Goal: Task Accomplishment & Management: Manage account settings

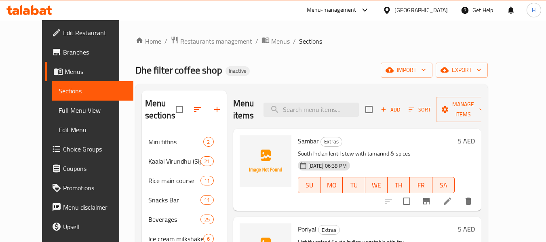
click at [146, 217] on div "Menu sections Mini tiffins 2 Kaalai Virundhu (Signature breakfast) 21 Rice main…" at bounding box center [184, 212] width 85 height 242
click at [430, 65] on button "import" at bounding box center [407, 70] width 52 height 15
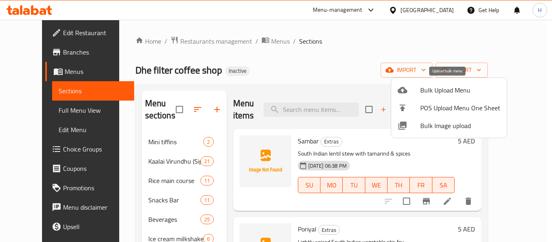
click at [451, 86] on span "Bulk Upload Menu" at bounding box center [460, 90] width 80 height 10
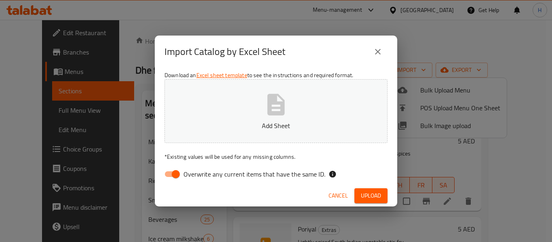
click at [175, 172] on input "Overwrite any current items that have the same ID." at bounding box center [176, 174] width 46 height 15
checkbox input "false"
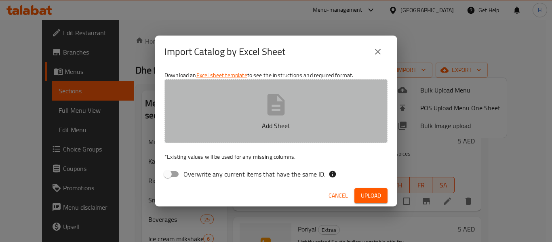
click at [215, 128] on p "Add Sheet" at bounding box center [276, 126] width 198 height 10
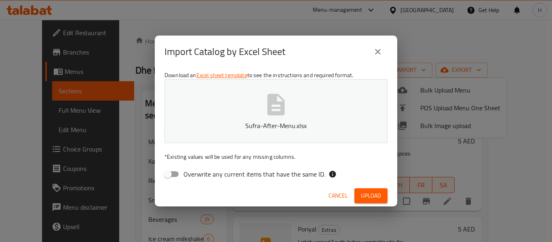
click at [379, 193] on span "Upload" at bounding box center [371, 196] width 20 height 10
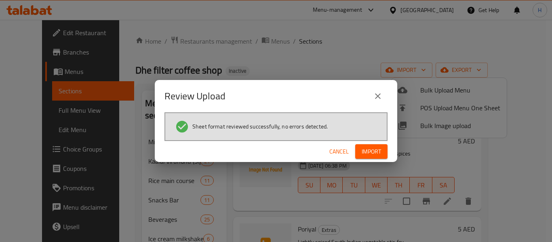
click at [368, 156] on span "Import" at bounding box center [371, 152] width 19 height 10
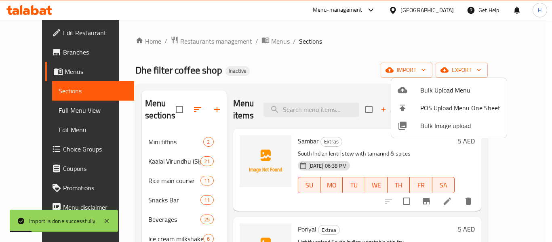
click at [297, 80] on div at bounding box center [276, 121] width 552 height 242
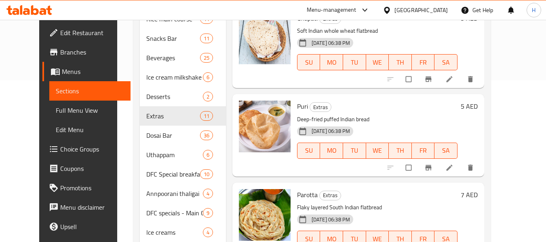
scroll to position [207, 0]
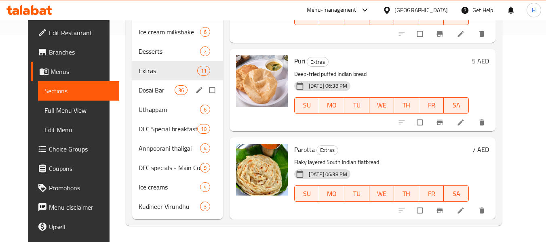
click at [139, 87] on span "Dosai Bar" at bounding box center [157, 90] width 36 height 10
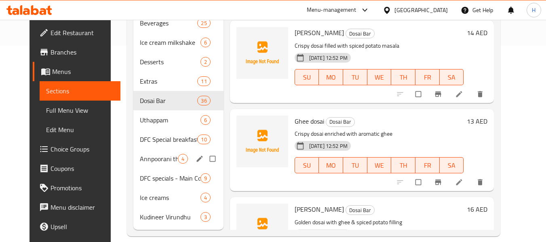
scroll to position [207, 0]
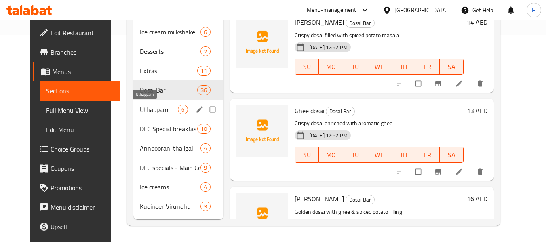
click at [145, 105] on span "Uthappam" at bounding box center [159, 110] width 38 height 10
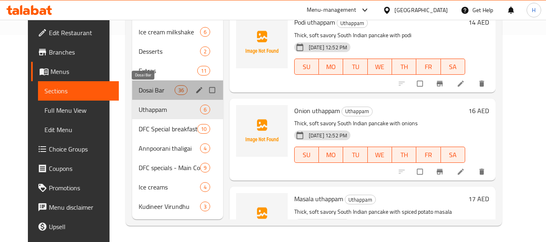
click at [145, 93] on span "Dosai Bar" at bounding box center [157, 90] width 36 height 10
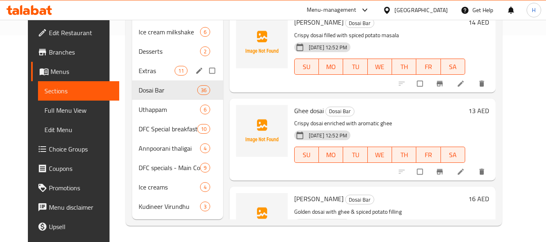
click at [143, 66] on span "Extras" at bounding box center [157, 71] width 36 height 10
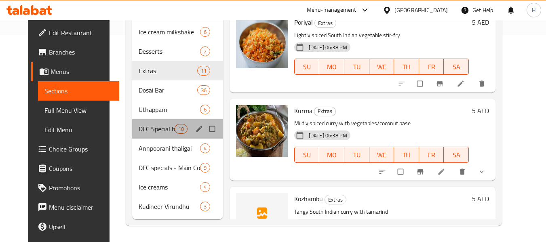
click at [146, 134] on div "DFC Special breakfast 10" at bounding box center [177, 128] width 91 height 19
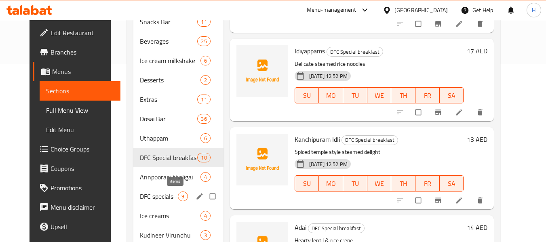
scroll to position [207, 0]
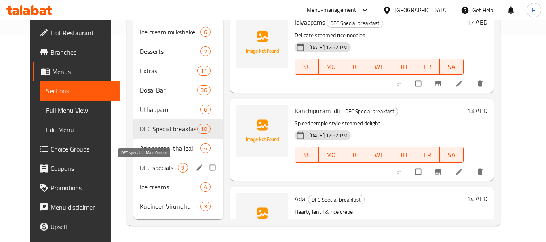
click at [156, 171] on span "DFC specials - Main Course" at bounding box center [159, 168] width 38 height 10
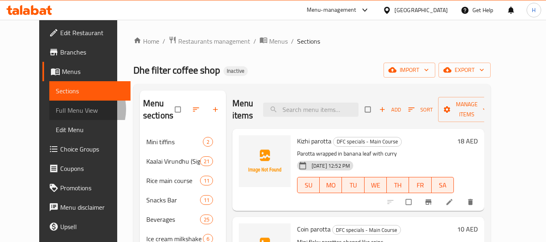
click at [56, 109] on span "Full Menu View" at bounding box center [90, 110] width 68 height 10
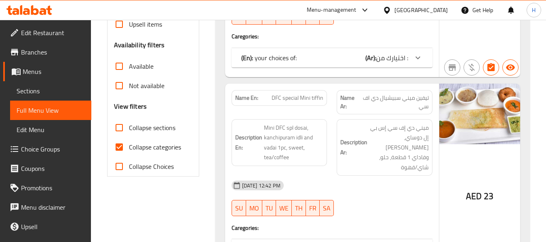
scroll to position [243, 0]
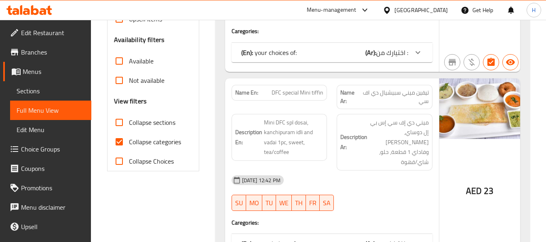
click at [139, 127] on span "Collapse sections" at bounding box center [152, 123] width 46 height 10
click at [129, 128] on input "Collapse sections" at bounding box center [119, 122] width 19 height 19
checkbox input "true"
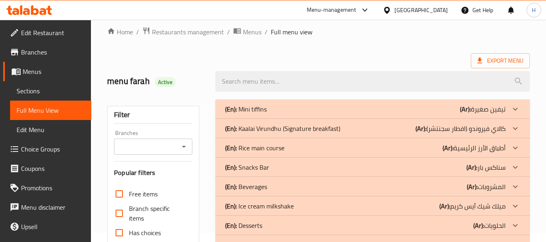
scroll to position [0, 0]
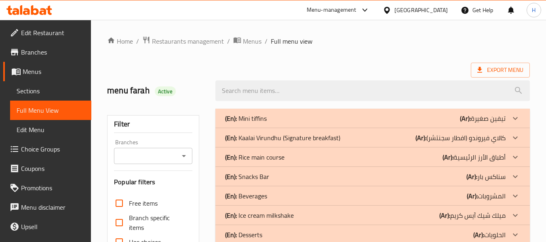
click at [282, 118] on div "(En): Mini tiffins (Ar): تيفين صغيرة" at bounding box center [365, 119] width 280 height 10
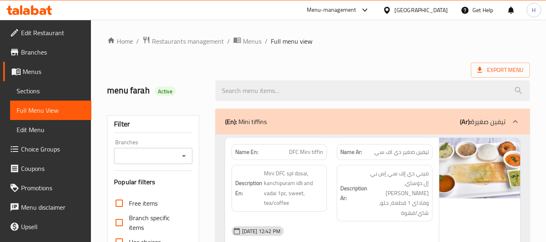
click at [57, 90] on span "Sections" at bounding box center [51, 91] width 68 height 10
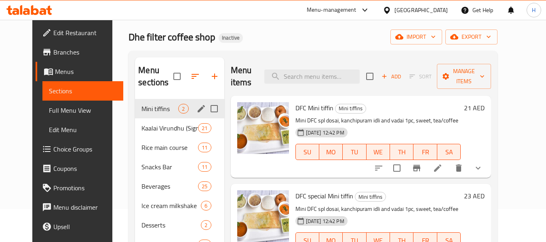
scroll to position [40, 0]
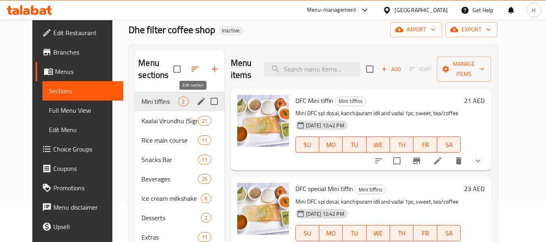
click at [196, 103] on icon "edit" at bounding box center [201, 102] width 10 height 10
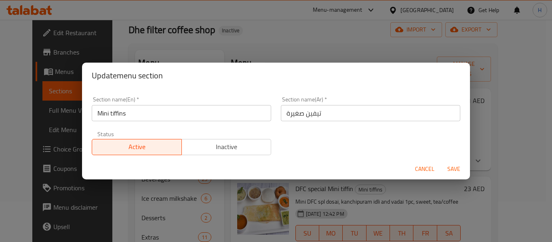
click at [291, 113] on input "تيفين صغيرة" at bounding box center [370, 113] width 179 height 16
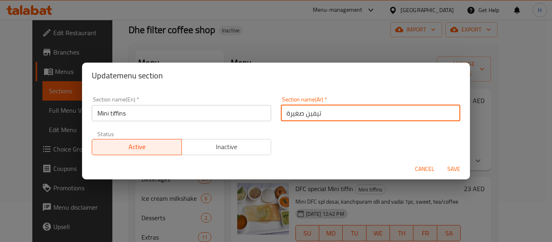
type input "تيفين"
click at [289, 114] on input "تيفين" at bounding box center [370, 113] width 179 height 16
paste input "تيفين"
type input "[PERSON_NAME]"
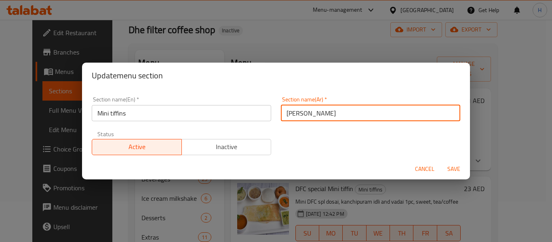
click at [458, 167] on span "Save" at bounding box center [453, 169] width 19 height 10
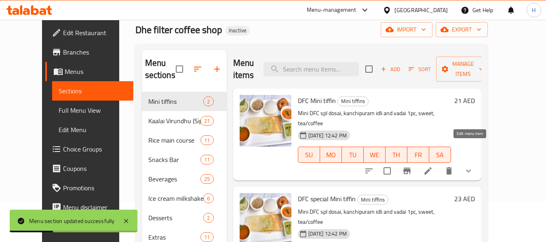
click at [432, 167] on icon at bounding box center [427, 170] width 7 height 7
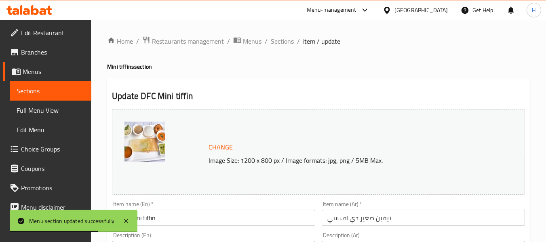
click at [367, 224] on input "تيفين صغير دي اف سي" at bounding box center [423, 218] width 203 height 16
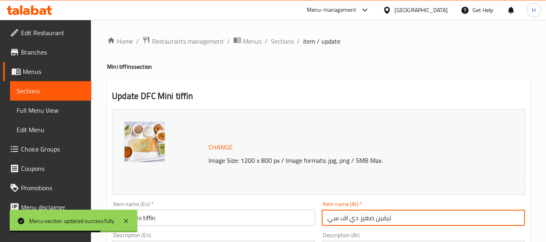
click at [367, 224] on input "تيفين صغير دي اف سي" at bounding box center [423, 218] width 203 height 16
click at [373, 221] on input "تيفين دي اف سي" at bounding box center [423, 218] width 203 height 16
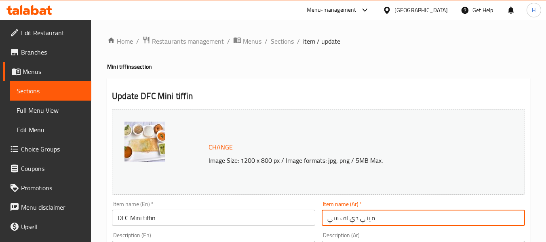
paste input "يفين"
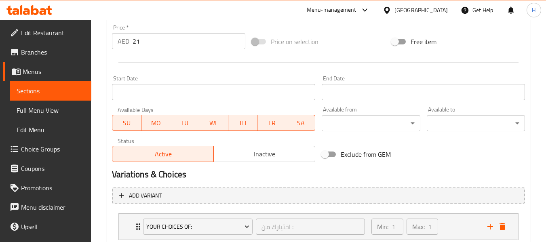
scroll to position [354, 0]
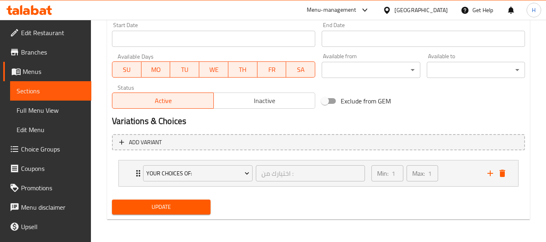
type input "ميني تيفين دي اف سي"
click at [192, 207] on span "Update" at bounding box center [160, 207] width 85 height 10
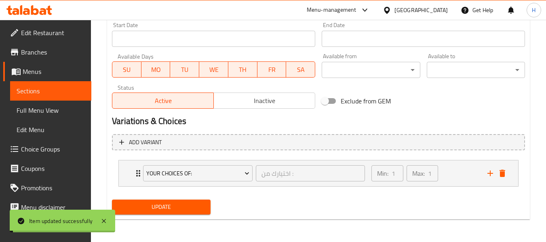
click at [57, 93] on span "Sections" at bounding box center [51, 91] width 68 height 10
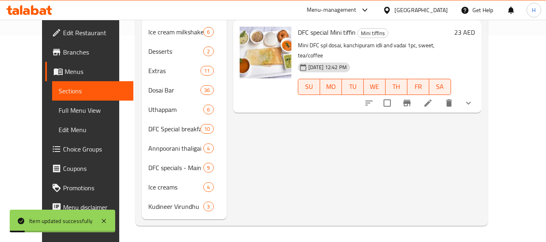
scroll to position [86, 0]
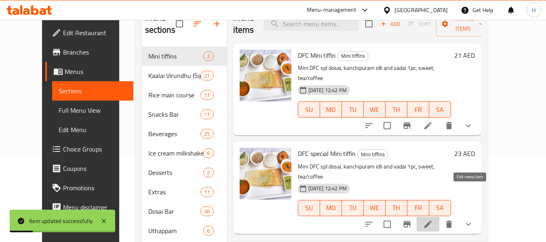
click at [432, 221] on icon at bounding box center [427, 224] width 7 height 7
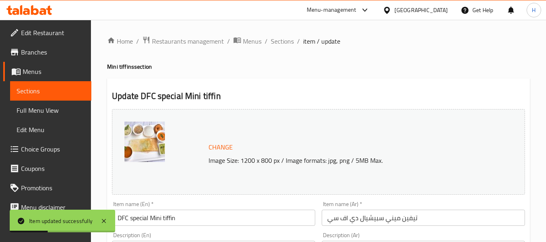
click at [405, 221] on input "تيفين ميني سبيشيال دي اف سي" at bounding box center [423, 218] width 203 height 16
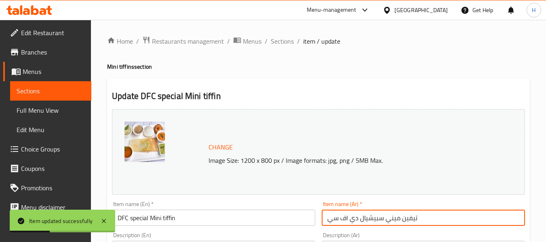
click at [405, 221] on input "تيفين ميني سبيشيال دي اف سي" at bounding box center [423, 218] width 203 height 16
paste input "تيفين"
click at [397, 220] on input "ميني تيفين ميني سبيشيال دي اف سي" at bounding box center [423, 218] width 203 height 16
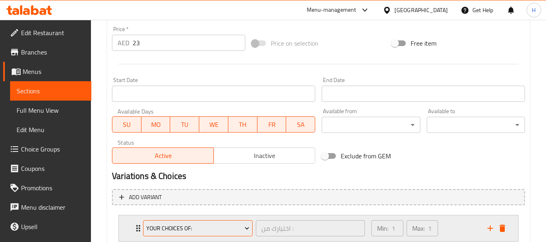
scroll to position [354, 0]
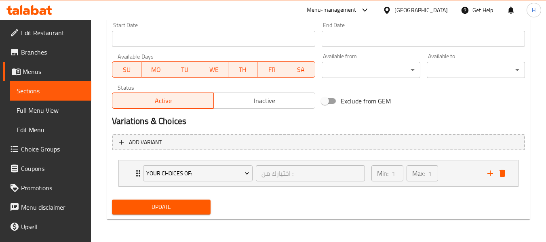
type input "ميني تيفين سبيشيال دي اف سي"
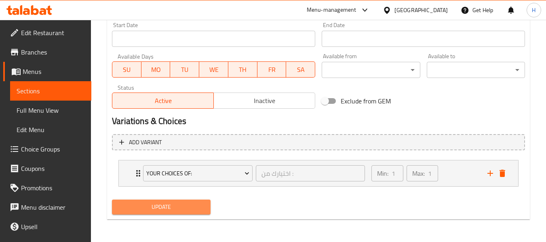
click at [193, 206] on span "Update" at bounding box center [160, 207] width 85 height 10
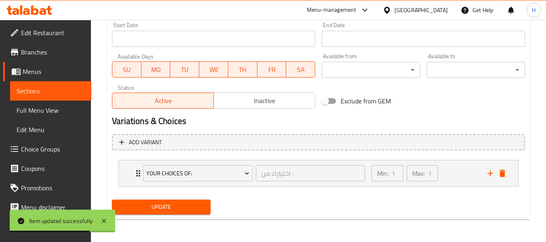
click at [50, 91] on span "Sections" at bounding box center [51, 91] width 68 height 10
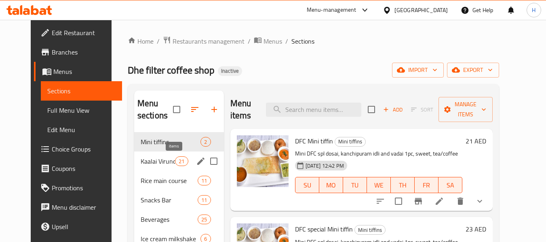
scroll to position [81, 0]
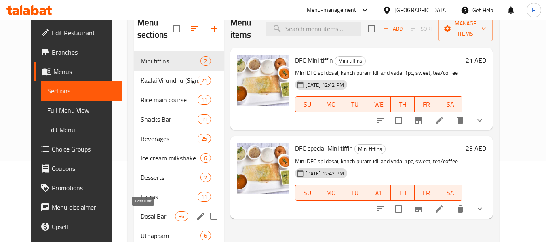
drag, startPoint x: 144, startPoint y: 215, endPoint x: 88, endPoint y: 10, distance: 213.3
click at [144, 215] on span "Dosai Bar" at bounding box center [158, 216] width 34 height 10
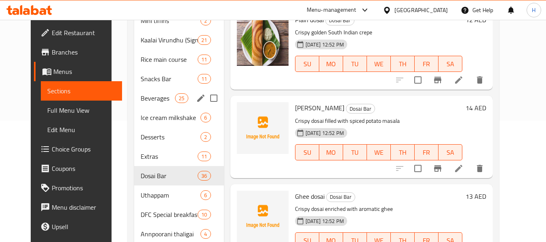
scroll to position [162, 0]
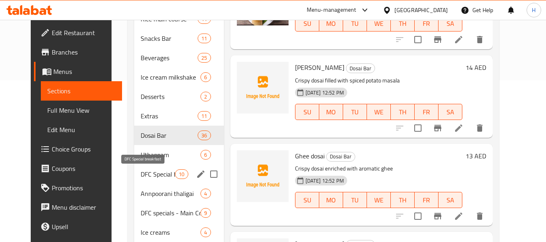
click at [152, 173] on span "DFC Special breakfast" at bounding box center [158, 174] width 34 height 10
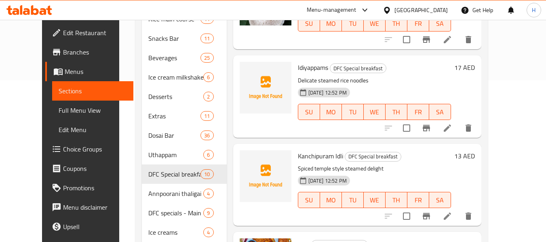
click at [304, 219] on div "Kanchipuram Idli DFC Special breakfast Spiced temple style steamed delight 10-0…" at bounding box center [375, 185] width 160 height 76
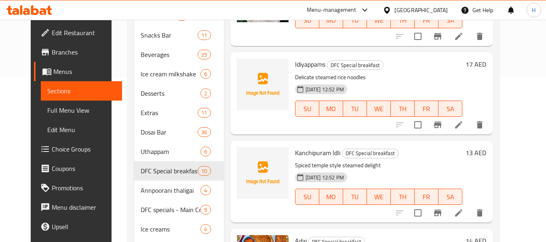
scroll to position [202, 0]
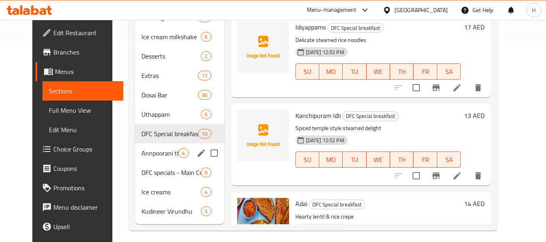
click at [141, 155] on span "Annpoorani thaligai" at bounding box center [159, 153] width 37 height 10
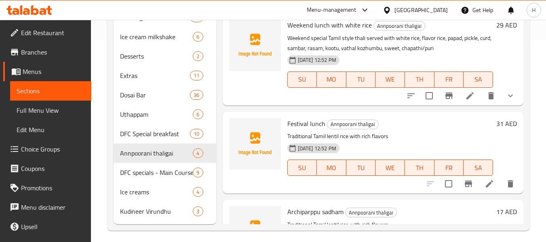
click at [276, 182] on div at bounding box center [255, 153] width 58 height 76
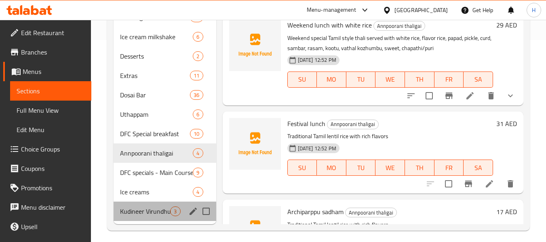
click at [143, 205] on div "Kudineer Virundhu 3" at bounding box center [165, 211] width 102 height 19
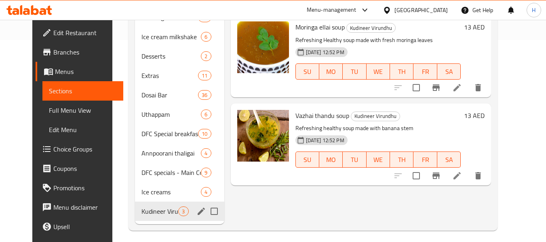
click at [198, 212] on icon "edit" at bounding box center [201, 211] width 7 height 7
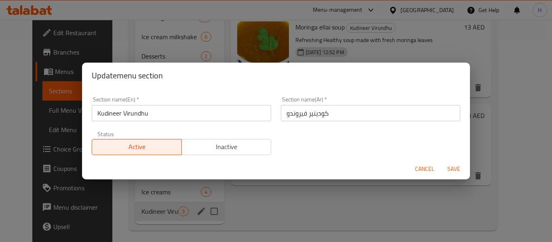
click at [158, 110] on input "Kudineer Virundhu" at bounding box center [181, 113] width 179 height 16
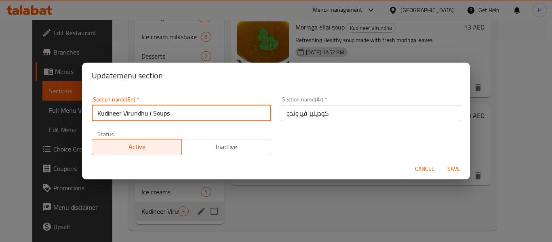
type input "Kudineer Virundhu ( Soups )"
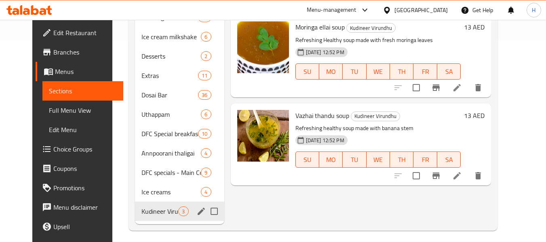
click at [198, 212] on icon "edit" at bounding box center [201, 211] width 7 height 7
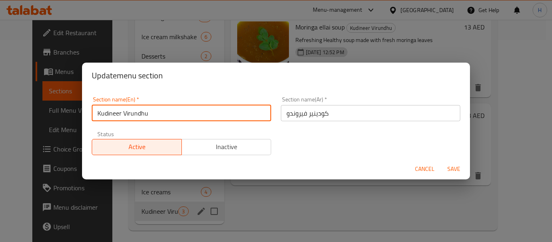
click at [167, 109] on input "Kudineer Virundhu" at bounding box center [181, 113] width 179 height 16
type input "Kudineer Virundhu ("
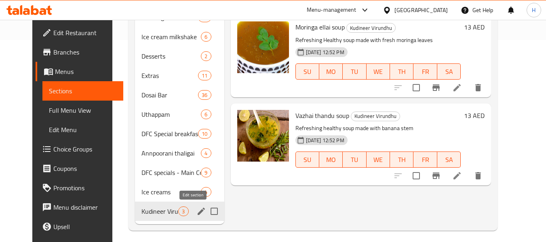
click at [198, 211] on icon "edit" at bounding box center [201, 211] width 7 height 7
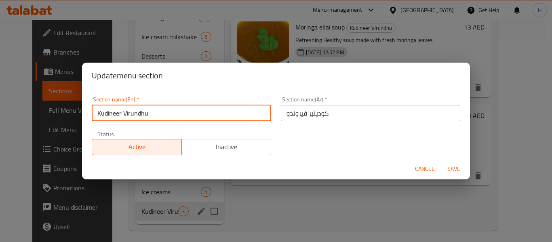
click at [177, 109] on input "Kudineer Virundhu" at bounding box center [181, 113] width 179 height 16
paste input "341785672"
type input "Kudineer Virundhu"
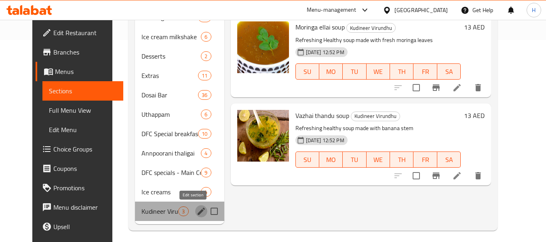
click at [198, 213] on icon "edit" at bounding box center [201, 211] width 7 height 7
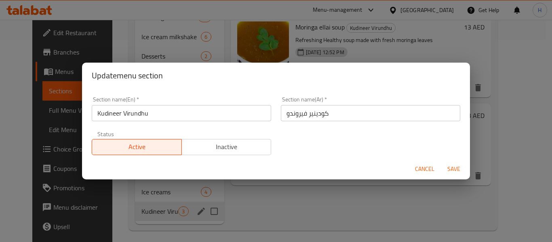
click at [178, 114] on input "Kudineer Virundhu" at bounding box center [181, 113] width 179 height 16
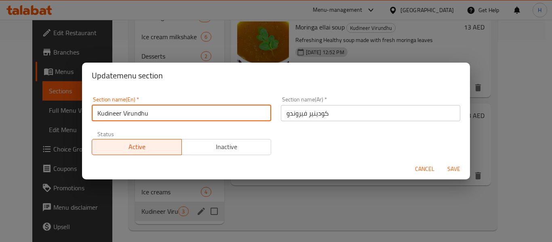
type input "Kudineer Virundhu ("
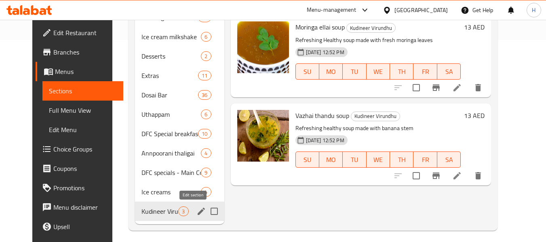
click at [196, 209] on icon "edit" at bounding box center [201, 212] width 10 height 10
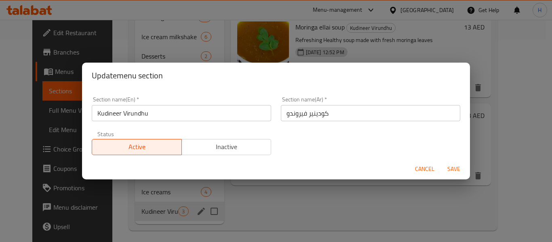
click at [177, 109] on input "Kudineer Virundhu" at bounding box center [181, 113] width 179 height 16
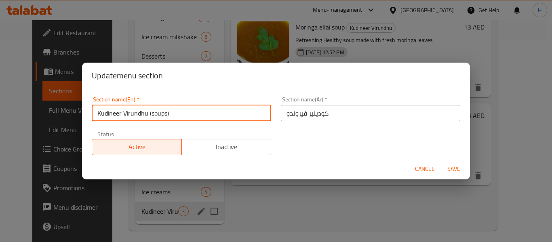
type input "Kudineer Virundhu (soups)"
click at [360, 116] on input "كودينير فيروندو" at bounding box center [370, 113] width 179 height 16
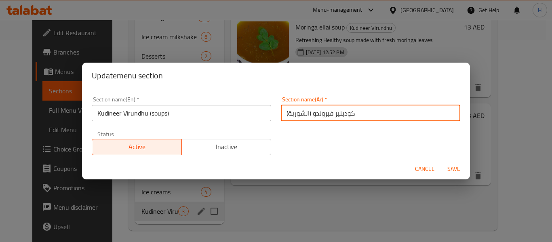
type input "كودينير فيروندو (الشوربة)"
click at [455, 166] on span "Save" at bounding box center [453, 169] width 19 height 10
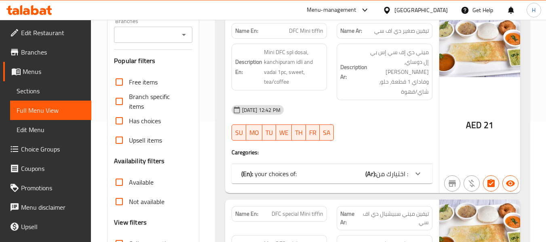
scroll to position [243, 0]
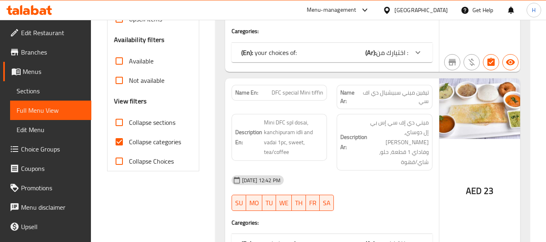
click at [135, 133] on label "Collapse categories" at bounding box center [146, 141] width 72 height 19
click at [129, 133] on input "Collapse categories" at bounding box center [119, 141] width 19 height 19
checkbox input "false"
click at [137, 122] on span "Collapse sections" at bounding box center [152, 123] width 46 height 10
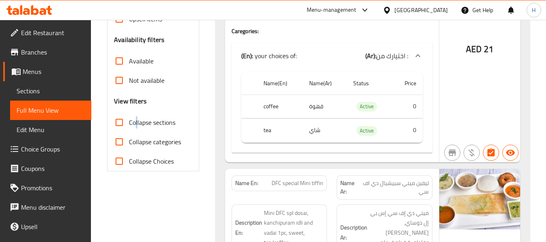
click at [124, 125] on input "Collapse sections" at bounding box center [119, 122] width 19 height 19
checkbox input "true"
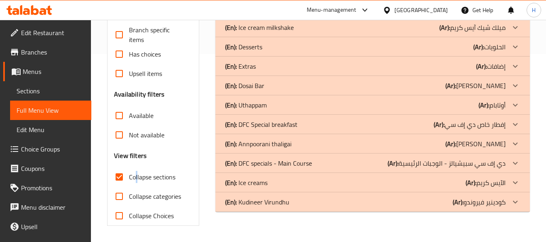
scroll to position [0, 0]
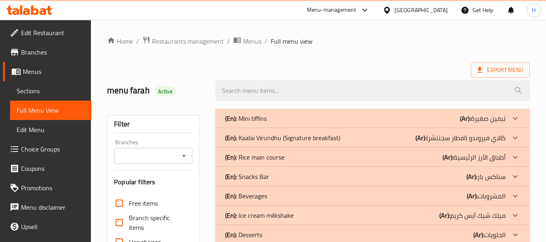
click at [291, 120] on div "(En): Mini tiffins (Ar): تيفين صغيرة" at bounding box center [365, 119] width 280 height 10
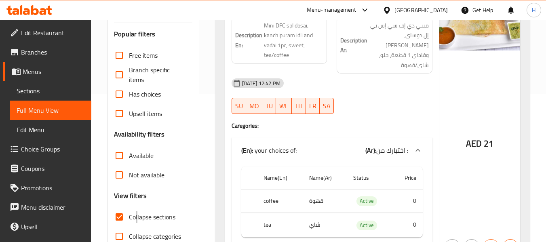
scroll to position [81, 0]
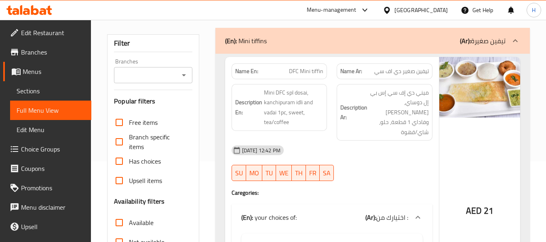
click at [375, 43] on div "(En): Mini tiffins (Ar): تيفين صغيرة" at bounding box center [365, 41] width 280 height 10
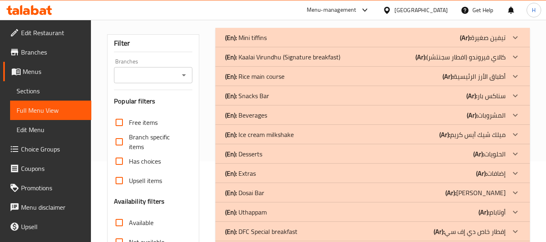
click at [323, 54] on p "(En): Kaalai Virundhu (Signature breakfast)" at bounding box center [282, 57] width 115 height 10
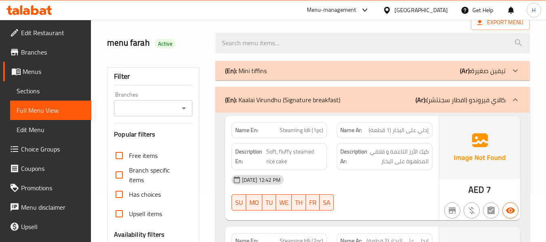
scroll to position [0, 0]
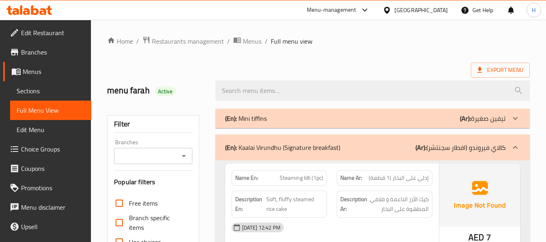
click at [468, 151] on p "(Ar): كالاي فيروندو (افطار سجنتشر)" at bounding box center [460, 148] width 90 height 10
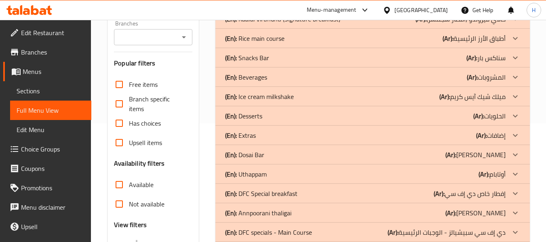
scroll to position [121, 0]
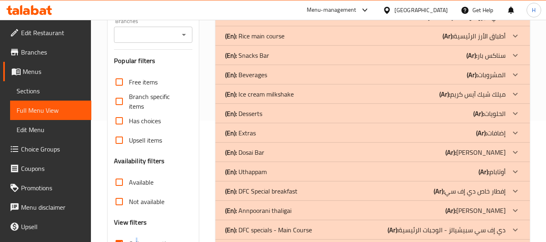
click at [430, 153] on div "(En): Dosai Bar (Ar): بار دوساي" at bounding box center [365, 153] width 280 height 10
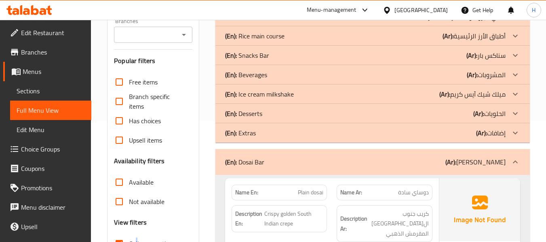
click at [379, 158] on div "(En): Dosai Bar (Ar): بار دوساي" at bounding box center [365, 162] width 280 height 10
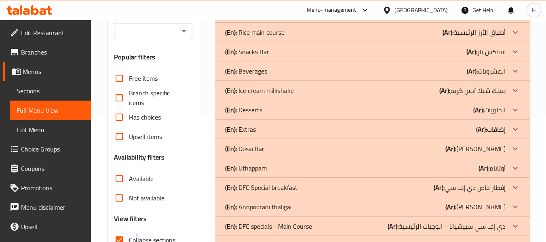
scroll to position [26, 0]
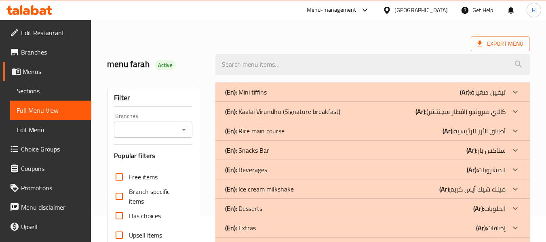
click at [44, 87] on span "Sections" at bounding box center [51, 91] width 68 height 10
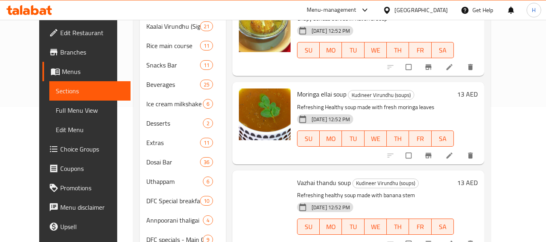
scroll to position [207, 0]
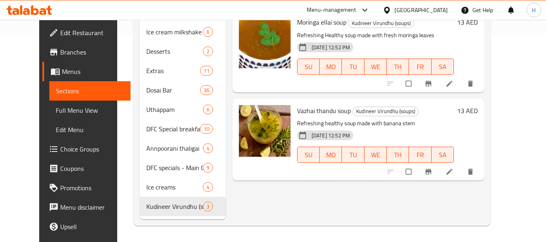
click at [345, 218] on div "Menu items Add Sort Manage items Bonda soup Kudineer Virundhu (soups) Crispy bo…" at bounding box center [355, 52] width 258 height 336
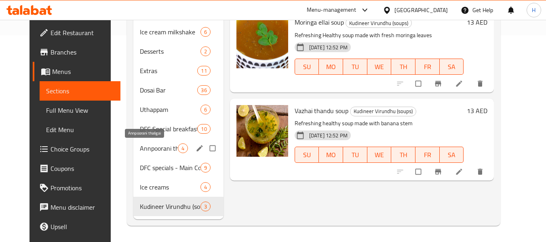
click at [145, 148] on span "Annpoorani thaligai" at bounding box center [159, 148] width 38 height 10
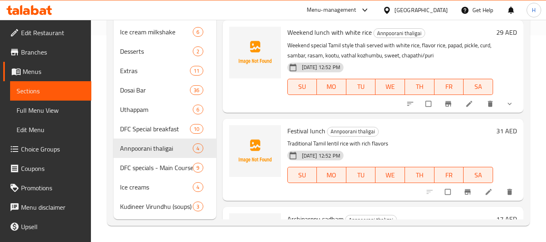
click at [335, 198] on div "Festival lunch Annpoorani thaligai Traditional Tamil lentil rice with rich flav…" at bounding box center [373, 160] width 301 height 82
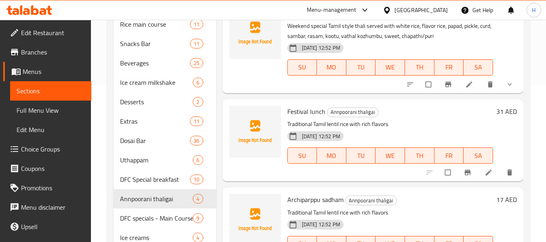
scroll to position [207, 0]
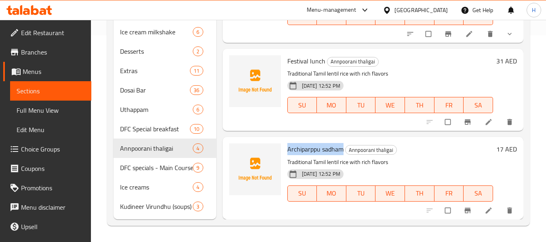
drag, startPoint x: 342, startPoint y: 148, endPoint x: 289, endPoint y: 154, distance: 53.2
click at [289, 154] on span "Archiparppu sadham" at bounding box center [315, 149] width 56 height 12
copy span "Archiparppu sadham"
click at [419, 151] on h6 "Archiparppu [PERSON_NAME] thaligai" at bounding box center [390, 148] width 206 height 11
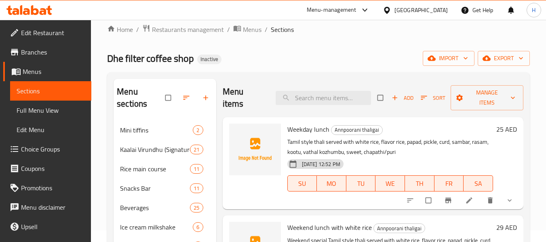
scroll to position [40, 0]
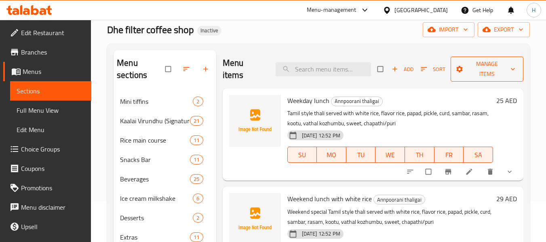
click at [489, 71] on span "Manage items" at bounding box center [487, 69] width 60 height 20
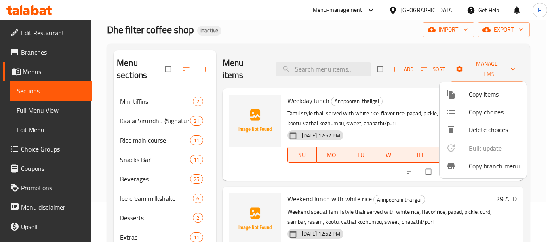
click at [317, 48] on div at bounding box center [276, 121] width 552 height 242
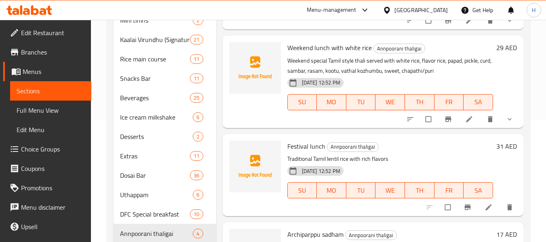
scroll to position [202, 0]
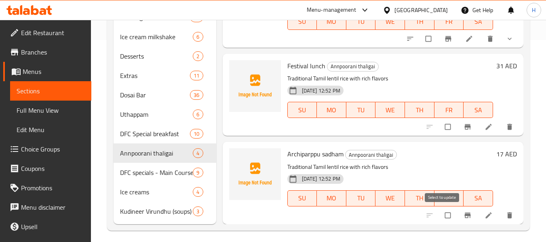
click at [445, 217] on input "checkbox" at bounding box center [448, 215] width 17 height 15
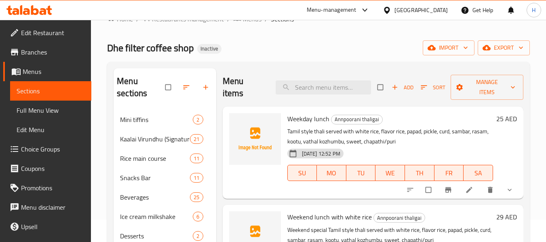
scroll to position [0, 0]
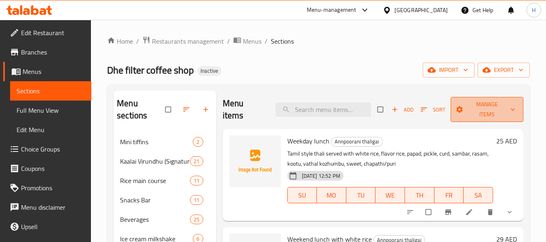
click at [486, 111] on span "Manage items" at bounding box center [487, 109] width 60 height 20
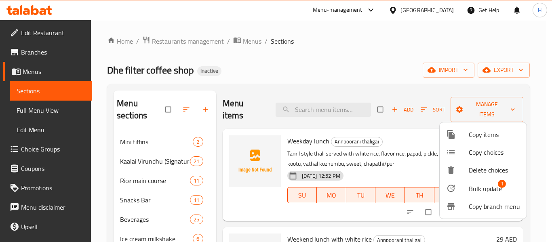
click at [481, 187] on span "Bulk update" at bounding box center [485, 189] width 33 height 10
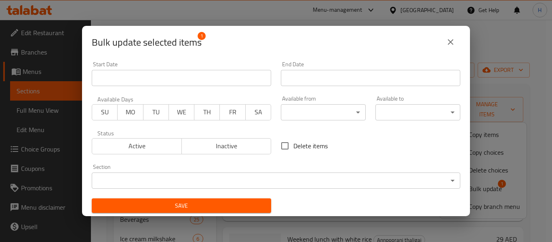
click at [273, 181] on body "​ Menu-management [GEOGRAPHIC_DATA] Get Help H Edit Restaurant Branches Menus S…" at bounding box center [276, 131] width 552 height 222
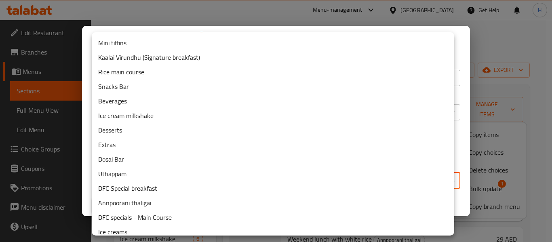
click at [200, 214] on li "DFC specials - Main Course" at bounding box center [273, 217] width 363 height 15
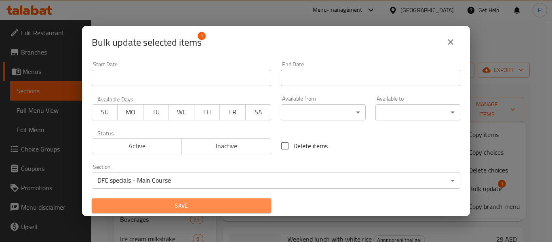
click at [197, 205] on span "Save" at bounding box center [181, 206] width 167 height 10
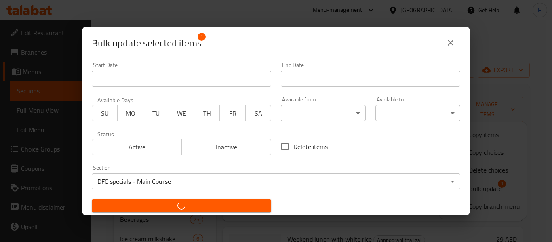
checkbox input "false"
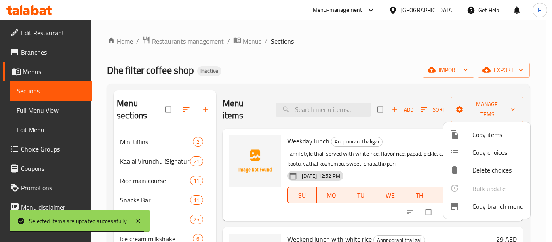
click at [160, 123] on div at bounding box center [276, 121] width 552 height 242
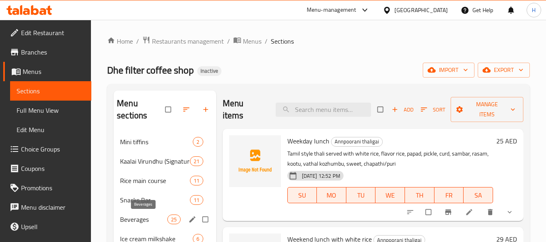
click at [151, 220] on span "Beverages" at bounding box center [143, 220] width 47 height 10
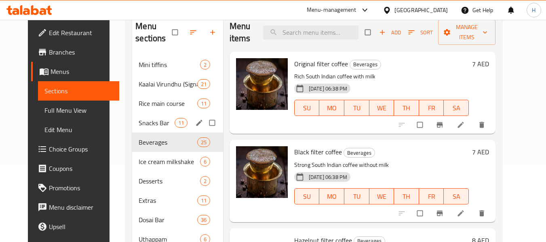
scroll to position [81, 0]
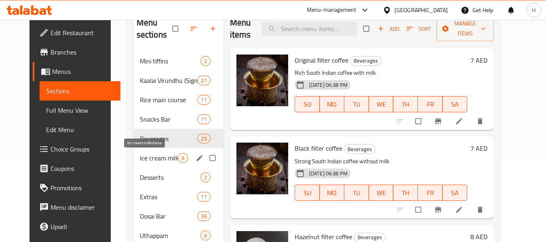
click at [154, 158] on span "Ice cream milkshake" at bounding box center [159, 158] width 38 height 10
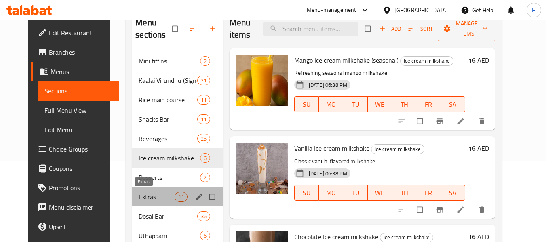
click at [148, 197] on span "Extras" at bounding box center [157, 197] width 36 height 10
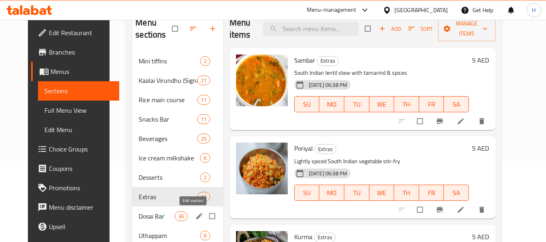
click at [196, 217] on icon "edit" at bounding box center [199, 216] width 8 height 8
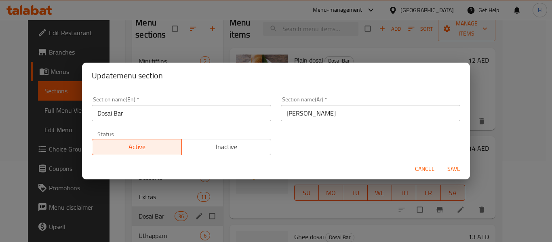
click at [140, 118] on input "Dosai Bar" at bounding box center [181, 113] width 179 height 16
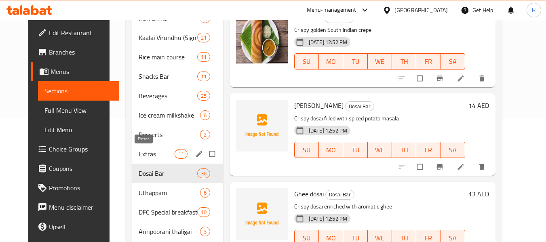
scroll to position [162, 0]
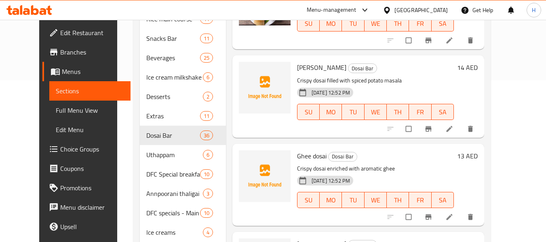
click at [56, 112] on span "Full Menu View" at bounding box center [90, 110] width 68 height 10
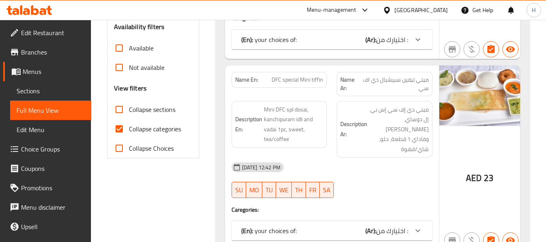
scroll to position [283, 0]
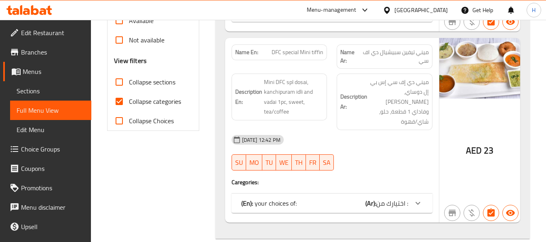
click at [139, 85] on span "Collapse sections" at bounding box center [152, 82] width 46 height 10
click at [129, 85] on input "Collapse sections" at bounding box center [119, 81] width 19 height 19
checkbox input "true"
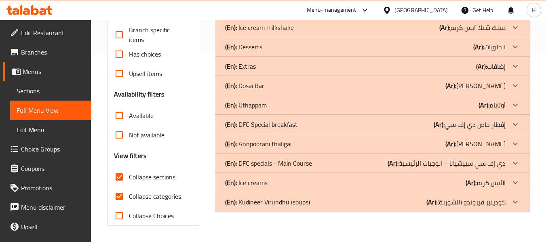
scroll to position [148, 0]
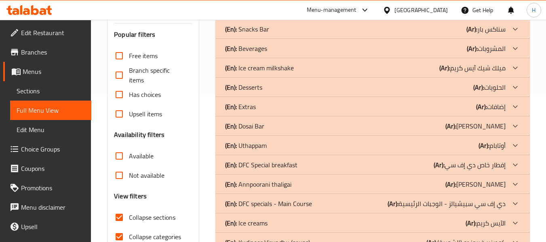
click at [334, 167] on div "(En): DFC Special breakfast (Ar): إفطار خاص دي إف سي" at bounding box center [365, 165] width 280 height 10
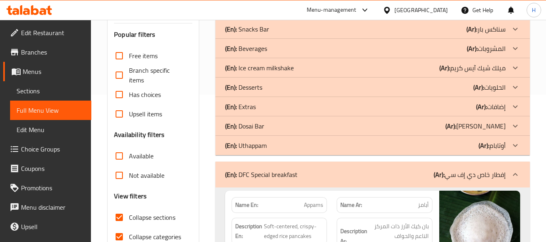
click at [434, 171] on b "(Ar):" at bounding box center [439, 175] width 11 height 12
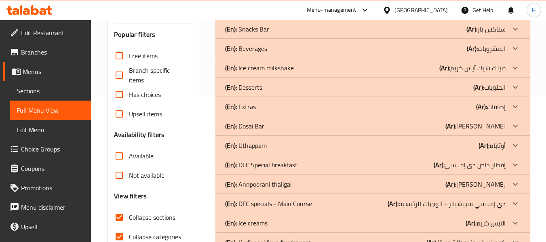
click at [414, 204] on p "(Ar): دي إف سي سبيشيالز - الوجبات الرئيسية" at bounding box center [447, 204] width 118 height 10
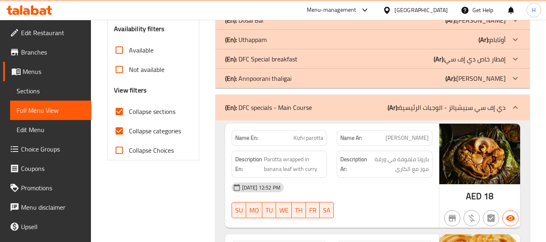
scroll to position [269, 0]
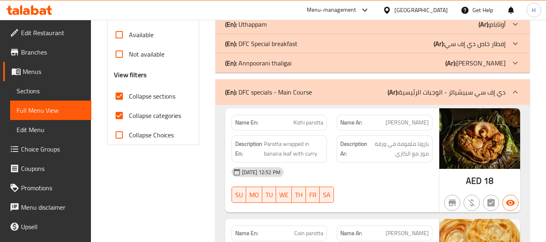
click at [380, 182] on div "10-09-2025 12:52 PM SU MO TU WE TH FR SA" at bounding box center [332, 184] width 211 height 45
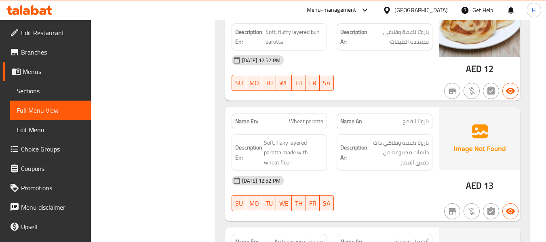
click at [406, 162] on span "باروتا ناعمة وفلاكي ذات طبقات مصنوعة من دقيق القمح" at bounding box center [399, 153] width 60 height 30
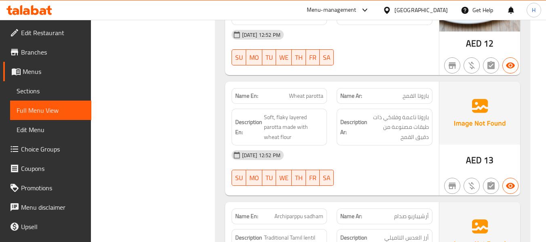
scroll to position [723, 0]
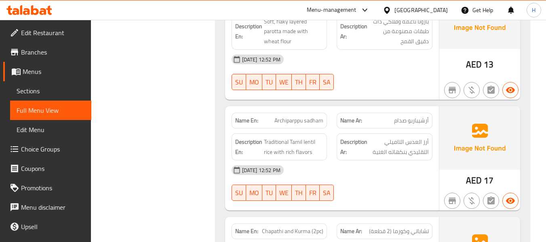
click at [440, 152] on img at bounding box center [479, 137] width 81 height 63
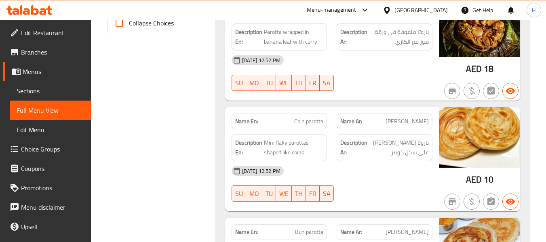
scroll to position [340, 0]
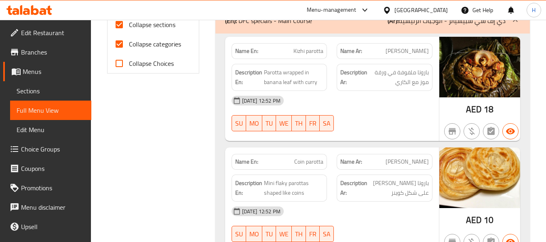
click at [422, 127] on div at bounding box center [384, 132] width 105 height 10
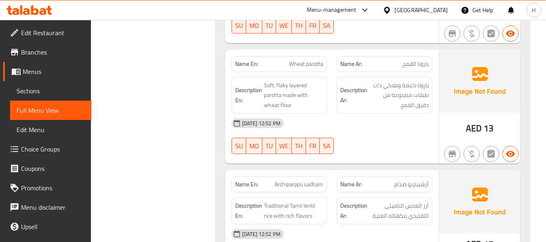
scroll to position [664, 0]
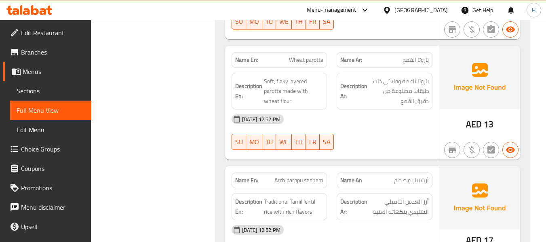
click at [307, 180] on span "Archiparppu sadham" at bounding box center [298, 180] width 49 height 8
copy span "Archiparppu sadham"
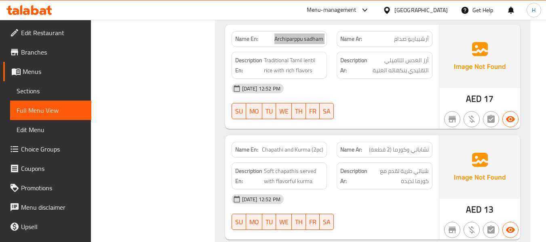
scroll to position [825, 0]
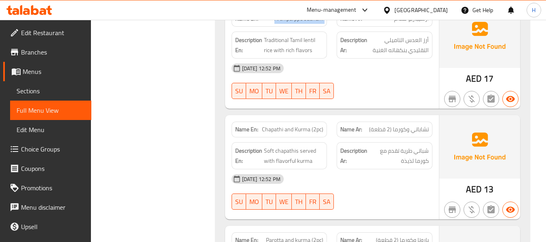
click at [469, 170] on img at bounding box center [479, 146] width 81 height 63
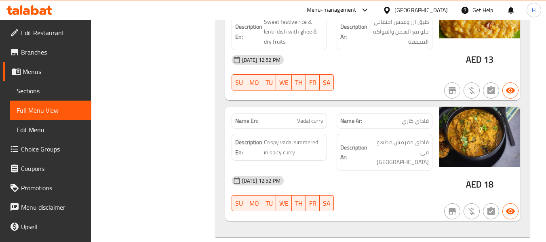
click at [430, 171] on div "[DATE] 12:52 PM" at bounding box center [332, 180] width 211 height 19
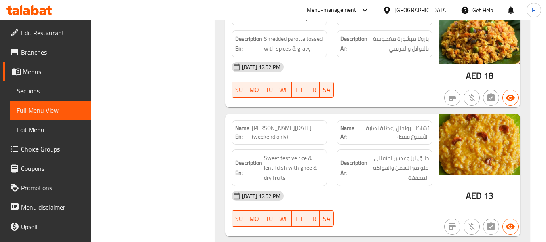
scroll to position [1130, 0]
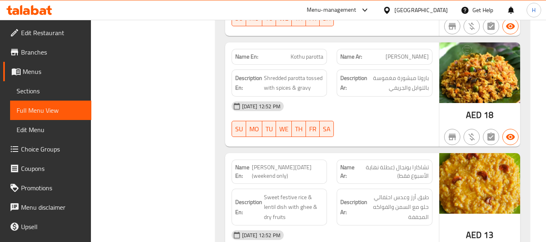
click at [386, 173] on span "تشاكارا بونجال (عطلة نهاية الأسبوع فقط)" at bounding box center [393, 171] width 72 height 17
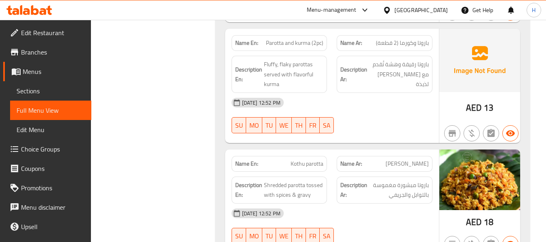
scroll to position [968, 0]
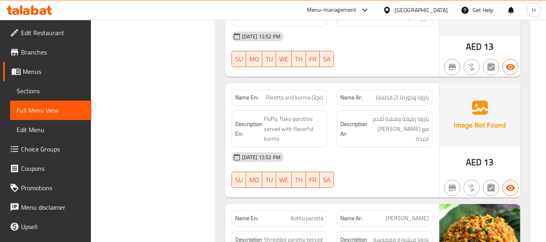
click at [387, 171] on div "10-09-2025 12:52 PM SU MO TU WE TH FR SA" at bounding box center [332, 170] width 211 height 45
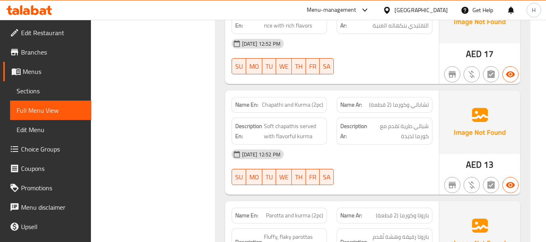
scroll to position [847, 0]
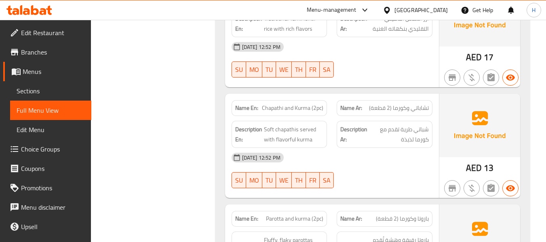
click at [447, 180] on div at bounding box center [452, 188] width 19 height 19
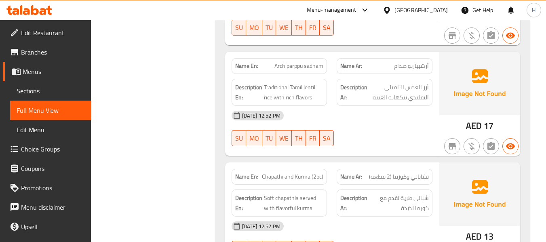
scroll to position [766, 0]
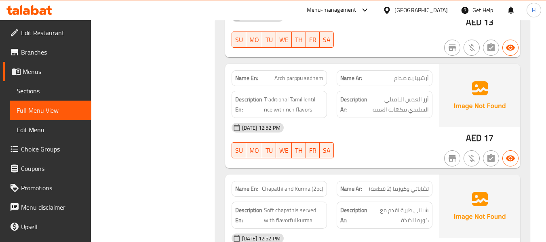
click at [398, 160] on div at bounding box center [384, 159] width 105 height 10
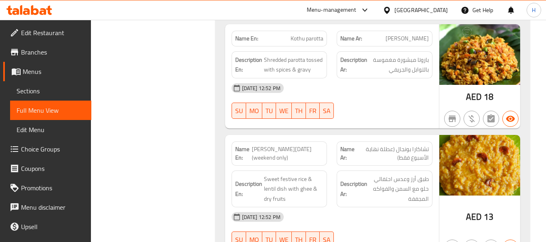
scroll to position [1211, 0]
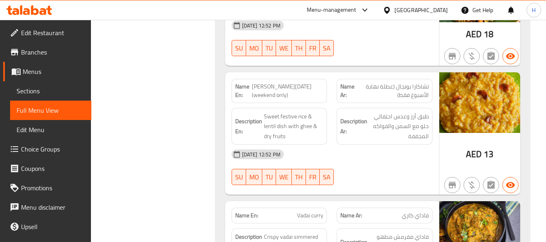
click at [277, 85] on span "[PERSON_NAME][DATE] (weekend only)" at bounding box center [288, 90] width 72 height 17
click at [277, 85] on span "Chakkara pongal (weekend only)" at bounding box center [288, 90] width 72 height 17
copy span "Chakkara pongal (weekend only)"
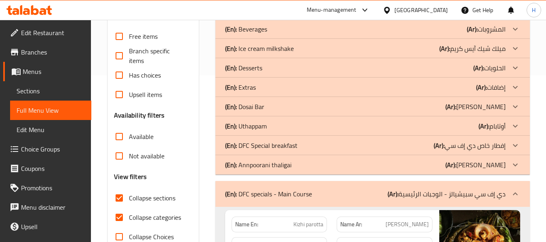
scroll to position [281, 0]
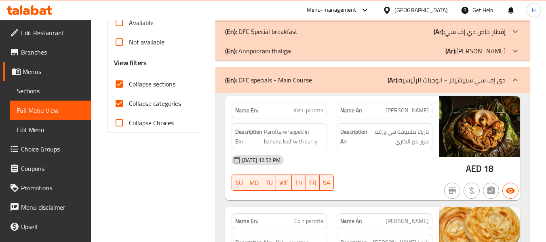
click at [281, 87] on div "(En): DFC specials - Main Course (Ar): دي إف سي سبيشيالز - الوجبات الرئيسية" at bounding box center [372, 80] width 314 height 26
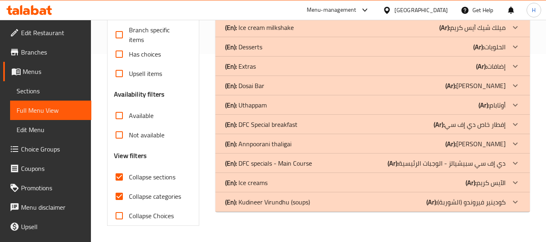
scroll to position [67, 0]
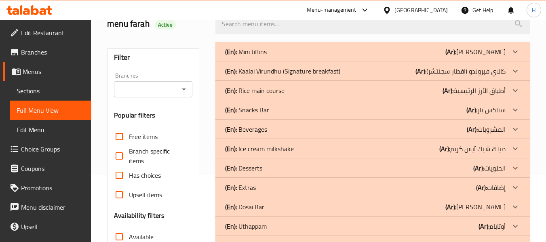
click at [287, 88] on div "(En): Rice main course (Ar): أطباق الأرز الرئيسية" at bounding box center [365, 91] width 280 height 10
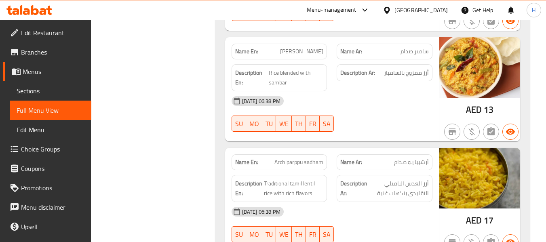
scroll to position [550, 0]
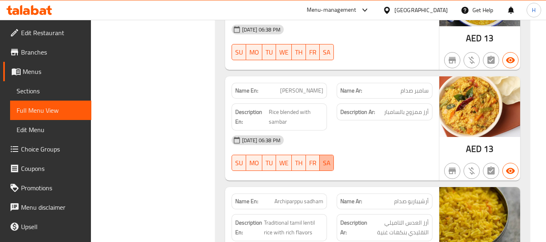
click at [330, 161] on span "SA" at bounding box center [327, 163] width 8 height 12
click at [426, 154] on div "09-09-2025 06:38 PM SU MO TU WE TH FR SA" at bounding box center [332, 153] width 211 height 45
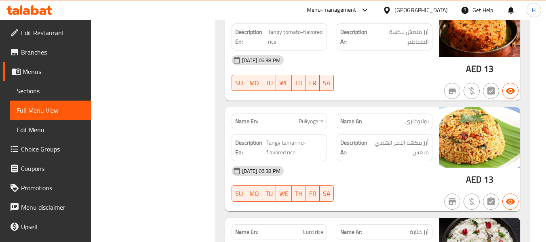
click at [382, 162] on div "[DATE] 06:38 PM" at bounding box center [332, 170] width 211 height 19
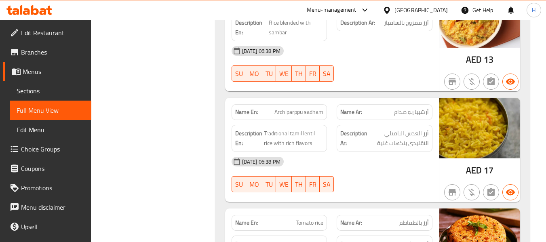
scroll to position [690, 0]
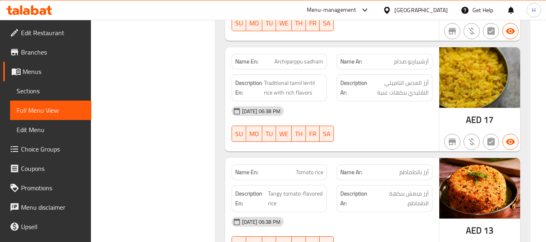
click at [378, 179] on div "Name Ar: أرز بالطماطم" at bounding box center [385, 173] width 96 height 16
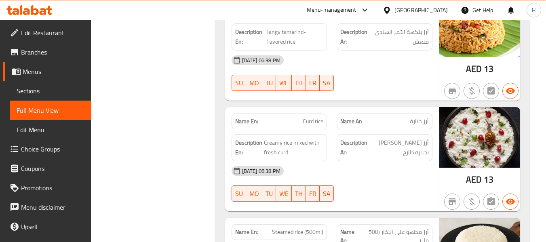
click at [374, 175] on div "[DATE] 06:38 PM" at bounding box center [332, 170] width 211 height 19
click at [354, 156] on strong "Description Ar:" at bounding box center [353, 148] width 27 height 20
click at [391, 145] on span "أرز [PERSON_NAME] بخثارة‎ طازج" at bounding box center [399, 148] width 60 height 20
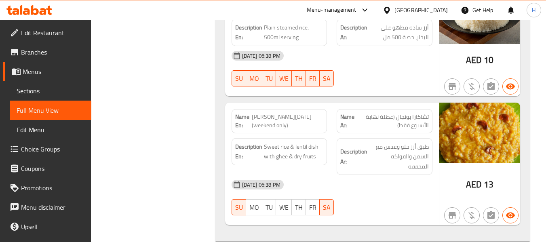
scroll to position [1245, 0]
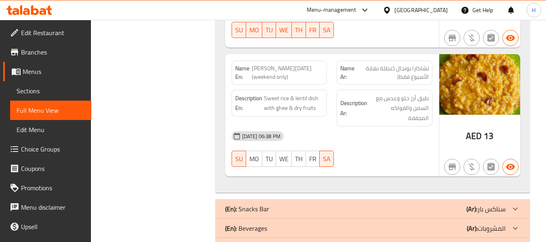
click at [276, 69] on span "[PERSON_NAME][DATE] (weekend only)" at bounding box center [288, 72] width 72 height 17
copy span "[PERSON_NAME][DATE] (weekend only)"
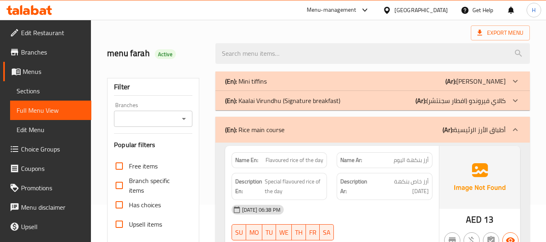
scroll to position [81, 0]
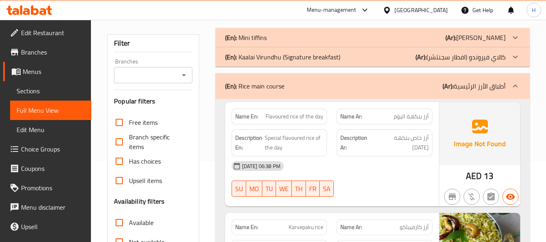
click at [311, 117] on span "Flavoured rice of the day" at bounding box center [295, 116] width 58 height 8
copy span "Flavoured rice of the day"
click at [310, 227] on span "Karvepaku rice" at bounding box center [306, 227] width 35 height 8
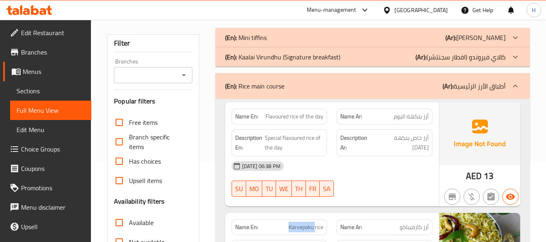
click at [310, 227] on span "Karvepaku rice" at bounding box center [306, 227] width 35 height 8
copy span "Karvepaku rice"
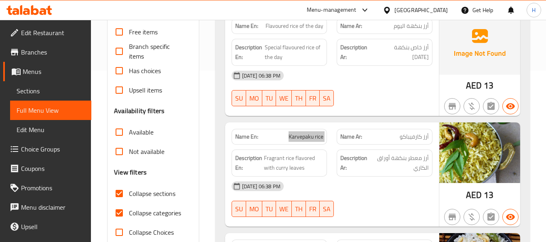
scroll to position [202, 0]
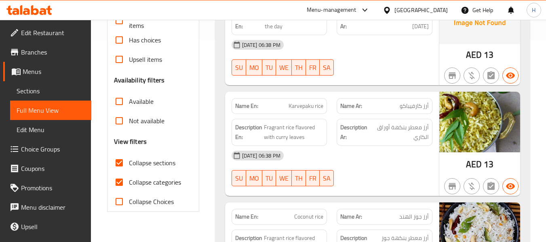
click at [304, 214] on span "Coconut rice" at bounding box center [308, 217] width 29 height 8
copy span "Coconut rice"
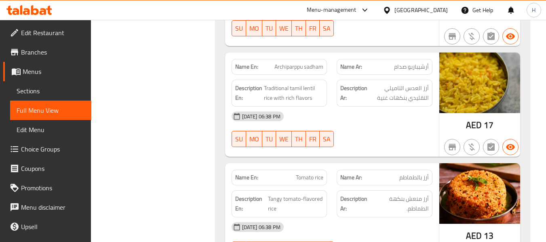
scroll to position [687, 0]
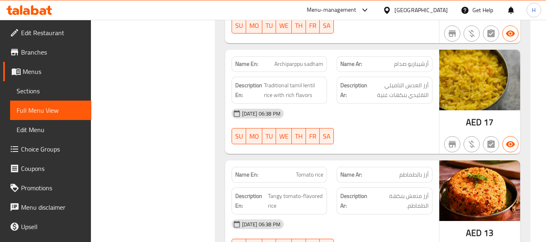
click at [295, 63] on span "Archiparppu sadham" at bounding box center [298, 64] width 49 height 8
copy span "Archiparppu sadham"
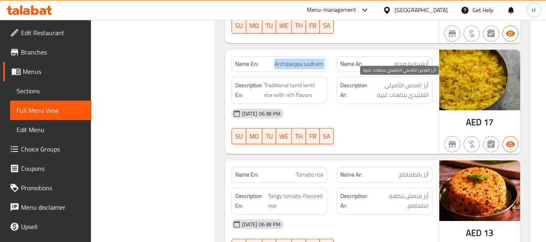
click at [390, 92] on span "أرز العدس التاميلي التقليدي بنكهات غنية" at bounding box center [399, 90] width 60 height 20
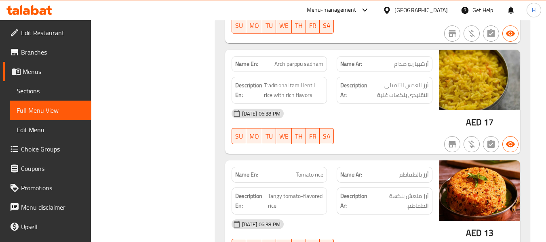
click at [304, 178] on span "Tomato rice" at bounding box center [309, 175] width 27 height 8
click at [311, 174] on span "Tomato rice" at bounding box center [309, 175] width 27 height 8
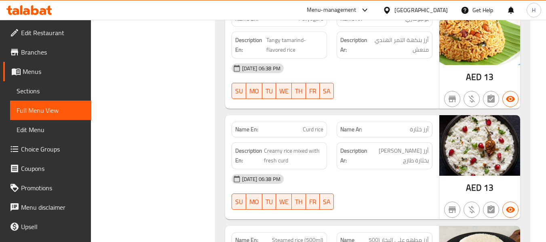
scroll to position [1010, 0]
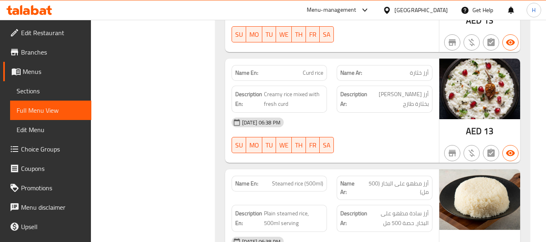
click at [282, 184] on span "Steamed rice (500ml)" at bounding box center [297, 183] width 51 height 8
copy span "Steamed rice (500ml)"
drag, startPoint x: 420, startPoint y: 201, endPoint x: 387, endPoint y: 174, distance: 42.5
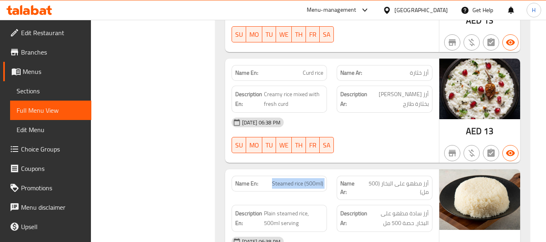
click at [420, 201] on div "Description Ar: أرز سادة مطهو على البخار، حصة 500 مل" at bounding box center [384, 218] width 105 height 37
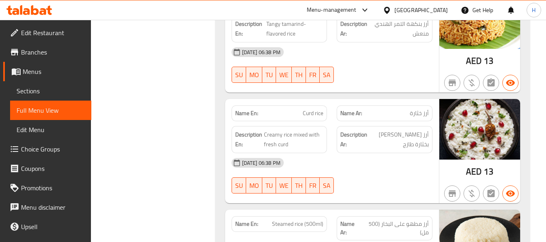
scroll to position [1091, 0]
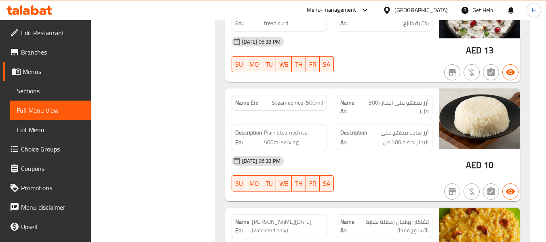
click at [280, 111] on div "Name En: Steamed rice (500ml)" at bounding box center [279, 107] width 105 height 34
copy span "Steamed rice (500ml)"
click at [36, 92] on span "Sections" at bounding box center [51, 91] width 68 height 10
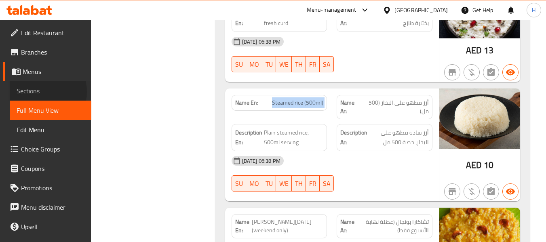
scroll to position [129, 0]
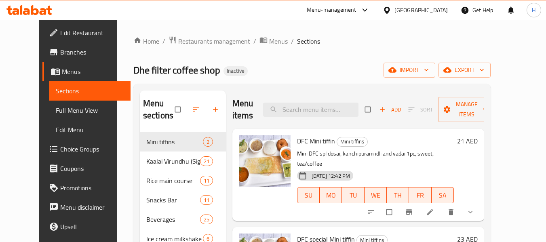
click at [322, 122] on div "Menu items Add Sort Manage items" at bounding box center [358, 110] width 252 height 38
click at [323, 107] on input "search" at bounding box center [310, 110] width 95 height 14
paste input "[PERSON_NAME][DATE] (weekend only)"
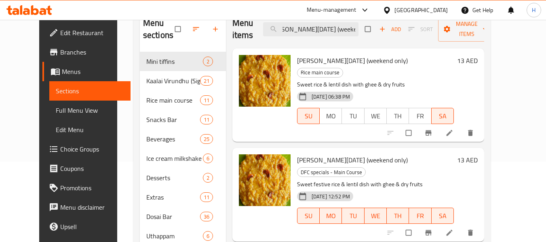
scroll to position [81, 0]
type input "[PERSON_NAME][DATE] (weekend only)"
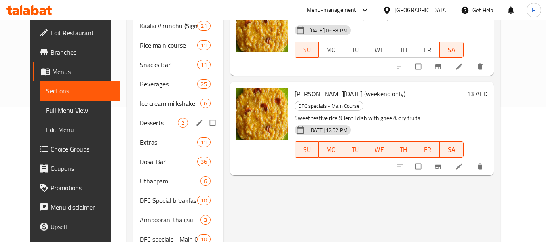
scroll to position [121, 0]
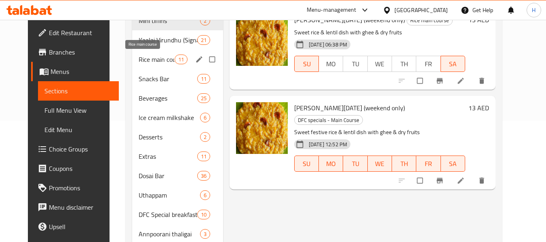
click at [154, 59] on span "Rice main course" at bounding box center [157, 60] width 36 height 10
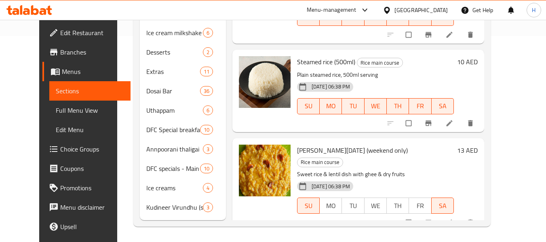
scroll to position [207, 0]
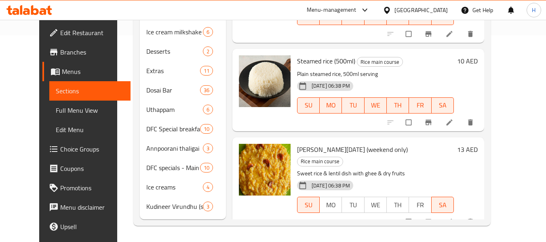
click at [419, 169] on p "Sweet rice & lentil dish with ghee & dry fruits" at bounding box center [375, 174] width 157 height 10
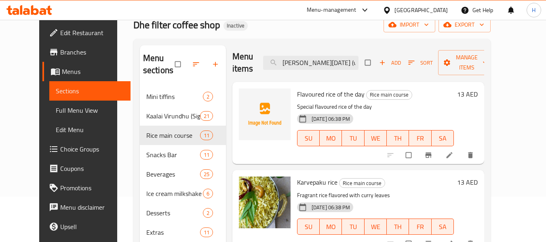
scroll to position [0, 0]
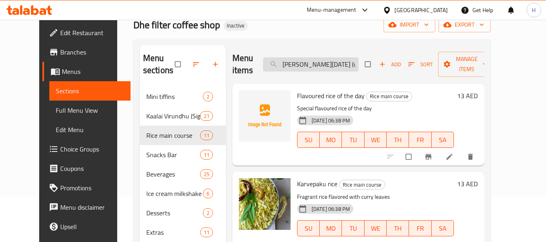
click at [313, 63] on input "[PERSON_NAME][DATE] (weekend only)" at bounding box center [310, 64] width 95 height 14
paste input "search"
paste input "[PERSON_NAME][DATE] (weekend only)"
type input "[PERSON_NAME][DATE] (weekend only)"
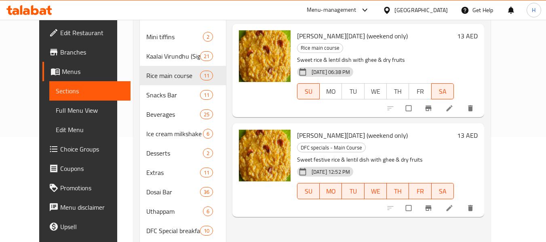
scroll to position [126, 0]
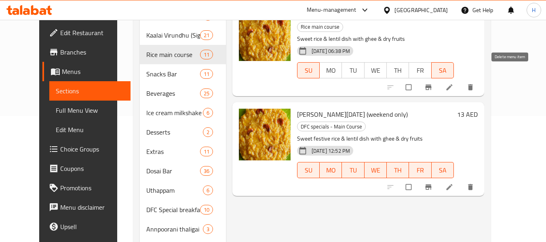
click at [481, 78] on button "delete" at bounding box center [471, 87] width 19 height 18
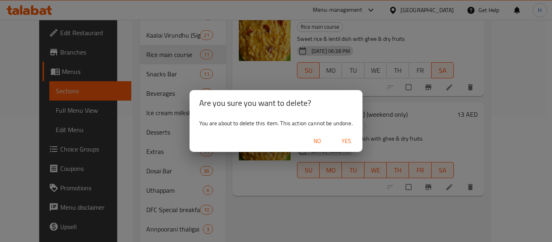
click at [349, 139] on span "Yes" at bounding box center [346, 141] width 19 height 10
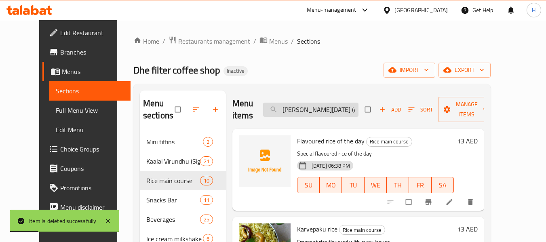
click at [322, 110] on input "[PERSON_NAME][DATE] (weekend only)" at bounding box center [310, 110] width 95 height 14
paste input "[PERSON_NAME][DATE] (weekend only)"
type input "[PERSON_NAME][DATE] (weekend only)"
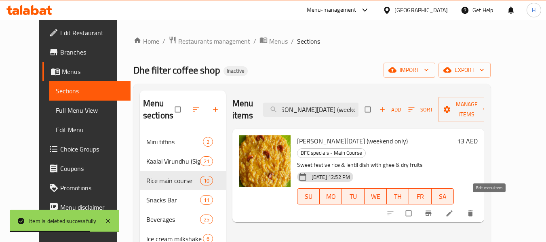
click at [453, 209] on icon at bounding box center [449, 213] width 8 height 8
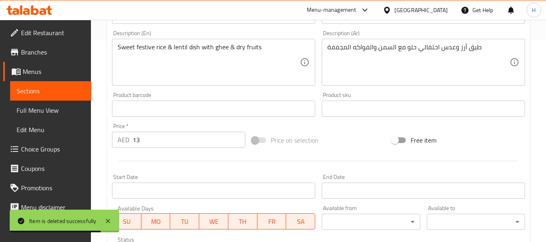
scroll to position [323, 0]
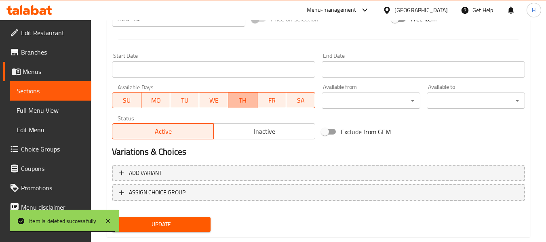
click at [249, 103] on span "TH" at bounding box center [243, 101] width 23 height 12
click at [208, 102] on span "WE" at bounding box center [213, 101] width 23 height 12
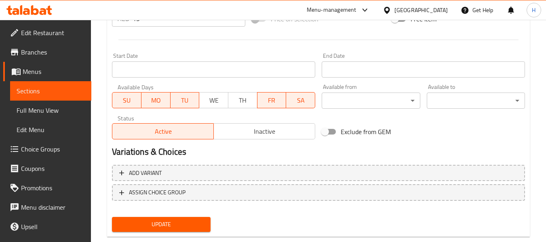
click at [179, 105] on span "TU" at bounding box center [185, 101] width 23 height 12
click at [145, 101] on span "MO" at bounding box center [156, 101] width 23 height 12
click at [117, 104] on span "SU" at bounding box center [127, 101] width 23 height 12
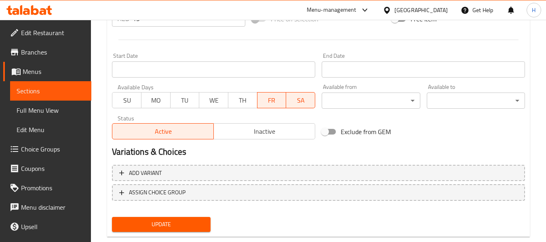
click at [266, 98] on span "FR" at bounding box center [272, 101] width 23 height 12
click at [130, 97] on span "SU" at bounding box center [127, 101] width 23 height 12
click at [196, 223] on span "Update" at bounding box center [160, 224] width 85 height 10
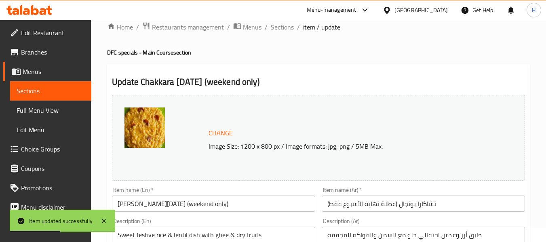
scroll to position [0, 0]
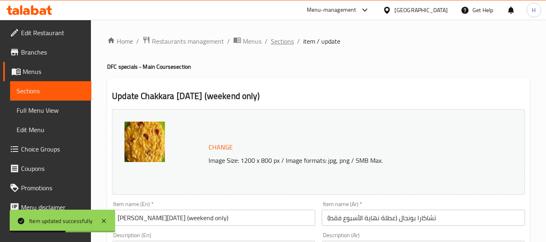
click at [276, 39] on span "Sections" at bounding box center [282, 41] width 23 height 10
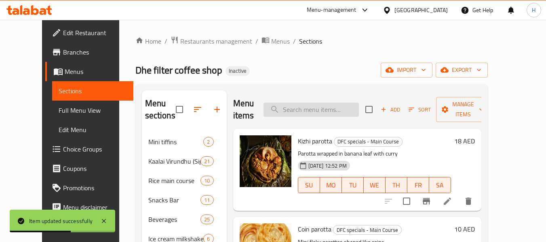
click at [339, 108] on input "search" at bounding box center [311, 110] width 95 height 14
paste input "Archiparppu sadham"
type input "Archiparppu sadham"
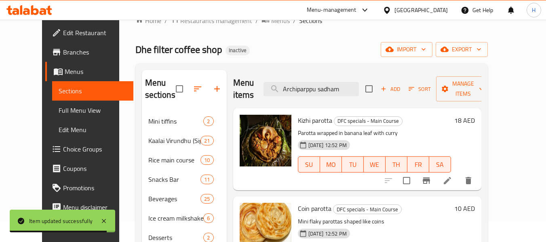
scroll to position [40, 0]
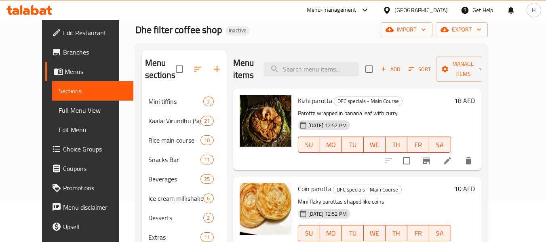
paste input "Archiparppu sadham"
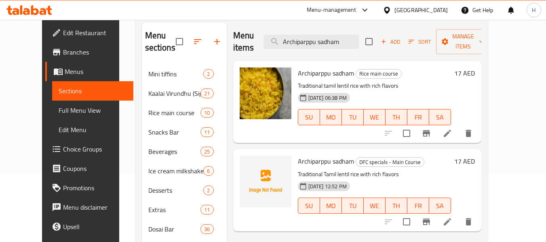
scroll to position [81, 0]
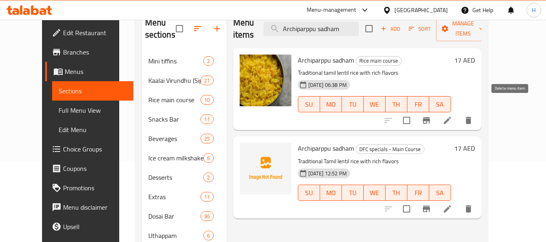
click at [471, 117] on icon "delete" at bounding box center [469, 120] width 6 height 7
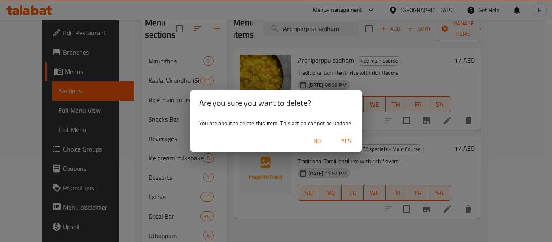
click at [349, 142] on span "Yes" at bounding box center [346, 141] width 19 height 10
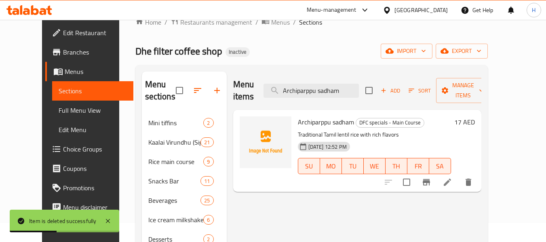
scroll to position [0, 0]
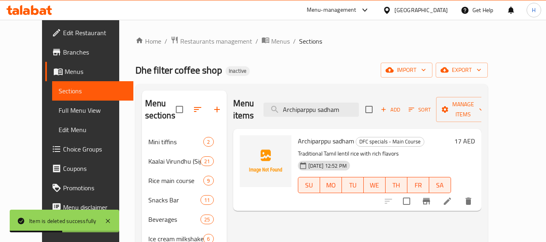
click at [313, 114] on div "Menu items Archiparppu sadham Add Sort Manage items" at bounding box center [357, 110] width 248 height 38
click at [313, 109] on input "Archiparppu sadham" at bounding box center [311, 110] width 95 height 14
paste input "Steamed rice (500ml)"
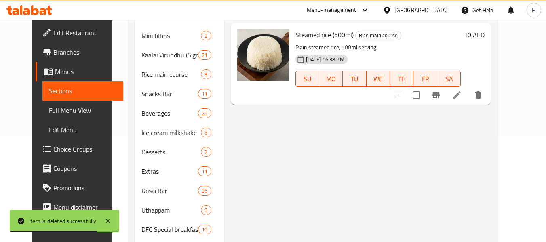
scroll to position [207, 0]
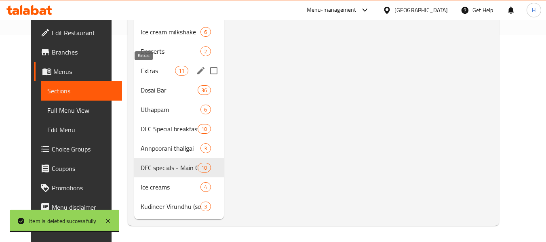
type input "Steamed rice (500ml)"
click at [141, 70] on span "Extras" at bounding box center [158, 71] width 34 height 10
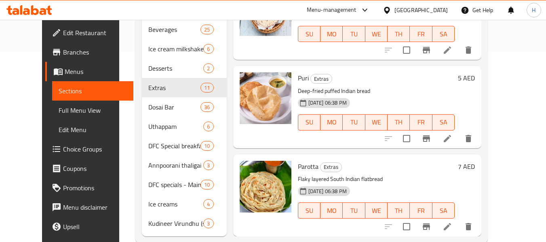
scroll to position [207, 0]
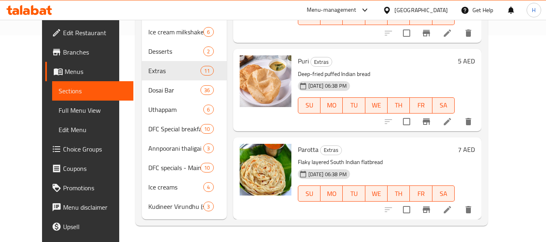
click at [404, 155] on div "Parotta Extras Flaky layered South Indian flatbread 09-09-2025 06:38 PM SU MO T…" at bounding box center [376, 179] width 163 height 76
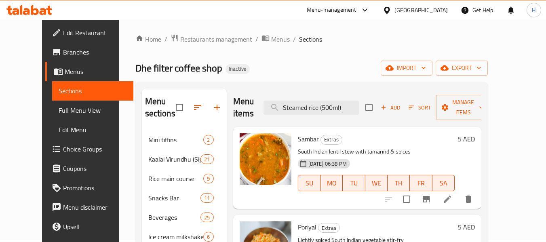
scroll to position [0, 0]
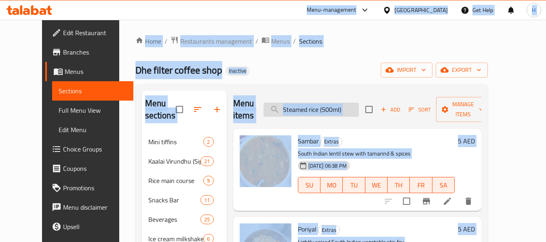
click at [346, 116] on input "Steamed rice (500ml)" at bounding box center [311, 110] width 95 height 14
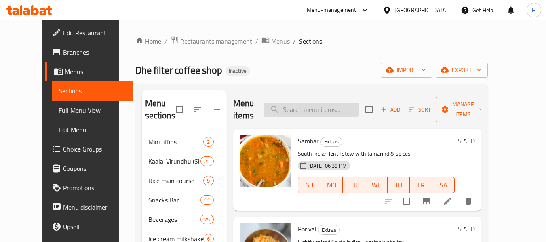
paste input "Steamed rice (500ml)"
type input "Steamed rice (500ml)"
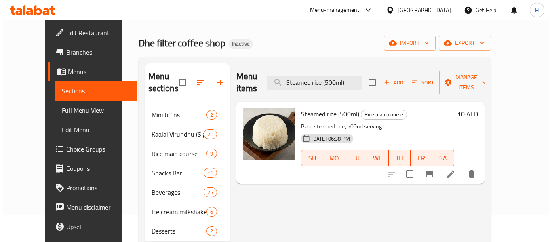
scroll to position [40, 0]
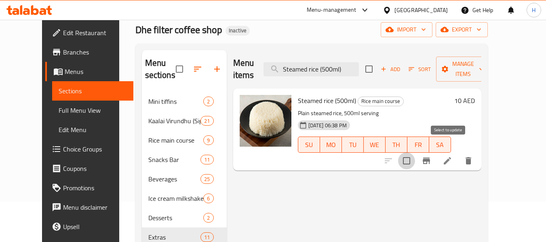
click at [415, 152] on input "checkbox" at bounding box center [406, 160] width 17 height 17
checkbox input "true"
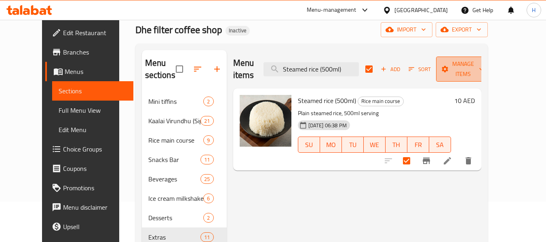
click at [478, 59] on span "Manage items" at bounding box center [463, 69] width 41 height 20
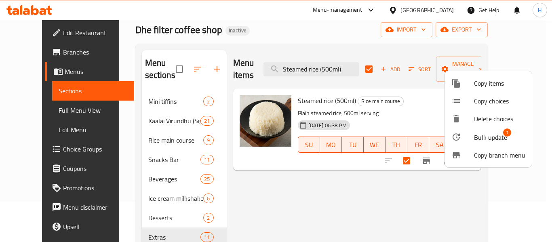
click at [488, 135] on span "Bulk update" at bounding box center [490, 138] width 33 height 10
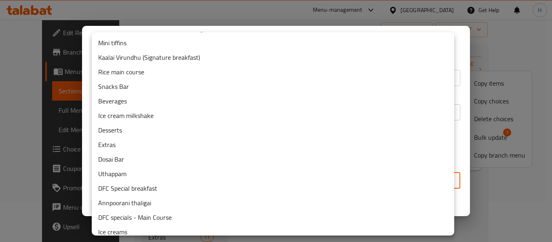
click at [215, 183] on body "​ Menu-management United Arab Emirates Get Help H Edit Restaurant Branches Menu…" at bounding box center [276, 90] width 552 height 222
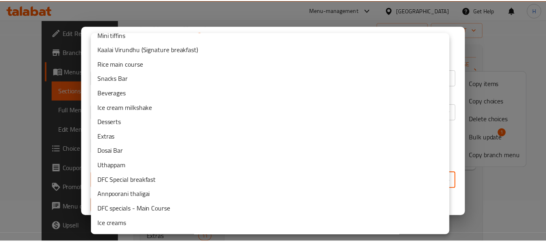
scroll to position [21, 0]
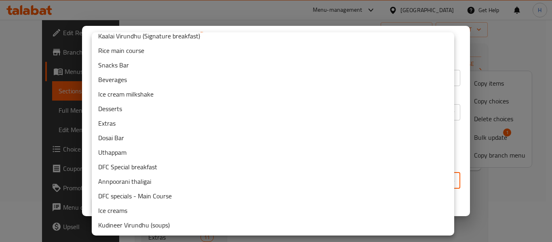
click at [124, 118] on li "Extras" at bounding box center [273, 123] width 363 height 15
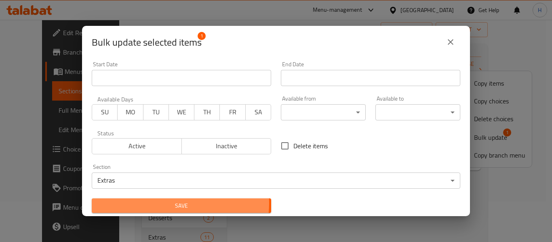
click at [179, 203] on span "Save" at bounding box center [181, 206] width 167 height 10
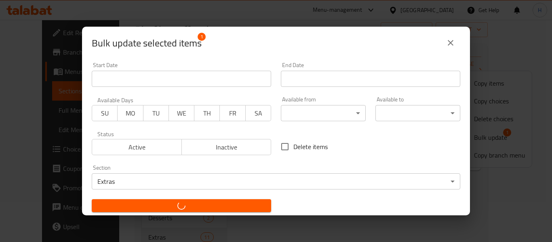
checkbox input "false"
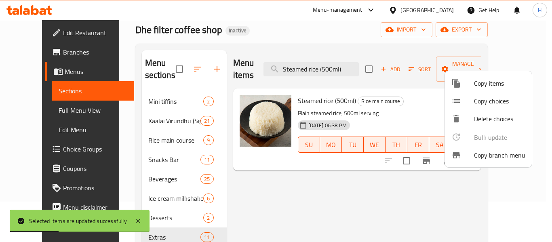
click at [280, 192] on div at bounding box center [276, 121] width 552 height 242
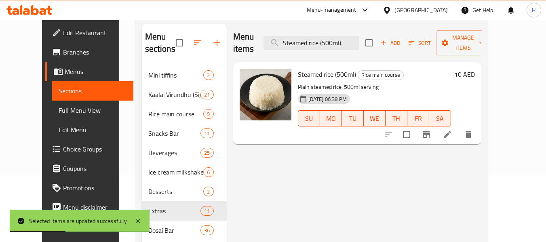
scroll to position [81, 0]
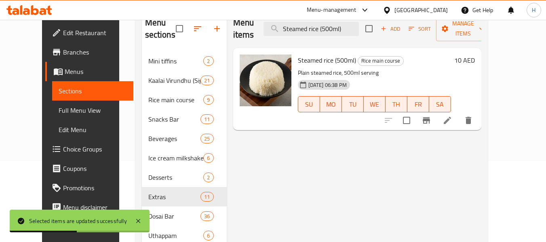
click at [295, 182] on div "Menu items Steamed rice (500ml) Add Sort Manage items Steamed rice (500ml) Rice…" at bounding box center [354, 178] width 255 height 336
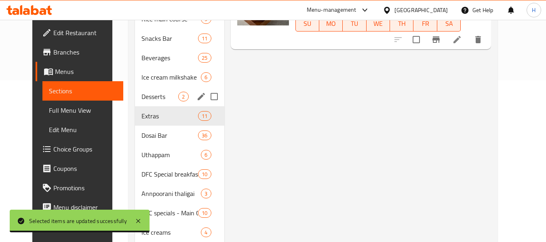
scroll to position [40, 0]
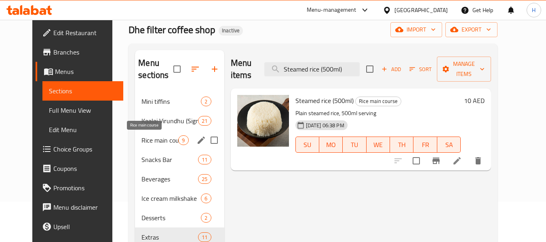
click at [152, 137] on span "Rice main course" at bounding box center [159, 140] width 37 height 10
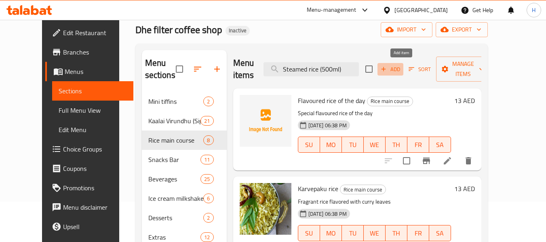
click at [401, 67] on span "Add" at bounding box center [391, 69] width 22 height 9
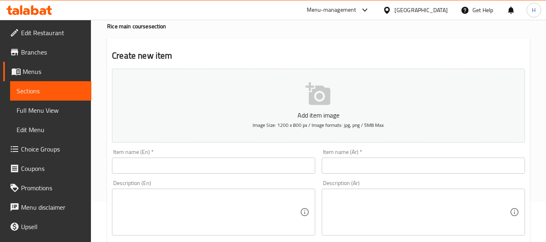
click at [289, 159] on input "text" at bounding box center [213, 166] width 203 height 16
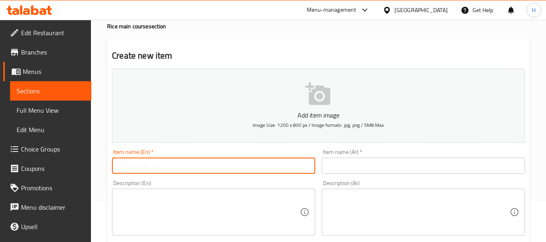
paste input "Veg biryani"
type input "Veg biryani"
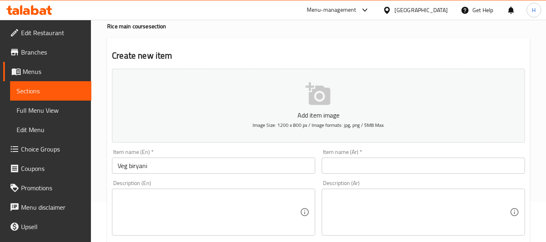
click at [363, 161] on input "text" at bounding box center [423, 166] width 203 height 16
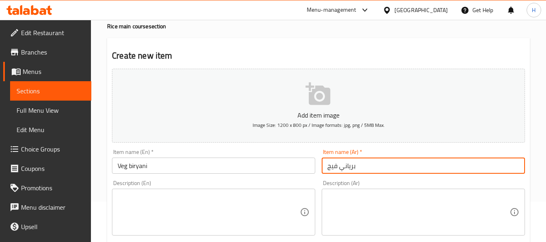
type input "برياني فيج"
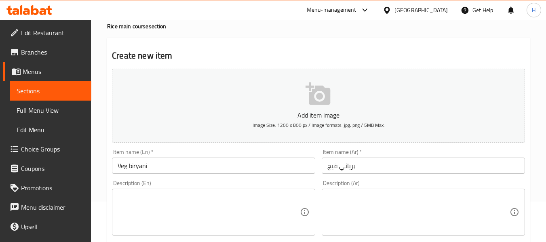
click at [293, 200] on textarea at bounding box center [209, 212] width 182 height 38
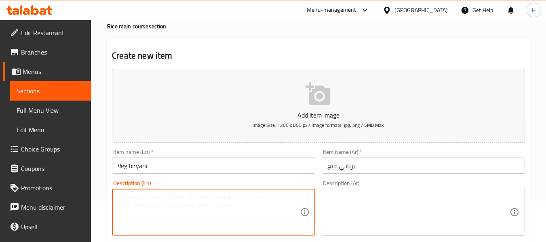
paste textarea "Fragrant spiced rice with mixed vegetables"
type textarea "Fragrant spiced rice with mixed vegetables"
click at [434, 203] on textarea at bounding box center [418, 212] width 182 height 38
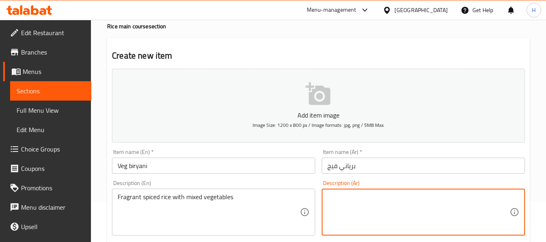
paste textarea "أرز معطر مع خضروات مشكلة"
click at [380, 199] on textarea "أرز معطر مع خضروات مشكلة" at bounding box center [418, 212] width 182 height 38
click at [397, 196] on textarea "أرز معطر مع خضروات مشكلة" at bounding box center [418, 212] width 182 height 38
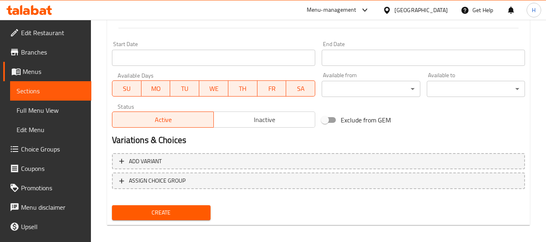
type textarea "أرز متبل معطر مع خضروات مشكلة"
click at [206, 213] on button "Create" at bounding box center [161, 212] width 98 height 15
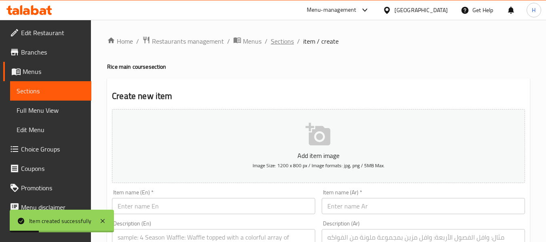
click at [280, 40] on span "Sections" at bounding box center [282, 41] width 23 height 10
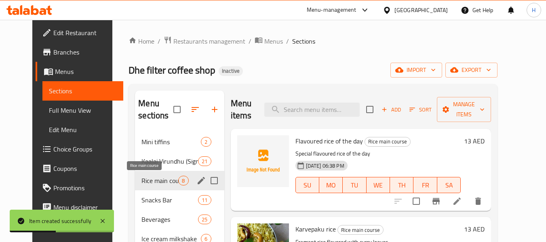
click at [157, 182] on span "Rice main course" at bounding box center [159, 181] width 37 height 10
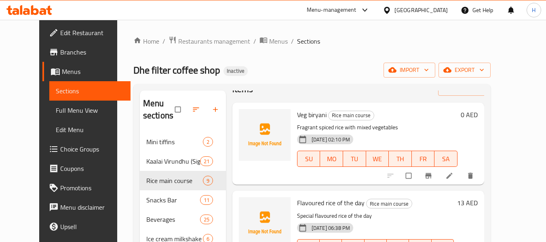
scroll to position [40, 0]
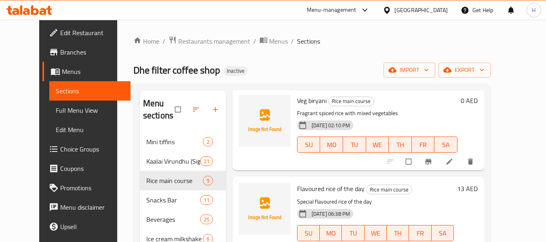
click at [455, 162] on link at bounding box center [450, 162] width 10 height 8
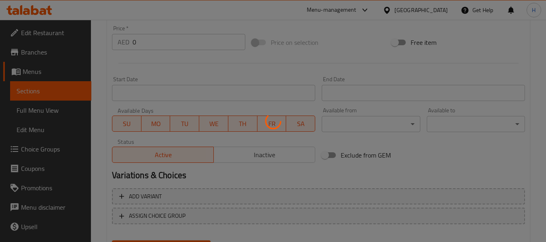
scroll to position [208, 0]
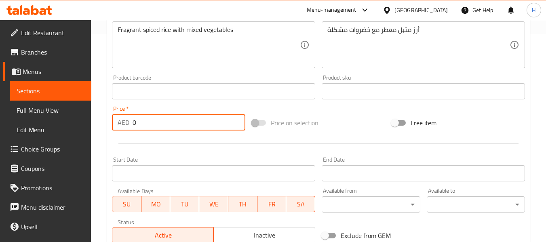
drag, startPoint x: 143, startPoint y: 128, endPoint x: 131, endPoint y: 126, distance: 12.0
click at [131, 126] on div "AED 0 Price *" at bounding box center [178, 122] width 133 height 16
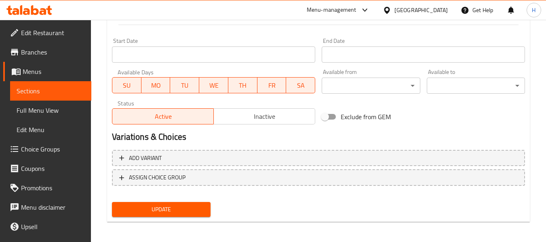
scroll to position [329, 0]
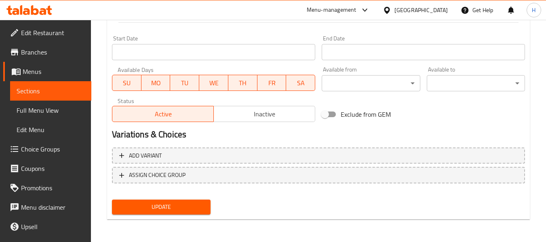
type input "17"
click at [183, 204] on span "Update" at bounding box center [160, 207] width 85 height 10
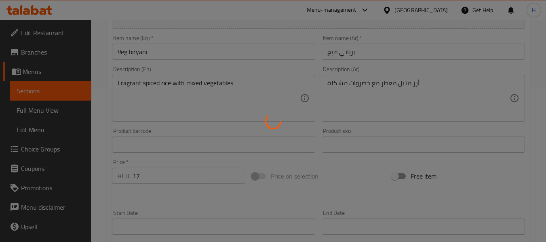
scroll to position [127, 0]
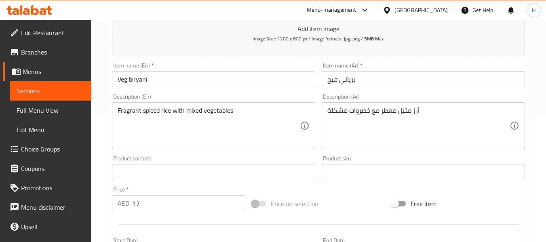
drag, startPoint x: 418, startPoint y: 135, endPoint x: 382, endPoint y: 137, distance: 36.4
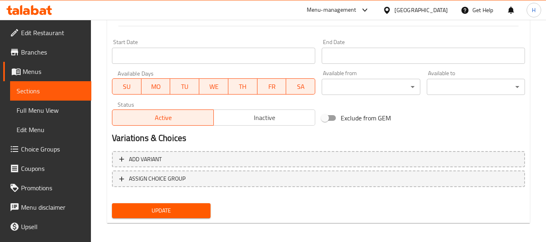
scroll to position [329, 0]
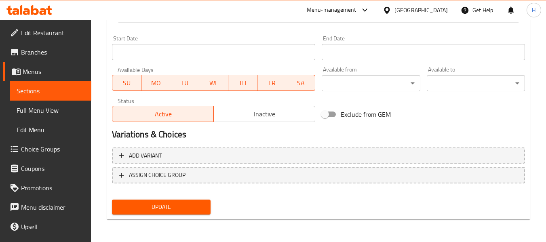
click at [182, 202] on span "Update" at bounding box center [160, 207] width 85 height 10
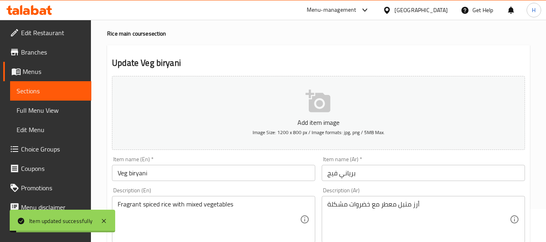
scroll to position [0, 0]
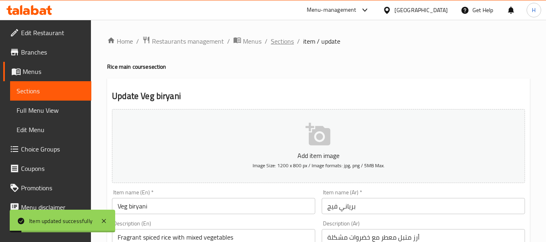
click at [272, 43] on span "Sections" at bounding box center [282, 41] width 23 height 10
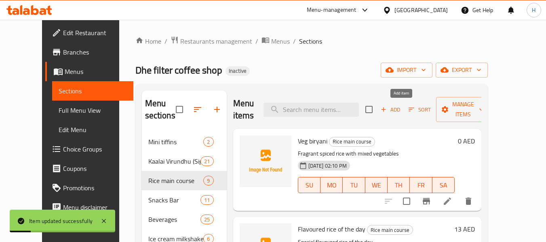
click at [401, 109] on span "Add" at bounding box center [391, 109] width 22 height 9
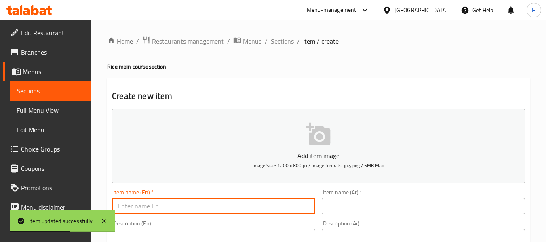
click at [277, 204] on input "text" at bounding box center [213, 206] width 203 height 16
paste input "Mushroom biryani"
type input "Mushroom biryani"
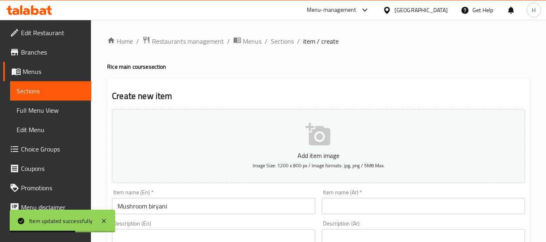
click at [382, 215] on div "Item name (Ar)   * Item name (Ar) *" at bounding box center [423, 201] width 210 height 31
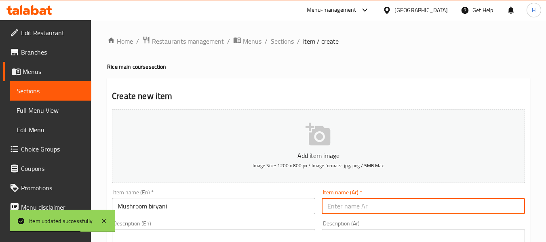
click at [381, 208] on input "text" at bounding box center [423, 206] width 203 height 16
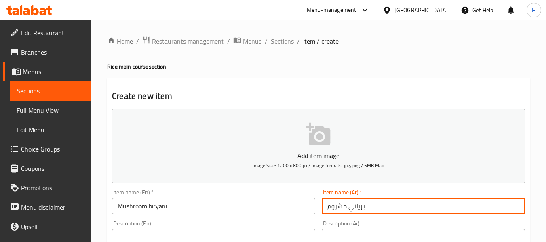
type input "برياني مشروم"
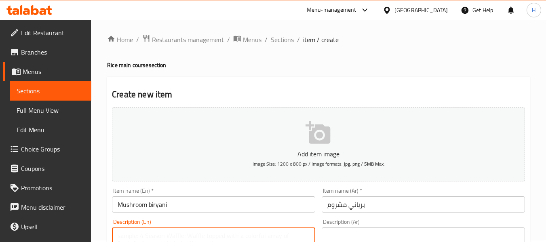
paste textarea "Fragrant spiced rice with mushrooms"
type textarea "Fragrant spiced rice with mushrooms"
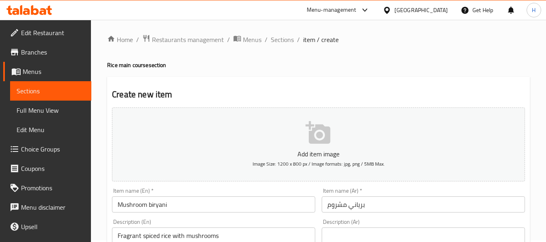
paste textarea "أرز معطر بالبهارات مع الفطر"
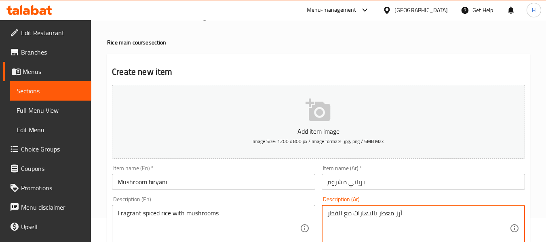
scroll to position [42, 0]
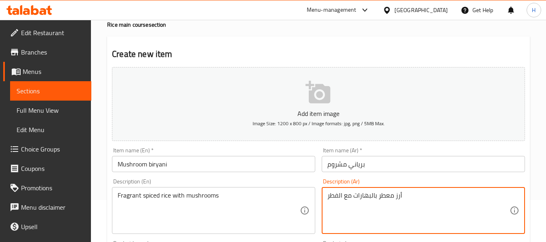
click at [393, 197] on textarea "أرز معطر بالبهارات مع الفطر" at bounding box center [418, 211] width 182 height 38
click at [370, 198] on textarea "أرز متبل معطر بالبهارات مع الفطر" at bounding box center [418, 211] width 182 height 38
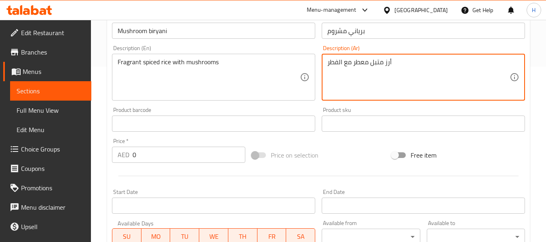
scroll to position [329, 0]
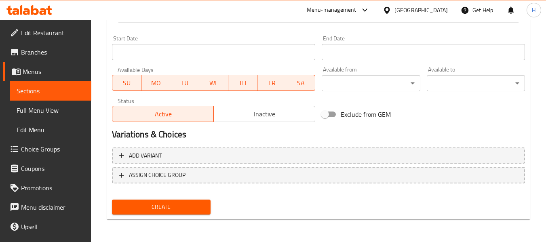
type textarea "أرز متبل معطر مع الفطر"
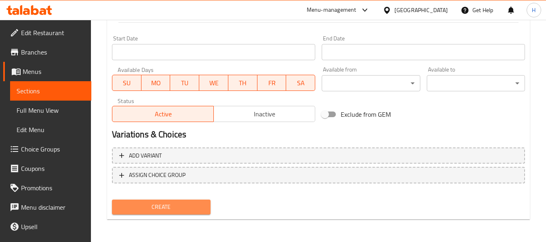
click at [181, 206] on span "Create" at bounding box center [160, 207] width 85 height 10
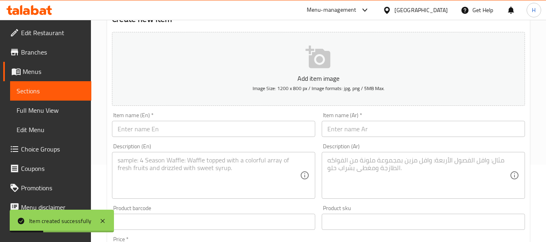
scroll to position [6, 0]
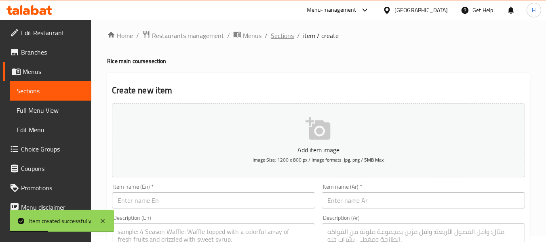
click at [289, 35] on span "Sections" at bounding box center [282, 36] width 23 height 10
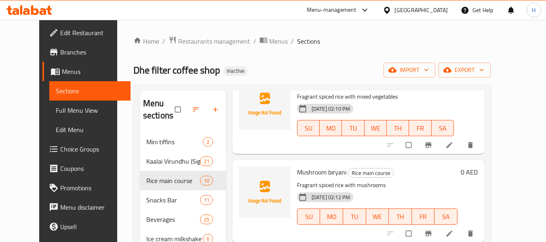
scroll to position [81, 0]
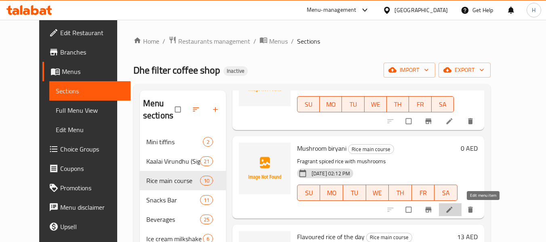
click at [453, 213] on icon at bounding box center [449, 210] width 8 height 8
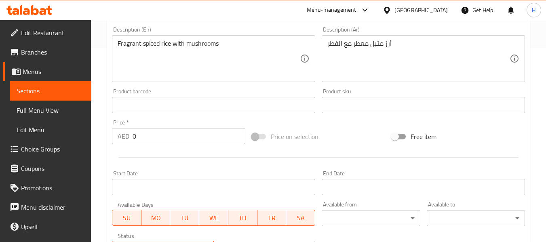
scroll to position [202, 0]
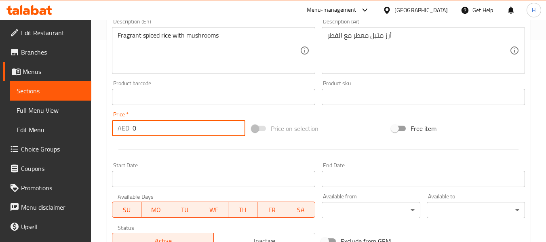
drag, startPoint x: 148, startPoint y: 129, endPoint x: 129, endPoint y: 129, distance: 19.8
click at [129, 129] on div "AED 0 Price *" at bounding box center [178, 128] width 133 height 16
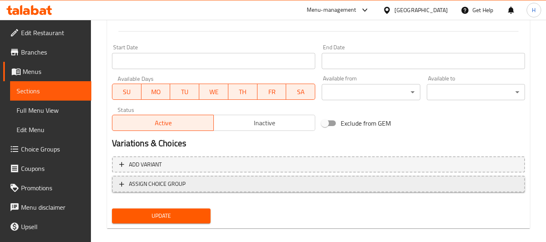
scroll to position [323, 0]
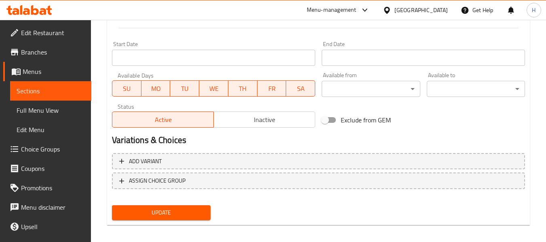
type input "21"
click at [188, 204] on div "Update" at bounding box center [161, 212] width 105 height 21
click at [193, 208] on span "Update" at bounding box center [160, 213] width 85 height 10
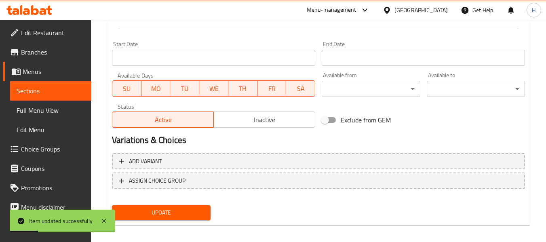
click at [402, 136] on h2 "Variations & Choices" at bounding box center [318, 140] width 413 height 12
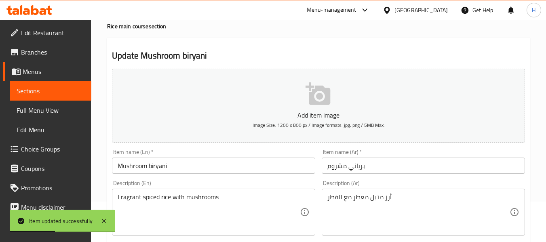
scroll to position [0, 0]
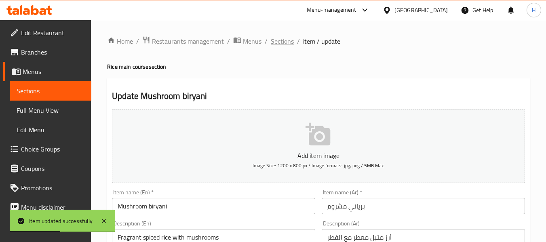
click at [275, 46] on span "Sections" at bounding box center [282, 41] width 23 height 10
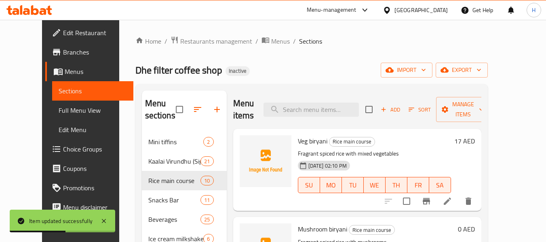
click at [331, 120] on div "Menu items Add Sort Manage items" at bounding box center [357, 110] width 248 height 38
click at [331, 112] on input "search" at bounding box center [311, 110] width 95 height 14
paste input "[PERSON_NAME]"
type input "[PERSON_NAME]"
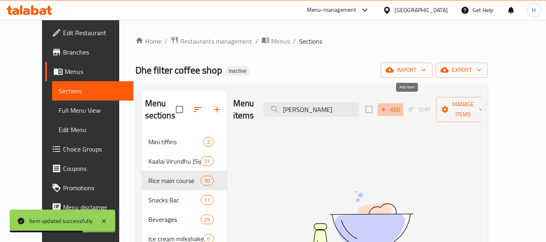
click at [401, 105] on span "Add" at bounding box center [391, 109] width 22 height 9
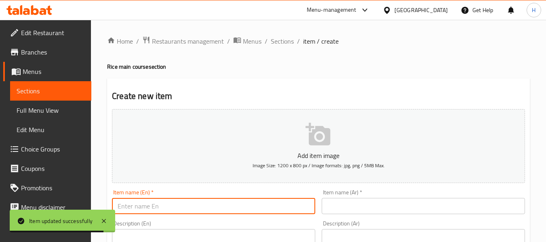
click at [154, 210] on input "text" at bounding box center [213, 206] width 203 height 16
paste input "[PERSON_NAME]"
type input "[PERSON_NAME]"
click at [379, 208] on input "text" at bounding box center [423, 206] width 203 height 16
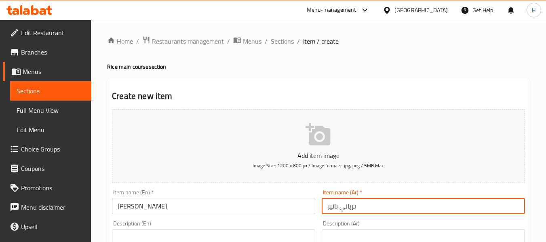
type input "برياني بانير"
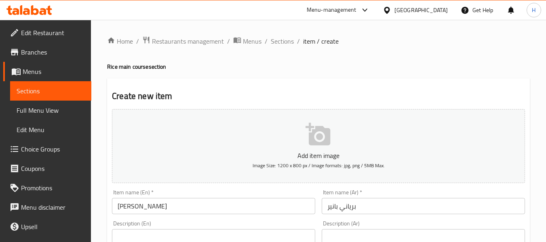
paste textarea "Fragrant spiced rice with paneer"
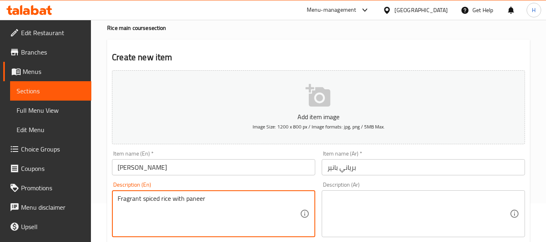
scroll to position [82, 0]
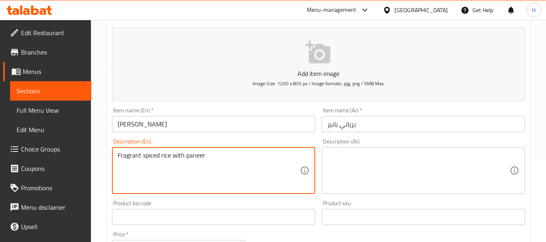
type textarea "Fragrant spiced rice with paneer"
click at [427, 173] on textarea at bounding box center [418, 171] width 182 height 38
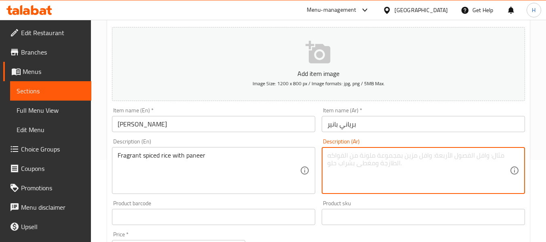
paste textarea "أرز معطر بالبهارات مع بانير"
click at [367, 155] on textarea "أرز معطر بالبهارات مع بانير" at bounding box center [418, 171] width 182 height 38
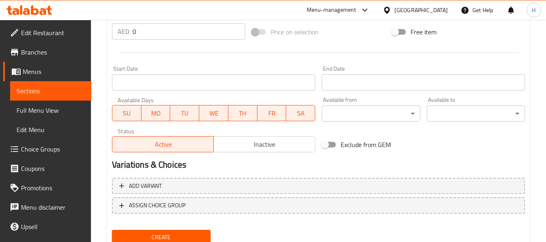
scroll to position [248, 0]
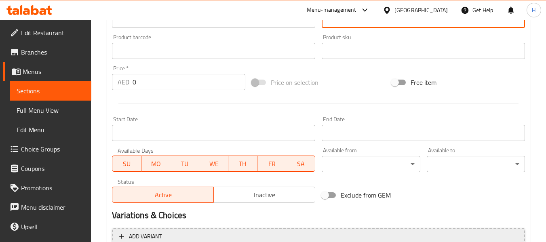
type textarea "أرز معطر متبل مع بانير"
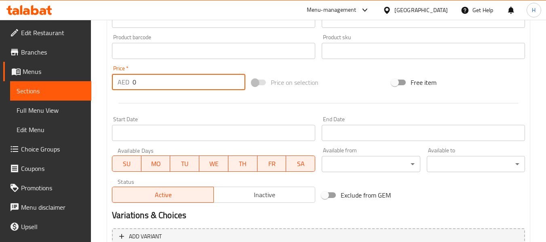
drag, startPoint x: 138, startPoint y: 82, endPoint x: 122, endPoint y: 83, distance: 15.8
click at [122, 83] on div "AED 0 Price *" at bounding box center [178, 82] width 133 height 16
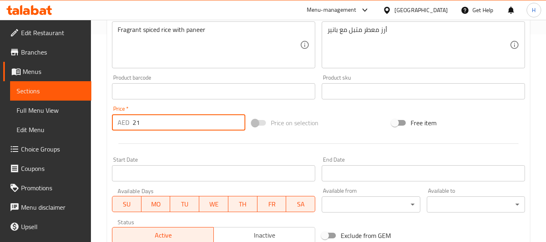
type input "21"
click at [193, 143] on div at bounding box center [319, 144] width 420 height 20
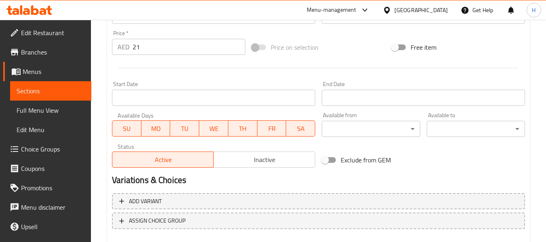
scroll to position [329, 0]
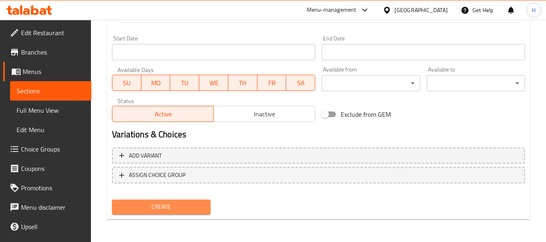
click at [198, 212] on span "Create" at bounding box center [160, 207] width 85 height 10
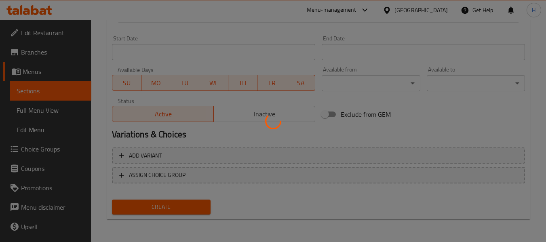
type input "0"
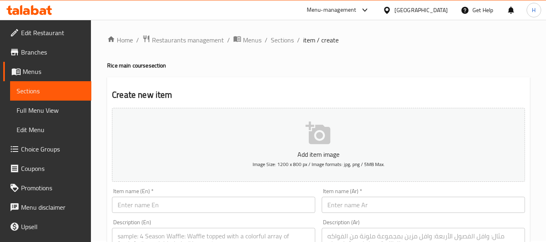
scroll to position [0, 0]
click at [295, 41] on ol "Home / Restaurants management / Menus / Sections / item / create" at bounding box center [318, 41] width 423 height 11
click at [289, 43] on span "Sections" at bounding box center [282, 41] width 23 height 10
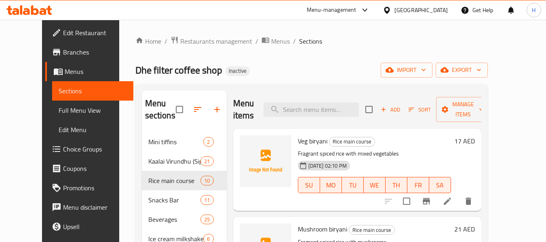
click at [59, 110] on span "Full Menu View" at bounding box center [93, 110] width 68 height 10
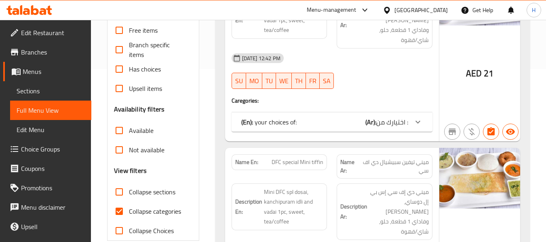
scroll to position [243, 0]
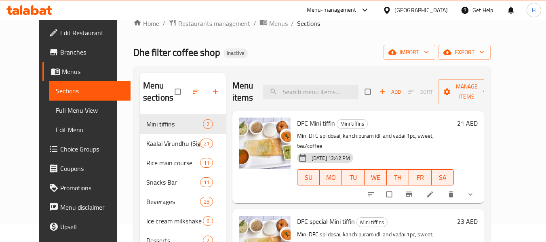
scroll to position [162, 0]
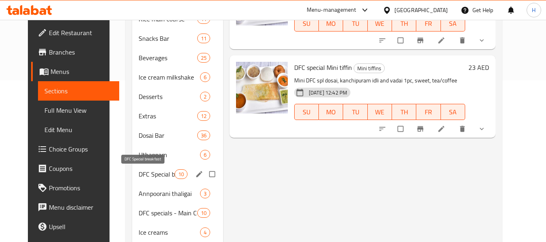
click at [142, 171] on span "DFC Special breakfast" at bounding box center [157, 174] width 36 height 10
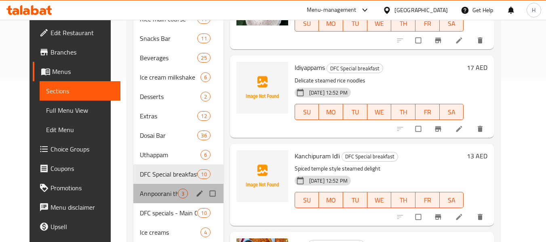
click at [154, 198] on div "Annpoorani thaligai 3" at bounding box center [178, 193] width 90 height 19
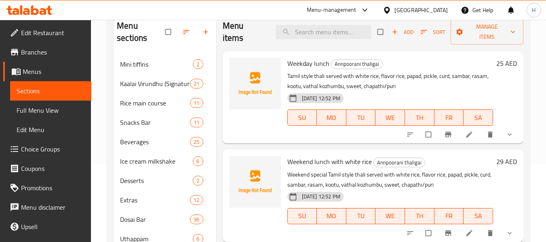
scroll to position [162, 0]
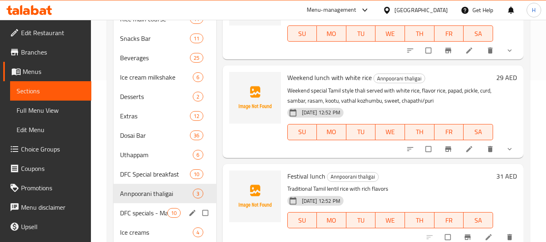
click at [141, 207] on div "DFC specials - Main Course 10" at bounding box center [165, 212] width 102 height 19
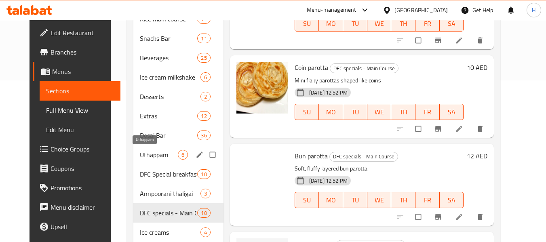
scroll to position [207, 0]
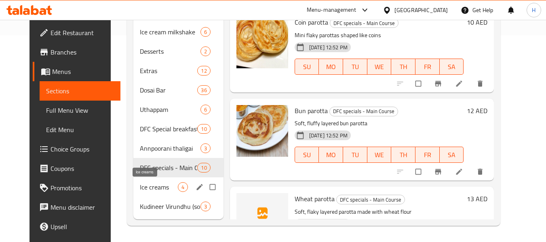
click at [156, 188] on span "Ice creams" at bounding box center [159, 187] width 38 height 10
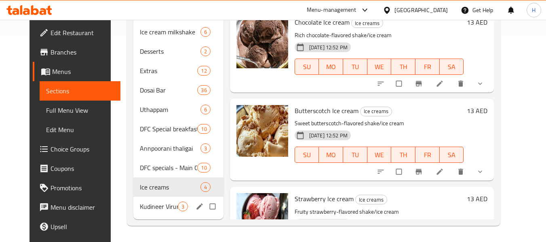
click at [147, 214] on div "Kudineer Virundhu (soups) 3" at bounding box center [178, 206] width 90 height 19
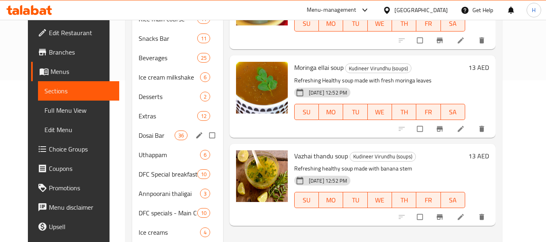
scroll to position [202, 0]
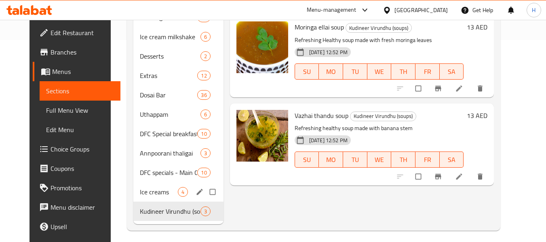
click at [140, 195] on span "Ice creams" at bounding box center [159, 192] width 38 height 10
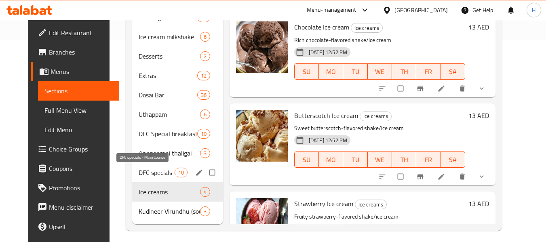
click at [149, 172] on span "DFC specials - Main Course" at bounding box center [157, 173] width 36 height 10
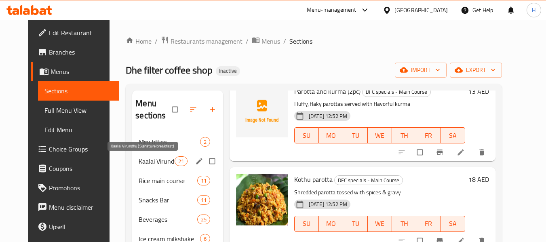
click at [144, 159] on span "Kaalai Virundhu (Signature breakfast)" at bounding box center [157, 161] width 36 height 10
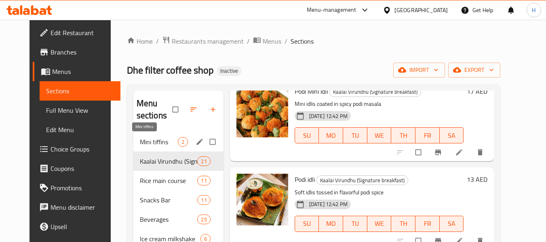
click at [143, 143] on span "Mini tiffins" at bounding box center [159, 142] width 38 height 10
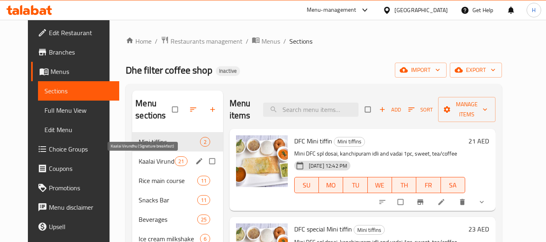
click at [150, 157] on span "Kaalai Virundhu (Signature breakfast)" at bounding box center [157, 161] width 36 height 10
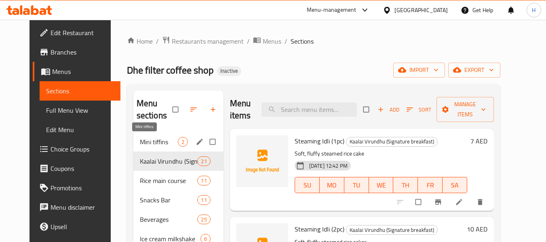
click at [151, 142] on span "Mini tiffins" at bounding box center [159, 142] width 38 height 10
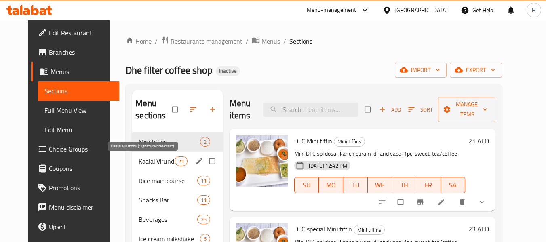
click at [154, 156] on span "Kaalai Virundhu (Signature breakfast)" at bounding box center [157, 161] width 36 height 10
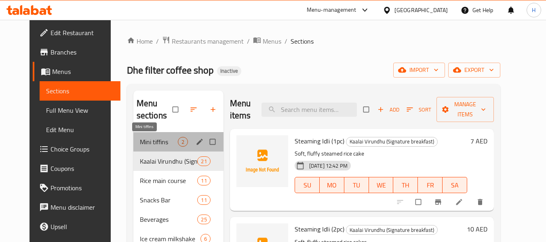
click at [150, 139] on span "Mini tiffins" at bounding box center [159, 142] width 38 height 10
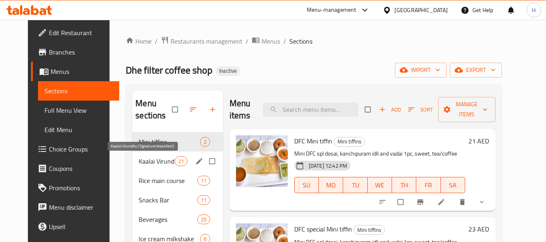
click at [139, 161] on span "Kaalai Virundhu (Signature breakfast)" at bounding box center [157, 161] width 36 height 10
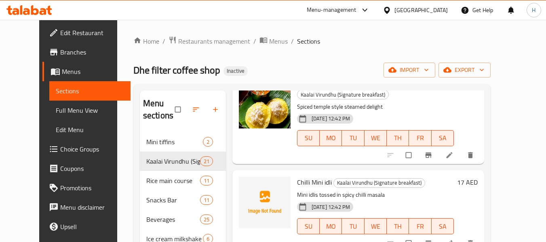
scroll to position [485, 0]
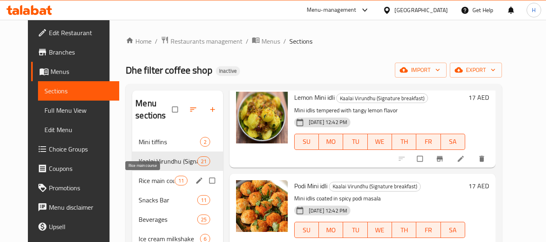
click at [139, 183] on span "Rice main course" at bounding box center [157, 181] width 36 height 10
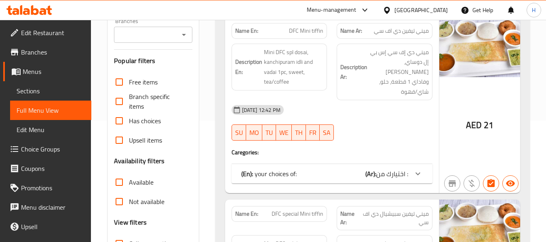
scroll to position [243, 0]
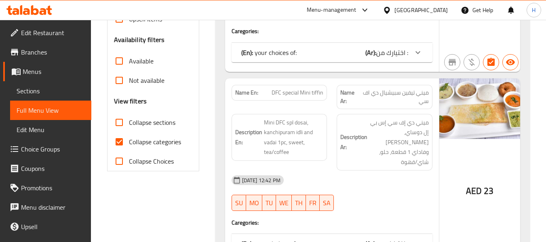
click at [135, 126] on span "Collapse sections" at bounding box center [152, 123] width 46 height 10
click at [129, 126] on input "Collapse sections" at bounding box center [119, 122] width 19 height 19
checkbox input "true"
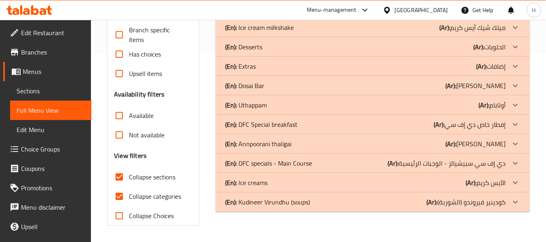
scroll to position [188, 0]
click at [150, 196] on span "Collapse categories" at bounding box center [155, 197] width 52 height 10
click at [129, 196] on input "Collapse categories" at bounding box center [119, 196] width 19 height 19
checkbox input "false"
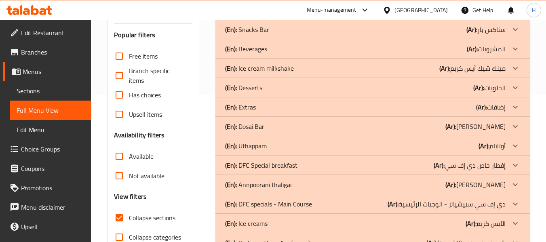
scroll to position [162, 0]
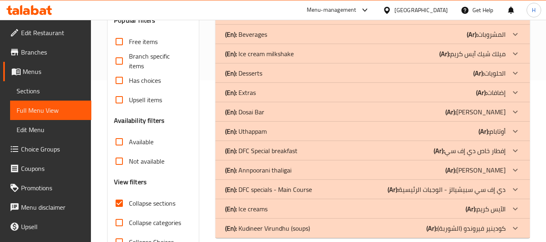
click at [248, 152] on p "(En): DFC Special breakfast" at bounding box center [261, 151] width 72 height 10
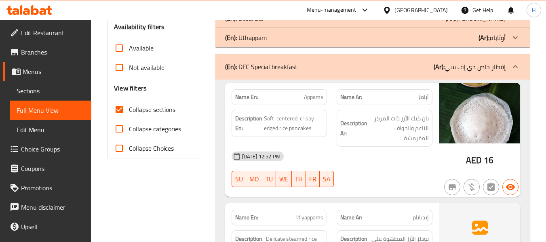
scroll to position [202, 0]
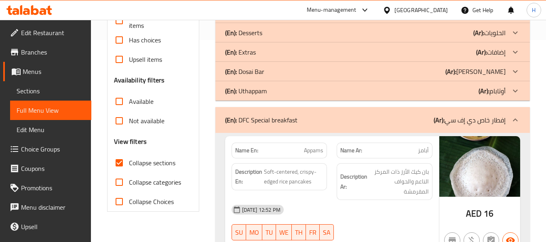
click at [417, 116] on div "(En): DFC Special breakfast (Ar): إفطار خاص دي إف سي" at bounding box center [365, 120] width 280 height 10
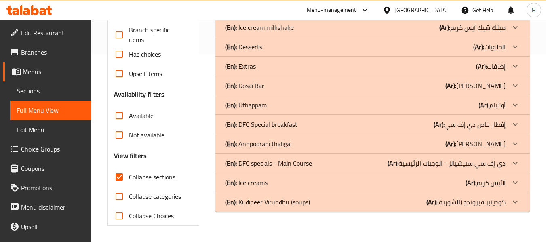
scroll to position [188, 0]
click at [452, 162] on p "(Ar): دي إف سي سبيشيالز - الوجبات الرئيسية" at bounding box center [447, 163] width 118 height 10
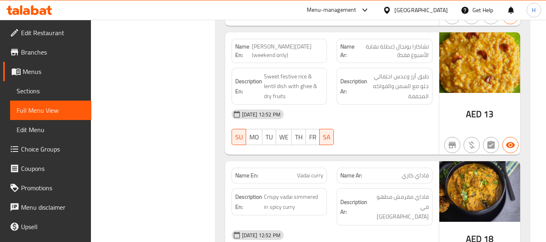
scroll to position [1291, 0]
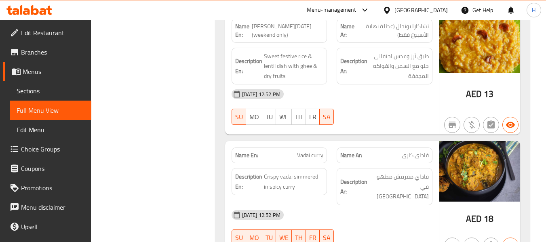
click at [405, 103] on div "10-09-2025 12:52 PM SU MO TU WE TH FR SA" at bounding box center [332, 106] width 211 height 45
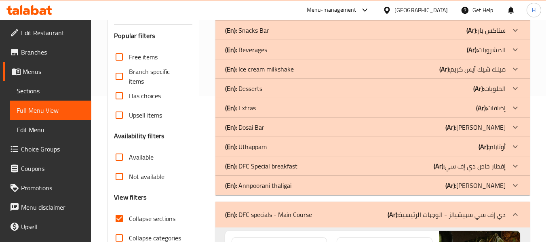
scroll to position [139, 0]
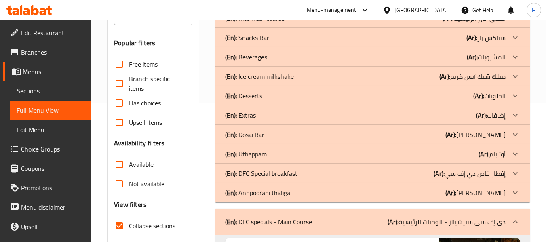
drag, startPoint x: 371, startPoint y: 215, endPoint x: 360, endPoint y: 241, distance: 29.1
click at [372, 215] on div "(En): DFC specials - Main Course (Ar): دي إف سي سبيشيالز - الوجبات الرئيسية" at bounding box center [372, 222] width 314 height 26
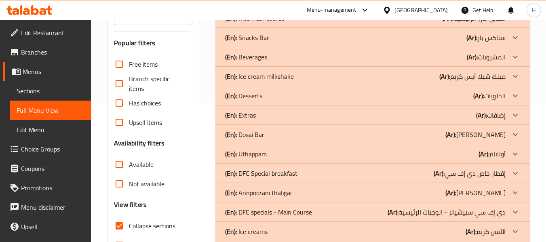
click at [104, 34] on div "Filter Branches Branches Popular filters Free items Branch specific items Has c…" at bounding box center [156, 122] width 108 height 315
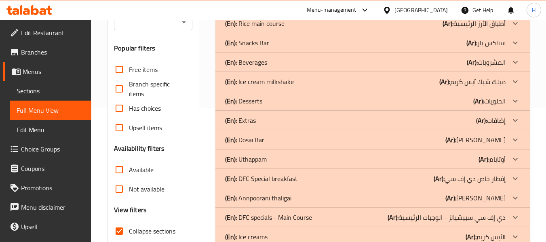
scroll to position [58, 0]
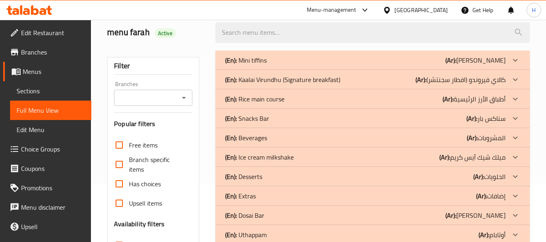
click at [483, 97] on p "(Ar): أطباق الأرز الرئيسية" at bounding box center [474, 99] width 63 height 10
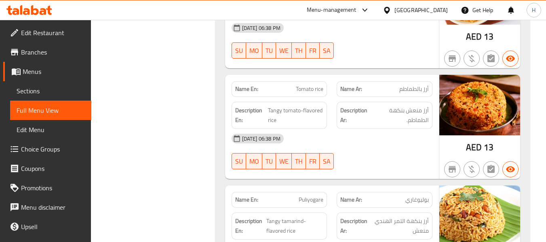
scroll to position [988, 0]
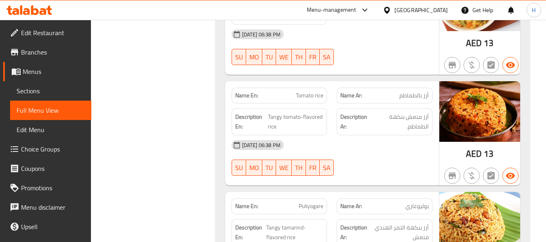
click at [448, 156] on div "AED 13" at bounding box center [479, 133] width 81 height 104
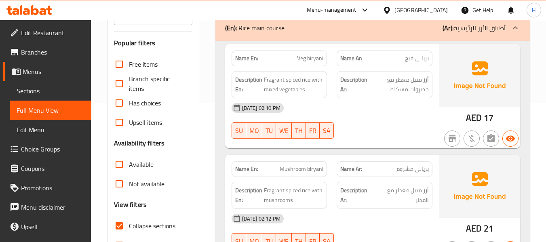
scroll to position [58, 0]
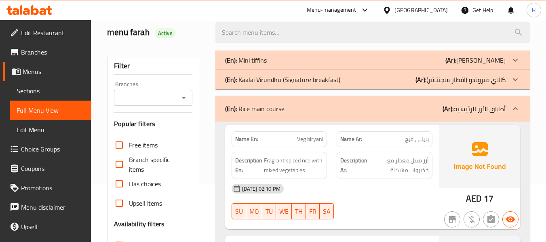
click at [304, 112] on div "(En): Rice main course (Ar): أطباق الأرز الرئيسية" at bounding box center [365, 109] width 280 height 10
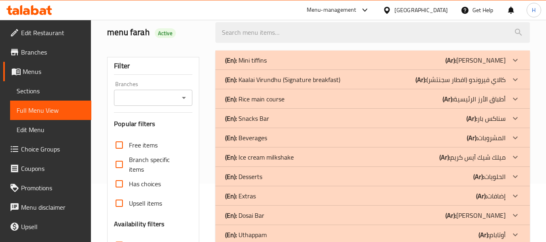
click at [429, 116] on div "(En): Snacks Bar (Ar): سناكس بار" at bounding box center [365, 119] width 280 height 10
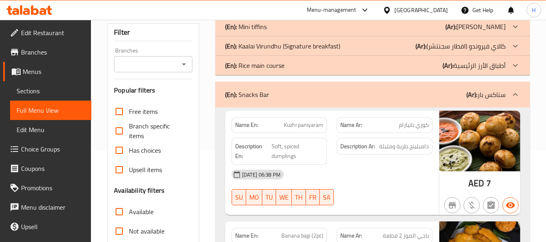
scroll to position [18, 0]
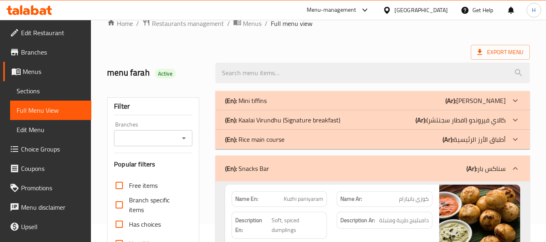
click at [378, 166] on div "(En): Snacks Bar (Ar): سناكس بار" at bounding box center [365, 169] width 280 height 10
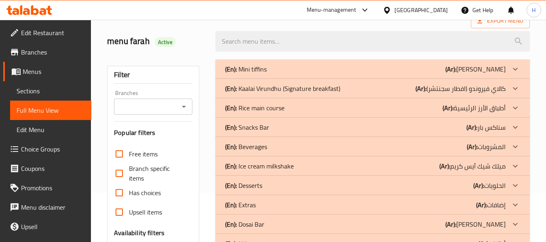
scroll to position [58, 0]
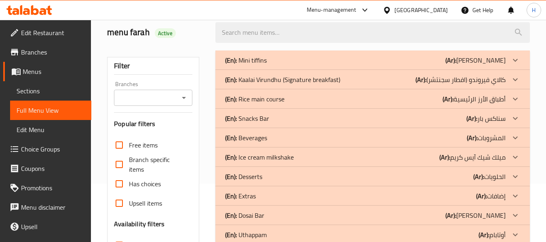
click at [479, 116] on p "(Ar): سناكس بار" at bounding box center [485, 119] width 39 height 10
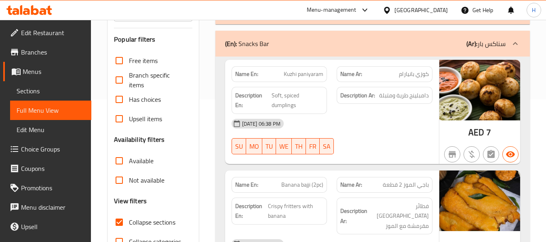
scroll to position [139, 0]
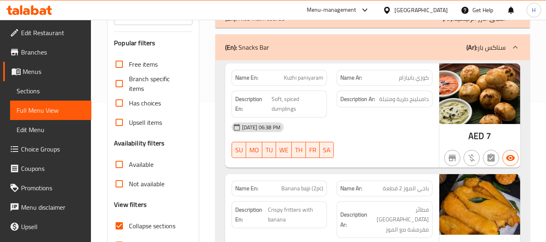
click at [388, 50] on div "(En): Snacks Bar (Ar): سناكس بار" at bounding box center [365, 47] width 280 height 10
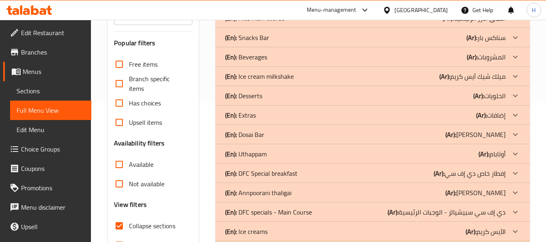
scroll to position [99, 0]
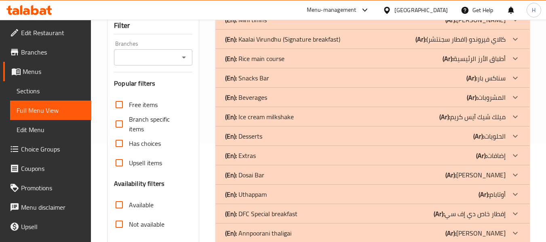
click at [418, 96] on div "(En): Beverages (Ar): المشروبات" at bounding box center [365, 98] width 280 height 10
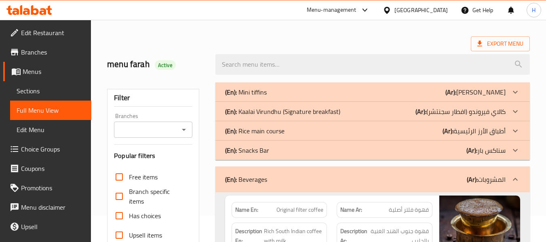
scroll to position [40, 0]
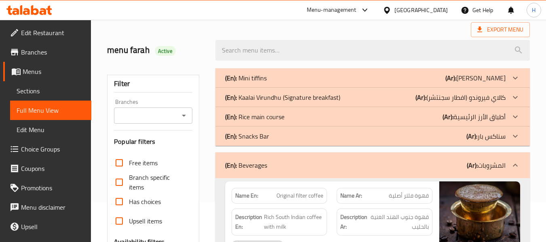
click at [470, 165] on b "(Ar):" at bounding box center [472, 165] width 11 height 12
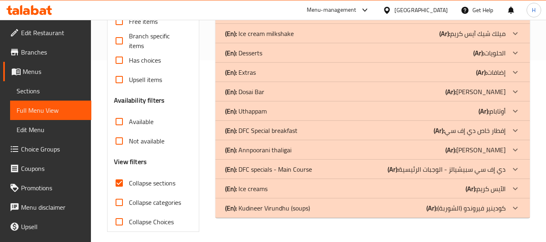
scroll to position [188, 0]
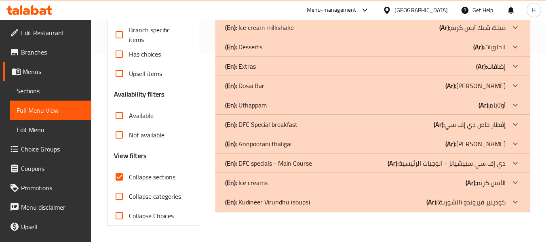
click at [290, 181] on div "(En): Ice creams (Ar): الآيس كريم" at bounding box center [365, 183] width 280 height 10
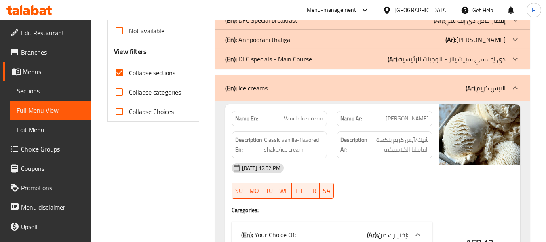
scroll to position [171, 0]
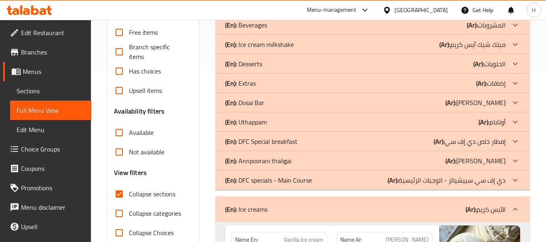
drag, startPoint x: 420, startPoint y: 202, endPoint x: 356, endPoint y: 241, distance: 75.2
click at [420, 202] on div "(En): Ice creams (Ar): الآيس كريم" at bounding box center [372, 209] width 314 height 26
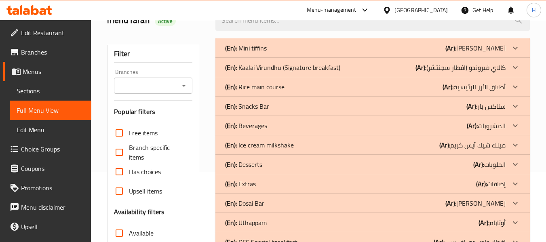
scroll to position [50, 0]
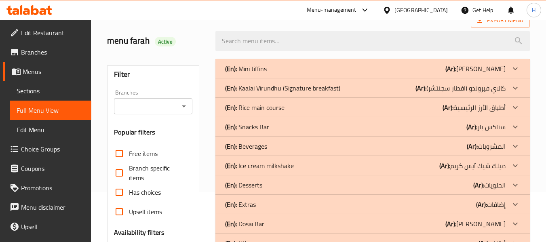
click at [488, 167] on p "(Ar): ميلك شيك آيس كريم" at bounding box center [472, 166] width 66 height 10
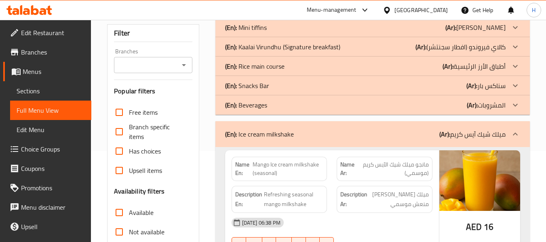
scroll to position [90, 0]
click at [432, 137] on div "(En): Ice cream milkshake (Ar): ميلك شيك آيس كريم" at bounding box center [365, 135] width 280 height 10
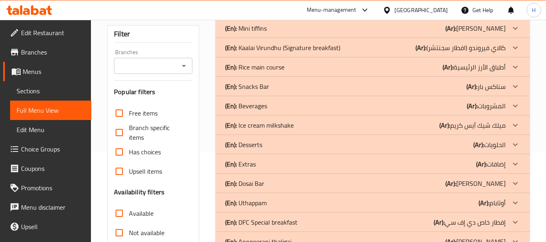
click at [441, 141] on div "(En): Desserts (Ar): الحلويات" at bounding box center [365, 145] width 280 height 10
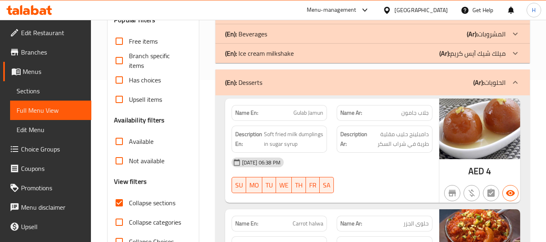
scroll to position [171, 0]
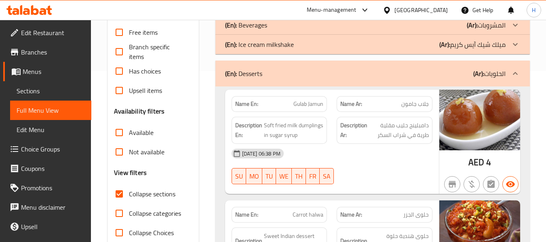
click at [308, 107] on span "Gulab Jamun" at bounding box center [308, 104] width 30 height 8
copy span "Gulab Jamun"
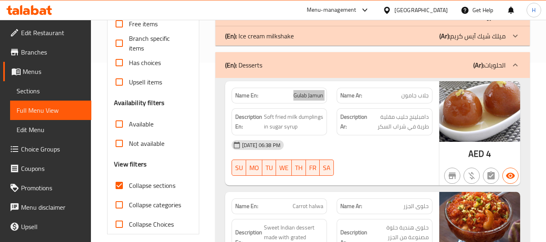
scroll to position [131, 0]
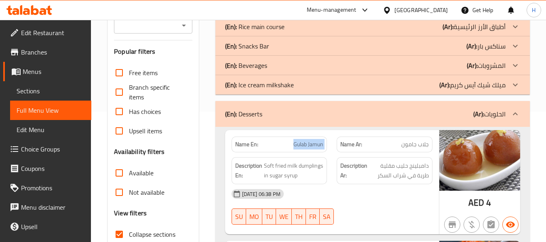
click at [405, 116] on div "(En): Desserts (Ar): الحلويات" at bounding box center [365, 114] width 280 height 10
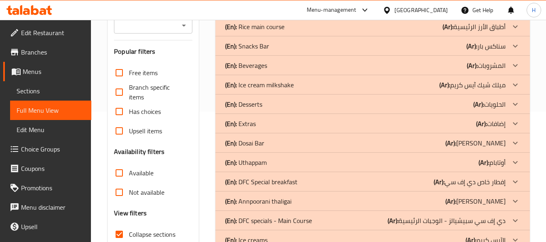
click at [412, 121] on div "(En): Extras (Ar): إضافات" at bounding box center [365, 124] width 280 height 10
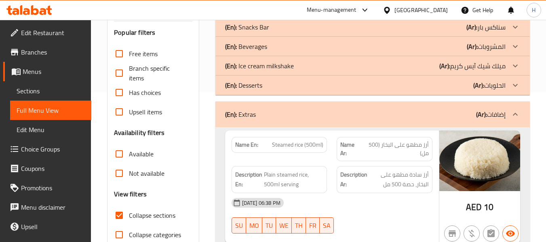
scroll to position [50, 0]
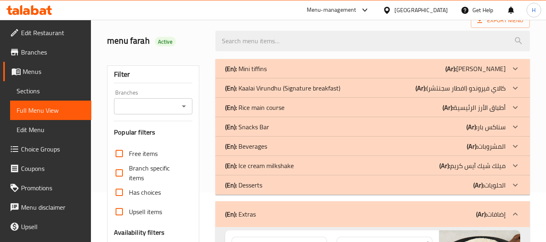
click at [292, 214] on div "(En): Extras (Ar): إضافات" at bounding box center [365, 214] width 280 height 10
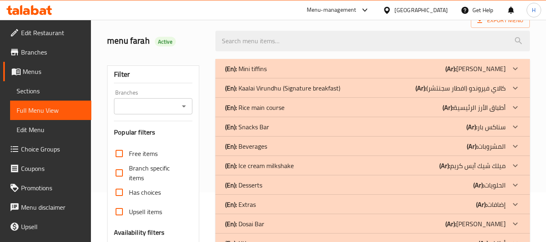
click at [49, 95] on span "Sections" at bounding box center [51, 91] width 68 height 10
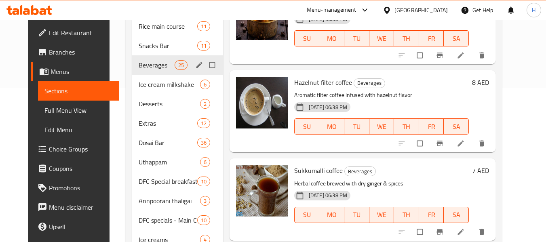
scroll to position [162, 0]
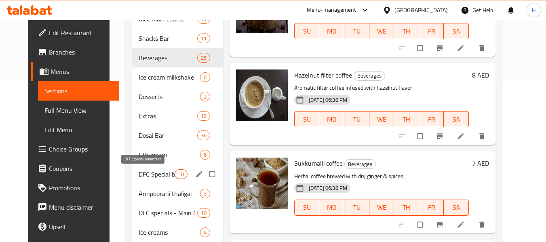
click at [152, 176] on span "DFC Special breakfast" at bounding box center [157, 174] width 36 height 10
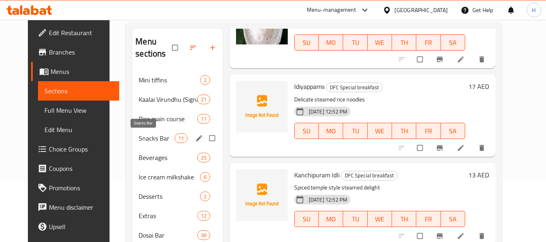
scroll to position [40, 0]
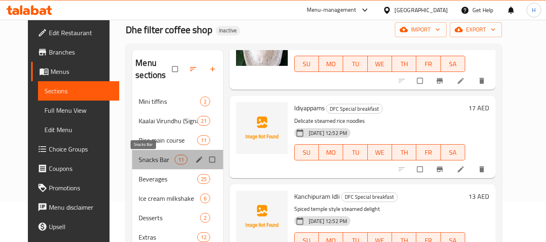
click at [148, 161] on span "Snacks Bar" at bounding box center [157, 160] width 36 height 10
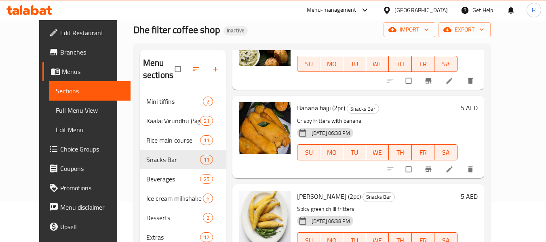
click at [378, 34] on div "Dhe filter coffee shop Inactive import export" at bounding box center [311, 29] width 357 height 15
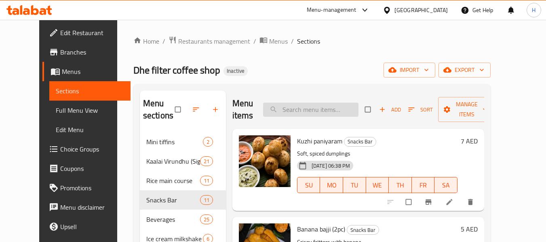
click at [325, 109] on input "search" at bounding box center [310, 110] width 95 height 14
paste input "Gulab Jamun"
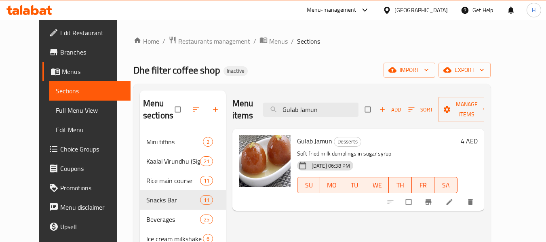
type input "Gulab Jamun"
click at [453, 200] on icon at bounding box center [449, 202] width 8 height 8
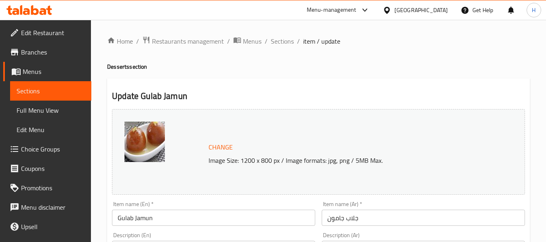
click at [354, 224] on input "جلاب جامون" at bounding box center [423, 218] width 203 height 16
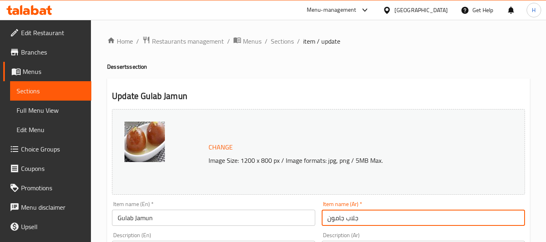
paste input "text"
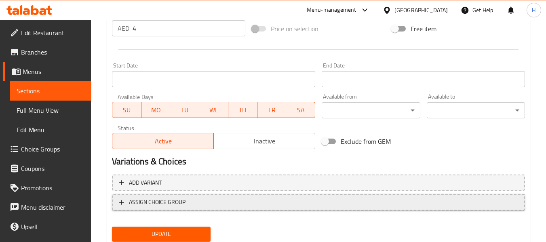
scroll to position [341, 0]
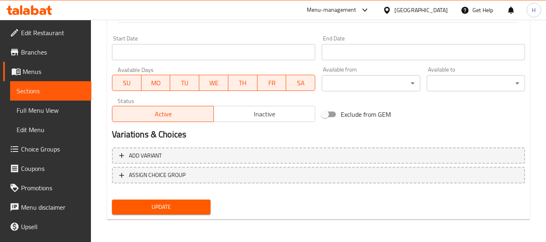
type input "جولاب جامون"
click at [197, 211] on span "Update" at bounding box center [160, 207] width 85 height 10
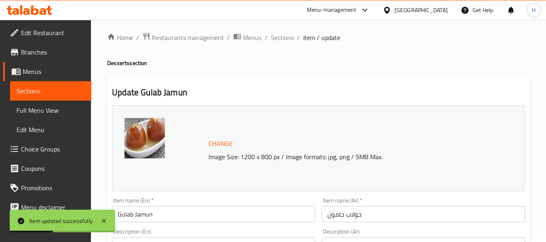
scroll to position [0, 0]
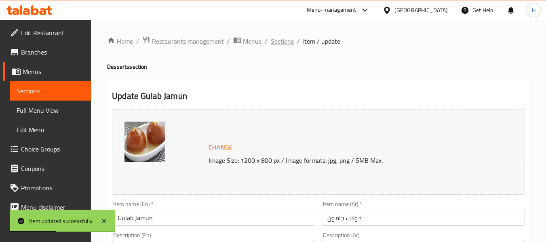
click at [283, 40] on span "Sections" at bounding box center [282, 41] width 23 height 10
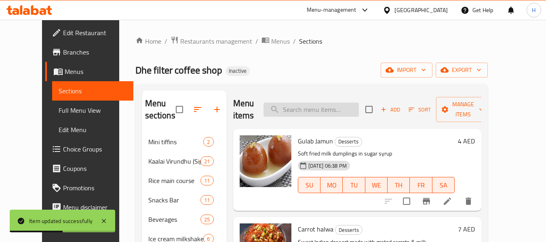
click at [339, 105] on input "search" at bounding box center [311, 110] width 95 height 14
paste input "Rasam"
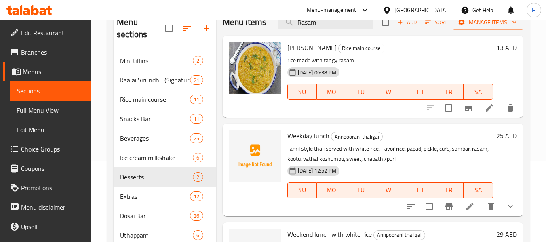
scroll to position [202, 0]
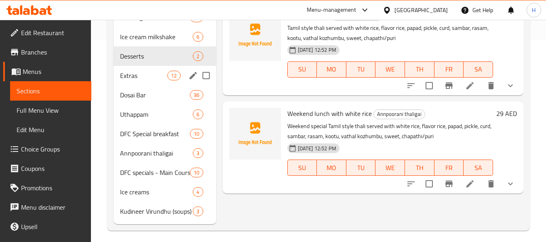
type input "Rasam"
click at [137, 77] on span "Extras" at bounding box center [143, 76] width 47 height 10
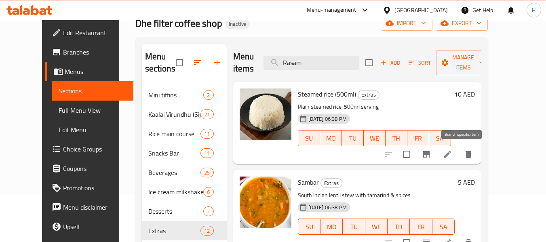
scroll to position [40, 0]
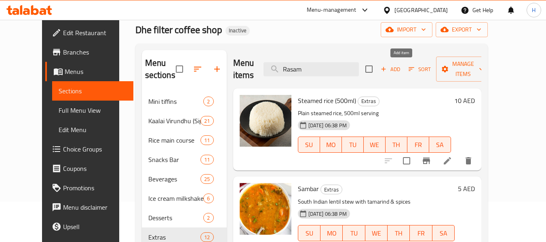
click at [401, 73] on span "Add" at bounding box center [391, 69] width 22 height 9
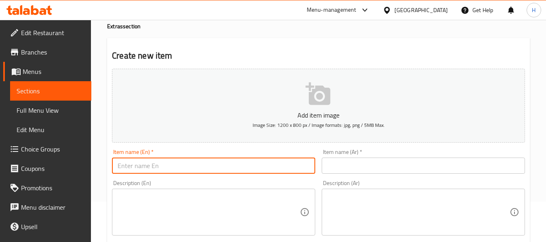
click at [175, 167] on input "text" at bounding box center [213, 166] width 203 height 16
paste input "Rasam"
type input "Rasam"
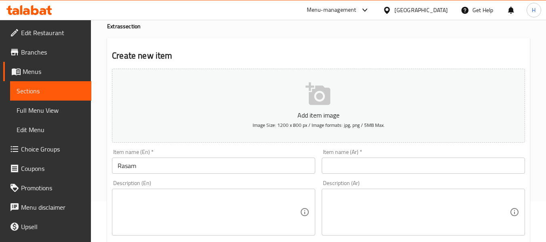
click at [304, 202] on div "Description (En)" at bounding box center [213, 212] width 203 height 47
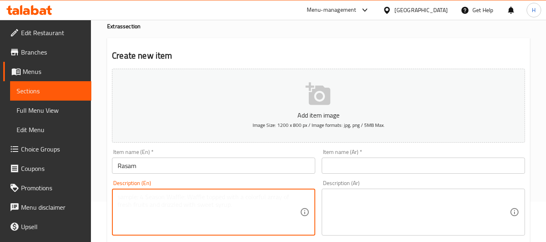
paste textarea "Spicy tamarind-based soup with pepper & herbs"
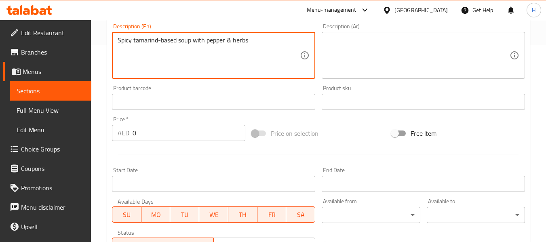
scroll to position [202, 0]
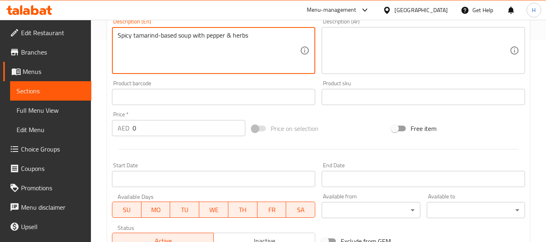
type textarea "Spicy tamarind-based soup with pepper & herbs"
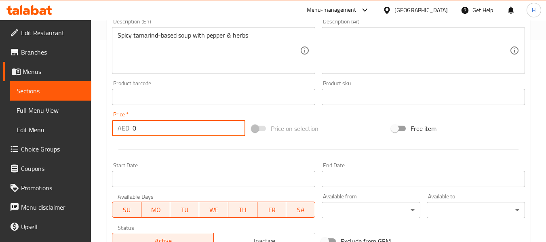
drag, startPoint x: 133, startPoint y: 133, endPoint x: 137, endPoint y: 131, distance: 4.6
click at [137, 131] on input "0" at bounding box center [189, 128] width 113 height 16
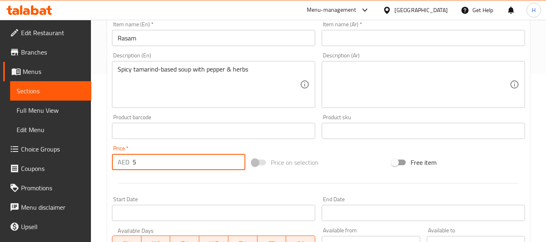
scroll to position [121, 0]
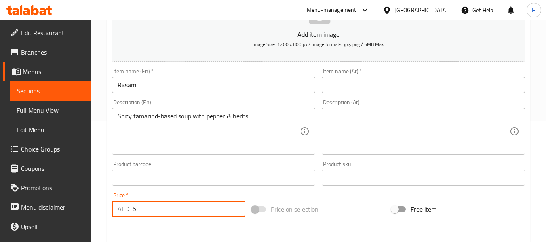
type input "5"
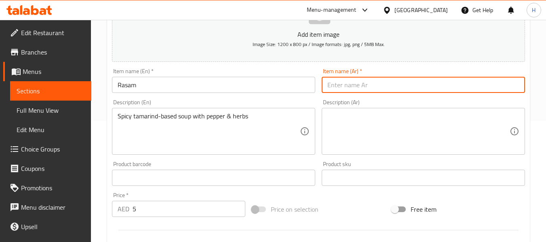
click at [361, 87] on input "text" at bounding box center [423, 85] width 203 height 16
type input "راسام"
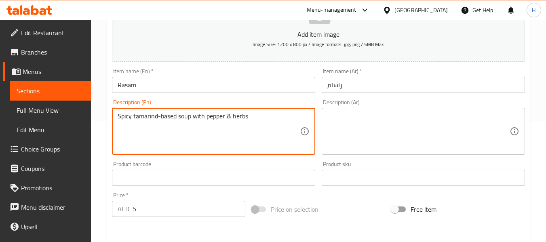
click at [384, 131] on textarea at bounding box center [418, 131] width 182 height 38
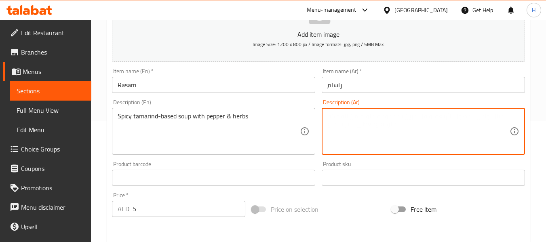
paste textarea "شوربة حارة مصنوعة من التمر الهندي مع الفلفل والأعشاب"
click at [430, 118] on textarea "شوربة حارة مصنوعة من التمر الهندي مع الفلفل والأعشاب" at bounding box center [418, 131] width 182 height 38
click at [422, 120] on textarea "شوربة حارة من التمر الهندي مع الفلفل والأعشاب" at bounding box center [418, 131] width 182 height 38
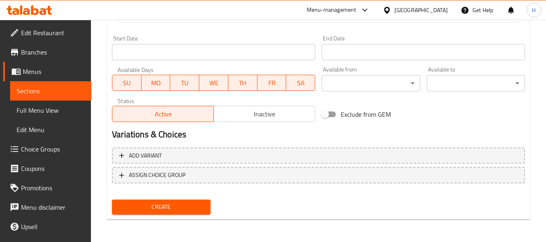
type textarea "شوربة حارة أساسها التمر الهندي مع الفلفل والأعشاب"
click at [170, 209] on span "Create" at bounding box center [160, 207] width 85 height 10
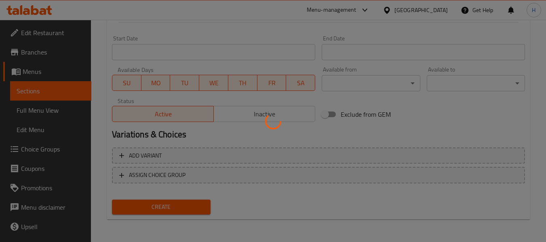
scroll to position [167, 0]
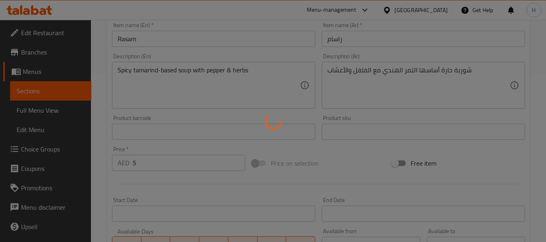
type input "0"
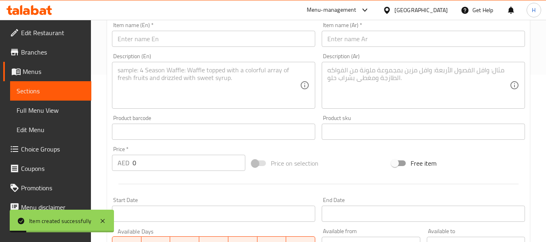
click at [33, 90] on span "Sections" at bounding box center [51, 91] width 68 height 10
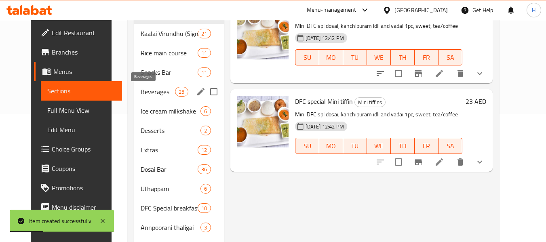
scroll to position [129, 0]
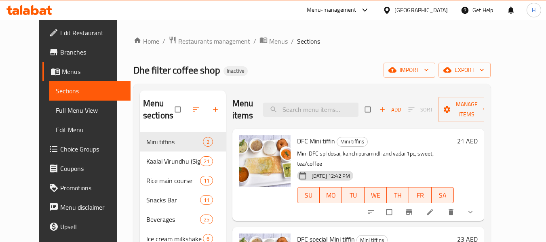
click at [344, 66] on div "Dhe filter coffee shop Inactive import export" at bounding box center [311, 70] width 357 height 15
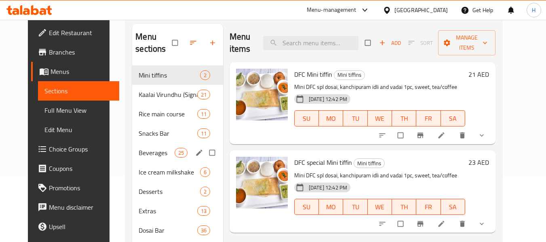
scroll to position [81, 0]
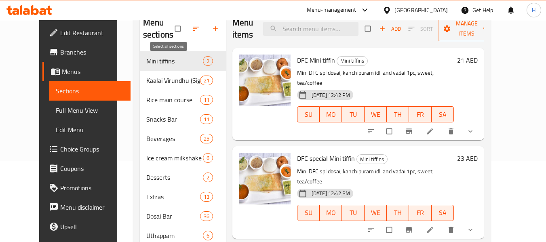
click at [170, 32] on input "checkbox" at bounding box center [178, 28] width 17 height 15
checkbox input "true"
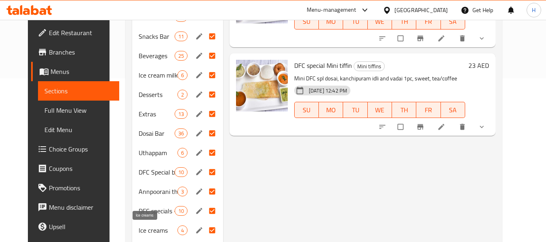
scroll to position [207, 0]
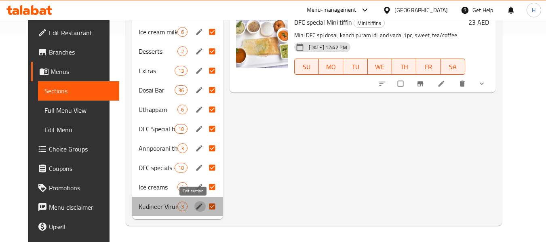
click at [195, 206] on icon "edit" at bounding box center [199, 206] width 8 height 8
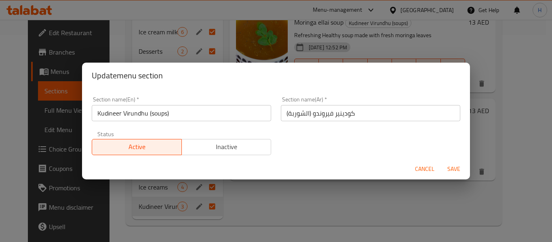
click at [276, 211] on div "Update menu section Section name(En)   * Kudineer Virundhu (soups) Section name…" at bounding box center [276, 121] width 552 height 242
click at [428, 166] on span "Cancel" at bounding box center [424, 169] width 19 height 10
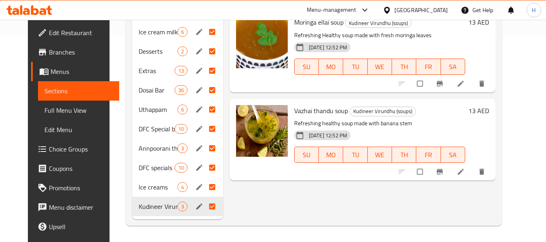
click at [194, 154] on div "Annpoorani thaligai 3" at bounding box center [177, 148] width 91 height 19
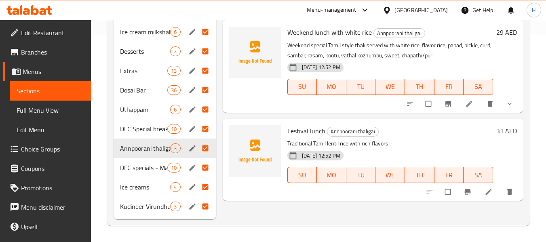
click at [193, 150] on icon "edit" at bounding box center [192, 148] width 8 height 8
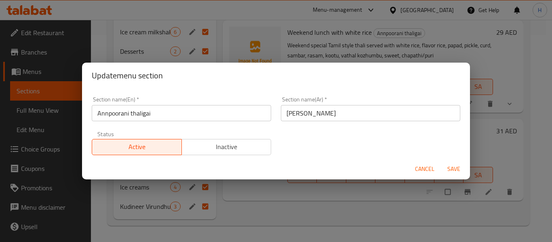
click at [167, 115] on input "Annpoorani thaligai" at bounding box center [181, 113] width 179 height 16
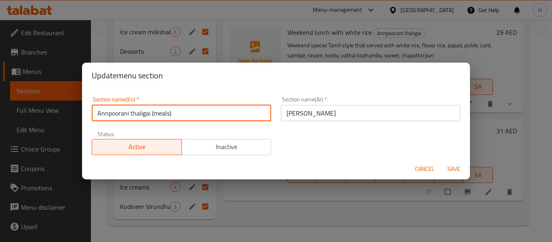
type input "Annpoorani thaligai (meals)"
click at [386, 121] on input "[PERSON_NAME]" at bounding box center [370, 113] width 179 height 16
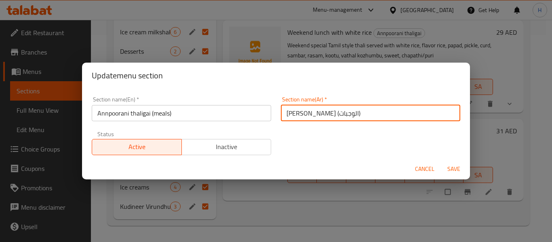
type input "[PERSON_NAME] (الوجبات)"
click at [454, 165] on span "Save" at bounding box center [453, 169] width 19 height 10
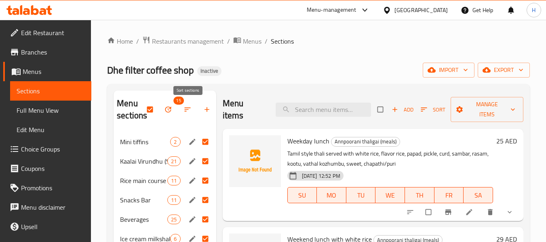
click at [181, 113] on button "button" at bounding box center [188, 110] width 19 height 18
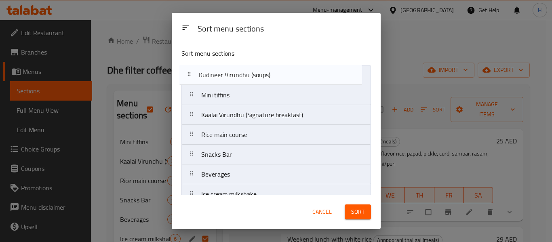
drag, startPoint x: 256, startPoint y: 183, endPoint x: 255, endPoint y: 70, distance: 113.2
click at [255, 70] on nav "Mini tiffins Kaalai Virundhu (Signature breakfast) Rice main course Snacks Bar …" at bounding box center [276, 214] width 190 height 298
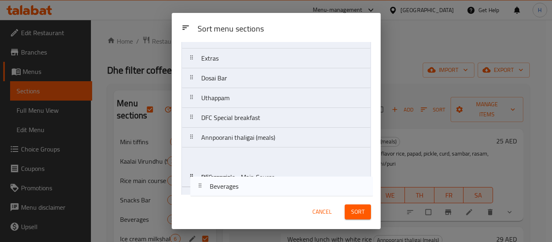
scroll to position [171, 0]
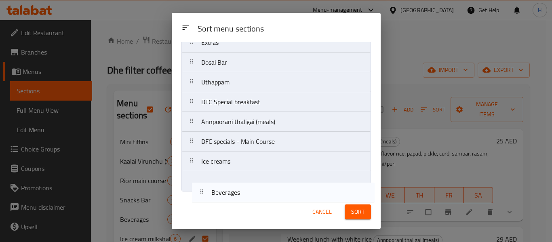
drag, startPoint x: 256, startPoint y: 175, endPoint x: 263, endPoint y: 189, distance: 15.5
click at [264, 191] on nav "Kudineer Virundhu (soups) Mini tiffins Kaalai Virundhu (Signature breakfast) Ri…" at bounding box center [276, 43] width 190 height 298
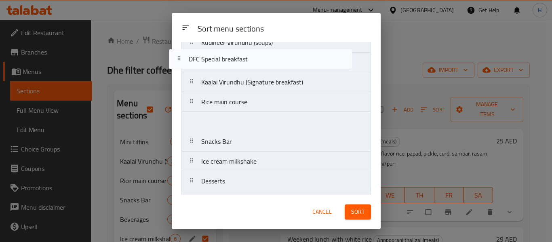
scroll to position [0, 0]
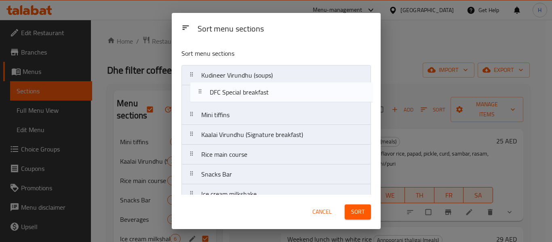
drag, startPoint x: 257, startPoint y: 143, endPoint x: 265, endPoint y: 93, distance: 50.4
click at [265, 93] on nav "Kudineer Virundhu (soups) Mini tiffins Kaalai Virundhu (Signature breakfast) Ri…" at bounding box center [276, 214] width 190 height 298
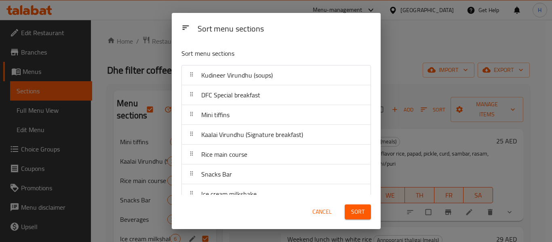
scroll to position [40, 0]
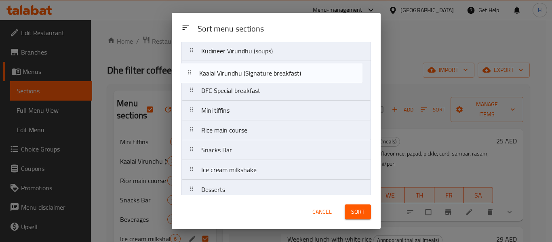
drag, startPoint x: 273, startPoint y: 102, endPoint x: 271, endPoint y: 78, distance: 24.3
click at [271, 78] on nav "Kudineer Virundhu (soups) DFC Special breakfast Mini tiffins Kaalai Virundhu (S…" at bounding box center [276, 190] width 190 height 298
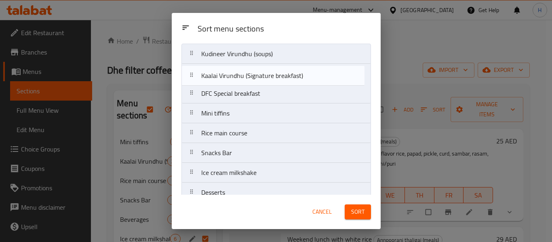
scroll to position [21, 0]
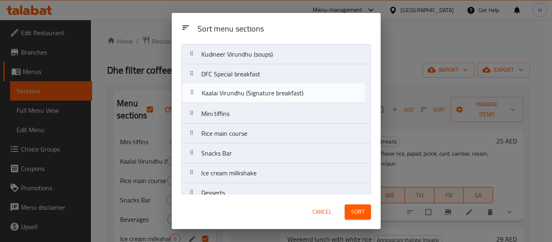
drag, startPoint x: 273, startPoint y: 75, endPoint x: 273, endPoint y: 99, distance: 23.4
click at [273, 99] on nav "Kudineer Virundhu (soups) Kaalai Virundhu (Signature breakfast) DFC Special bre…" at bounding box center [276, 193] width 190 height 298
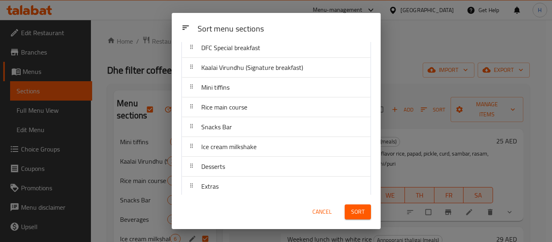
scroll to position [61, 0]
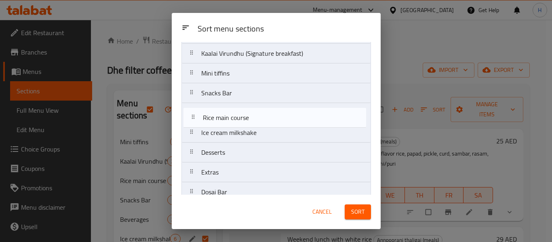
drag, startPoint x: 274, startPoint y: 97, endPoint x: 276, endPoint y: 126, distance: 28.7
click at [276, 126] on nav "Kudineer Virundhu (soups) DFC Special breakfast Kaalai Virundhu (Signature brea…" at bounding box center [276, 153] width 190 height 298
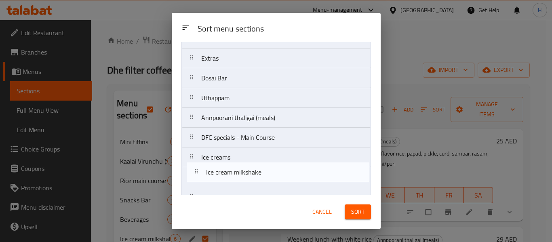
scroll to position [171, 0]
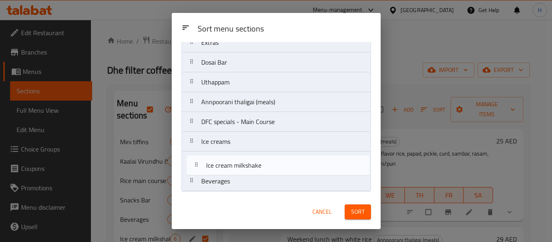
drag, startPoint x: 264, startPoint y: 133, endPoint x: 268, endPoint y: 168, distance: 35.4
click at [268, 168] on nav "Kudineer Virundhu (soups) DFC Special breakfast Kaalai Virundhu (Signature brea…" at bounding box center [276, 43] width 190 height 298
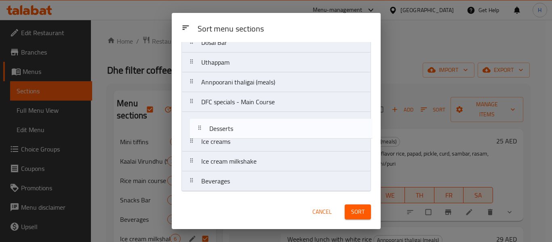
drag, startPoint x: 255, startPoint y: 109, endPoint x: 263, endPoint y: 137, distance: 29.4
click at [263, 137] on nav "Kudineer Virundhu (soups) DFC Special breakfast Kaalai Virundhu (Signature brea…" at bounding box center [276, 43] width 190 height 298
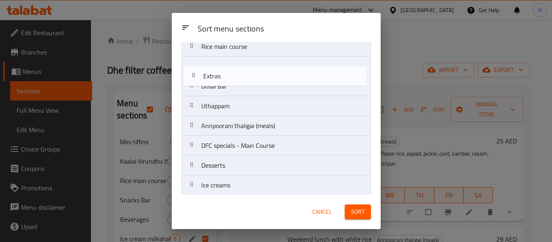
scroll to position [126, 0]
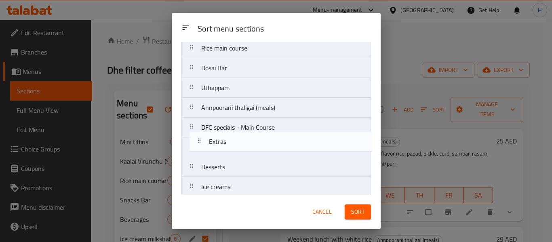
drag, startPoint x: 245, startPoint y: 70, endPoint x: 253, endPoint y: 151, distance: 81.6
click at [253, 151] on nav "Kudineer Virundhu (soups) DFC Special breakfast Kaalai Virundhu (Signature brea…" at bounding box center [276, 88] width 190 height 298
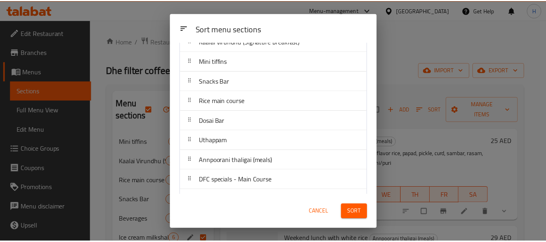
scroll to position [171, 0]
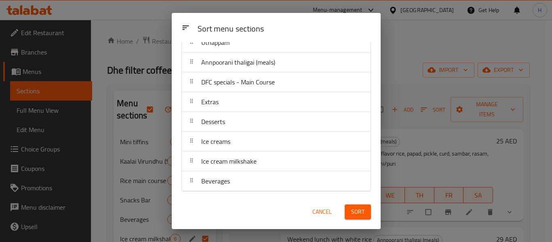
click at [354, 211] on span "Sort" at bounding box center [357, 212] width 13 height 10
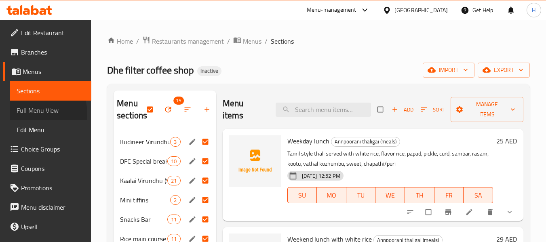
click at [36, 113] on span "Full Menu View" at bounding box center [51, 110] width 68 height 10
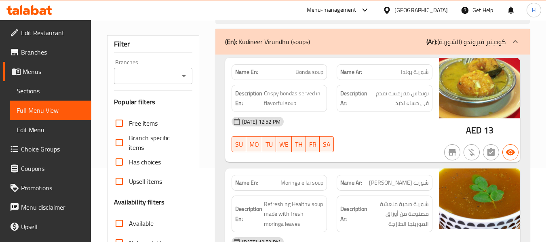
scroll to position [162, 0]
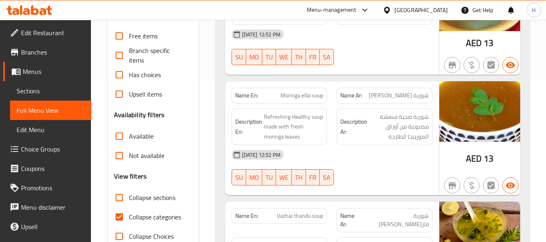
click at [141, 215] on span "Collapse categories" at bounding box center [155, 217] width 52 height 10
click at [129, 215] on input "Collapse categories" at bounding box center [119, 216] width 19 height 19
checkbox input "false"
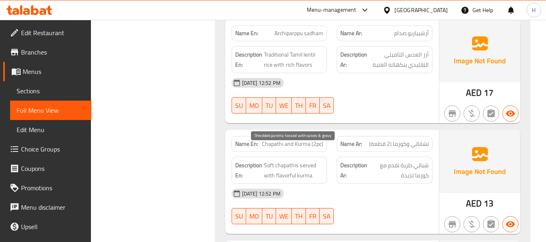
scroll to position [13672, 0]
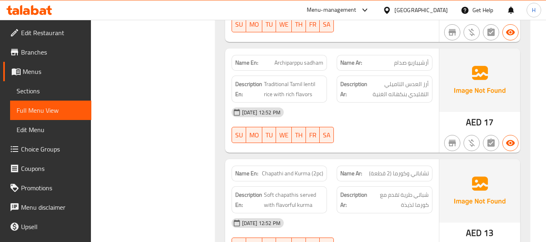
click at [43, 87] on span "Sections" at bounding box center [51, 91] width 68 height 10
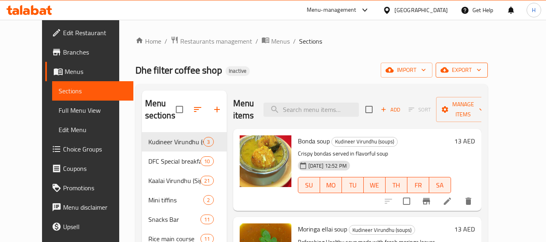
click at [481, 65] on span "export" at bounding box center [461, 70] width 39 height 10
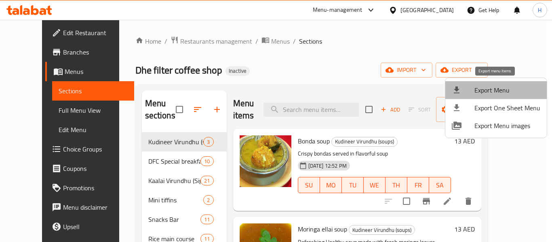
click at [499, 83] on li "Export Menu" at bounding box center [495, 90] width 101 height 18
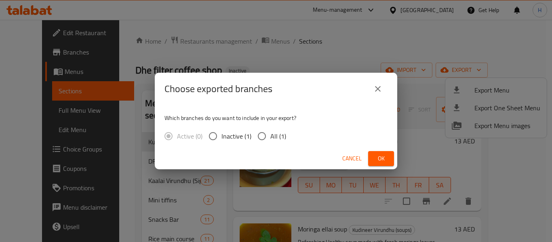
click at [277, 135] on span "All (1)" at bounding box center [278, 136] width 16 height 10
click at [260, 142] on input "All (1)" at bounding box center [261, 136] width 17 height 17
radio input "true"
click at [384, 160] on span "Ok" at bounding box center [381, 159] width 13 height 10
